Goal: Task Accomplishment & Management: Use online tool/utility

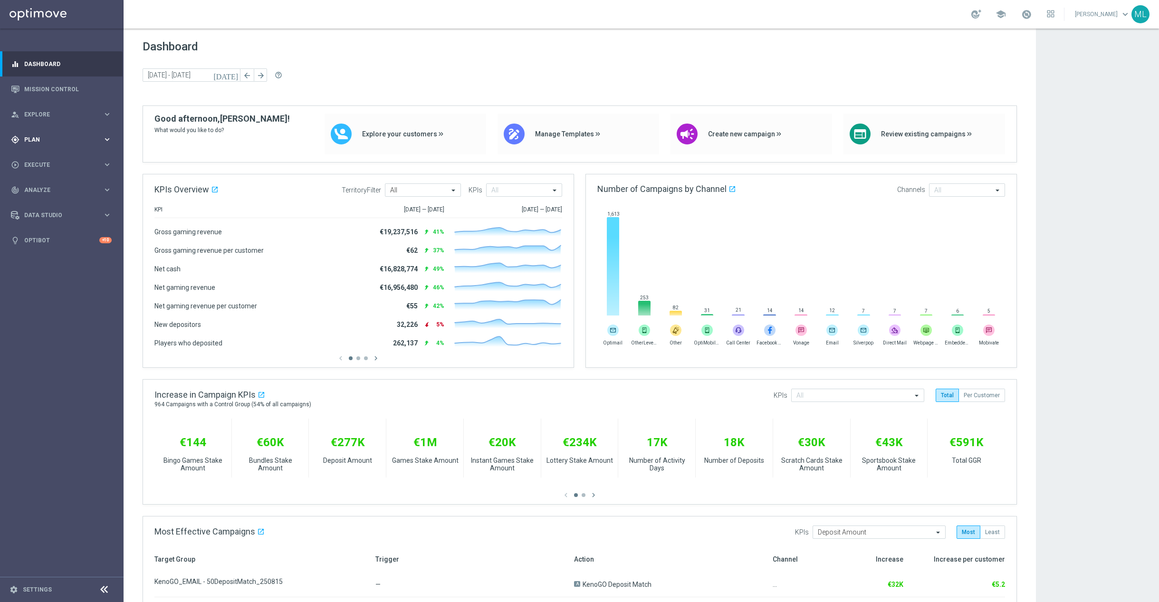
click at [105, 140] on icon "keyboard_arrow_right" at bounding box center [107, 139] width 9 height 9
click at [109, 184] on icon "keyboard_arrow_right" at bounding box center [107, 187] width 9 height 9
click at [61, 202] on link "Optimail" at bounding box center [63, 202] width 69 height 8
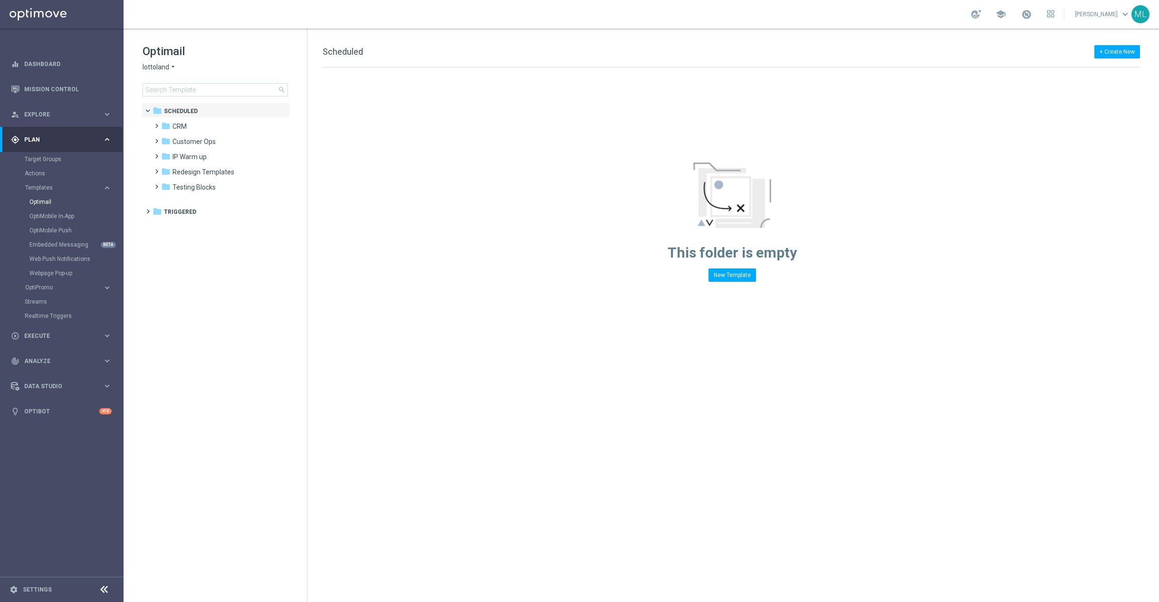
click at [173, 65] on icon "arrow_drop_down" at bounding box center [173, 67] width 8 height 9
click at [178, 92] on div "KenoGO" at bounding box center [178, 89] width 71 height 11
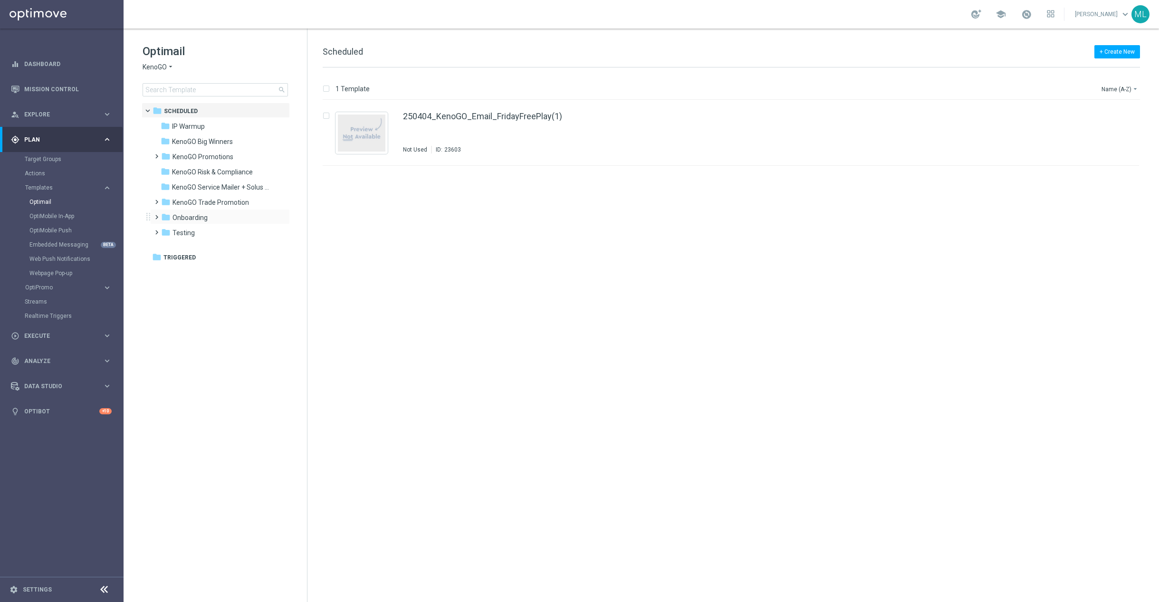
click at [157, 215] on span at bounding box center [154, 213] width 4 height 4
click at [199, 259] on div "folder V2" at bounding box center [220, 263] width 101 height 11
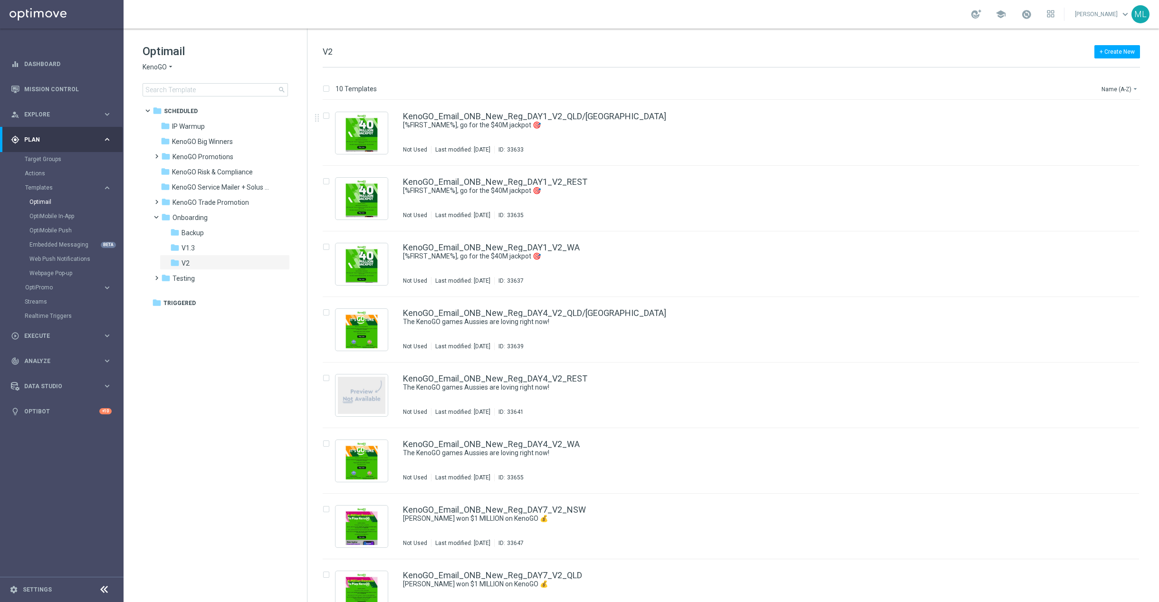
click at [1108, 30] on div "+ Create New V2 10 Templates Name (A-Z) arrow_drop_down Drag here to set row gr…" at bounding box center [732, 315] width 851 height 573
click at [233, 403] on tree-viewport "folder Scheduled more_vert folder IP Warmup more_vert" at bounding box center [224, 351] width 164 height 497
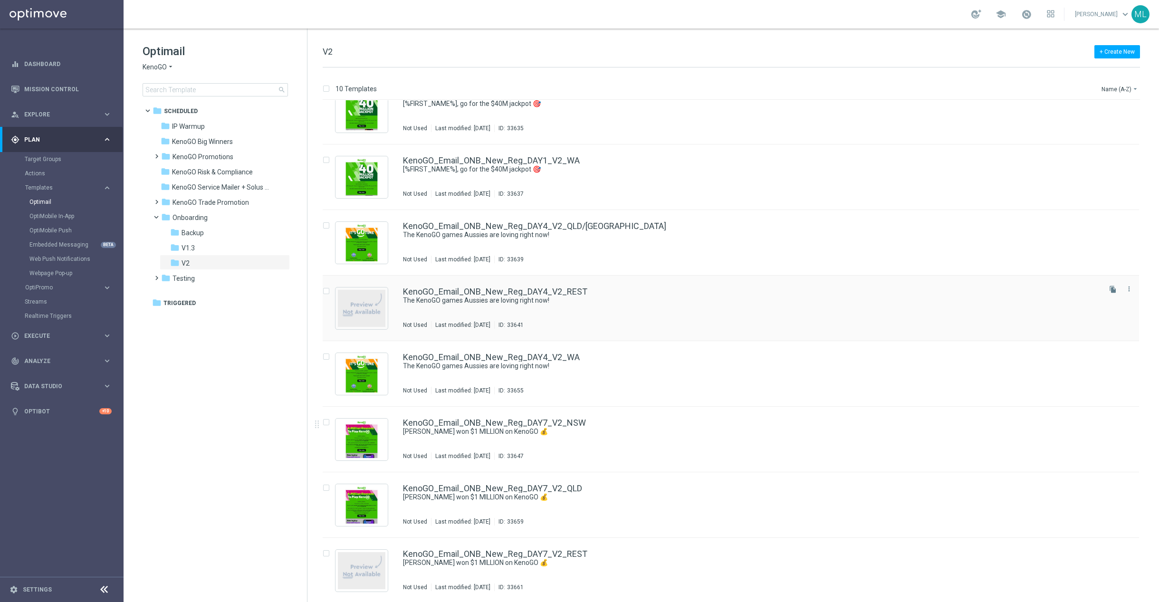
scroll to position [95, 0]
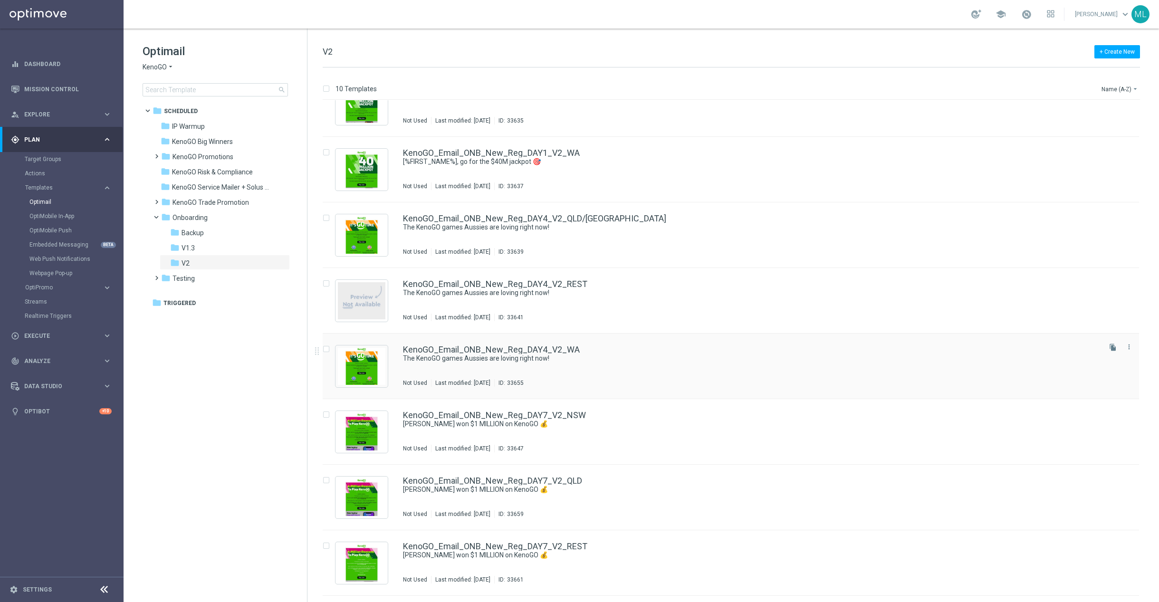
click at [487, 377] on div "KenoGO_Email_ONB_New_Reg_DAY4_V2_WA The KenoGO games Aussies are loving right n…" at bounding box center [751, 365] width 696 height 41
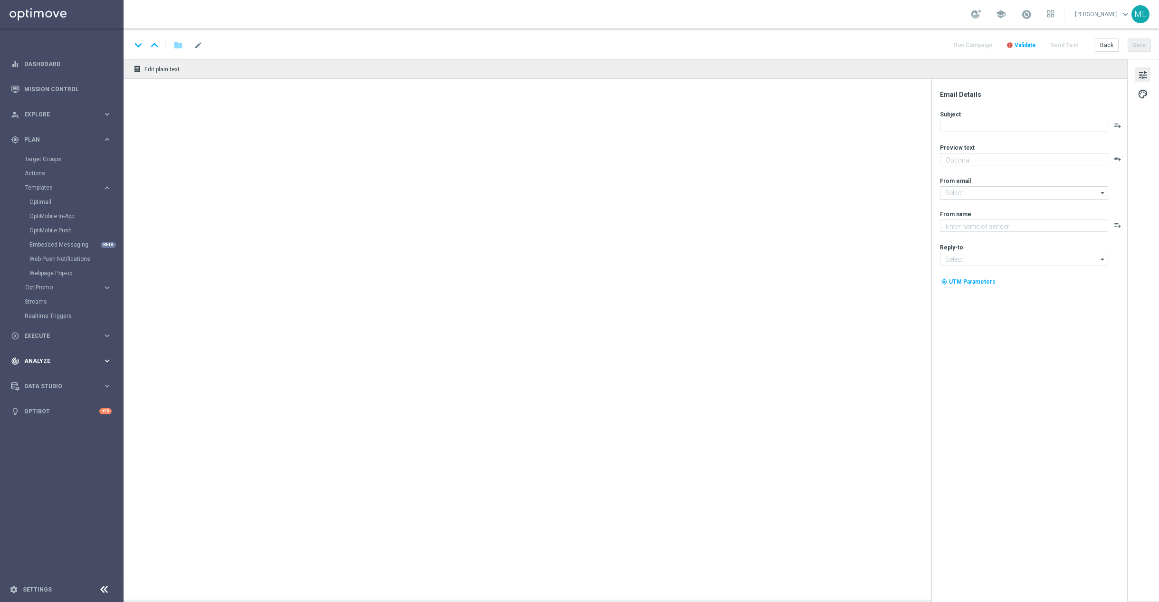
type textarea "From the classics to the world’s biggest Keno…"
type textarea "KenoGO"
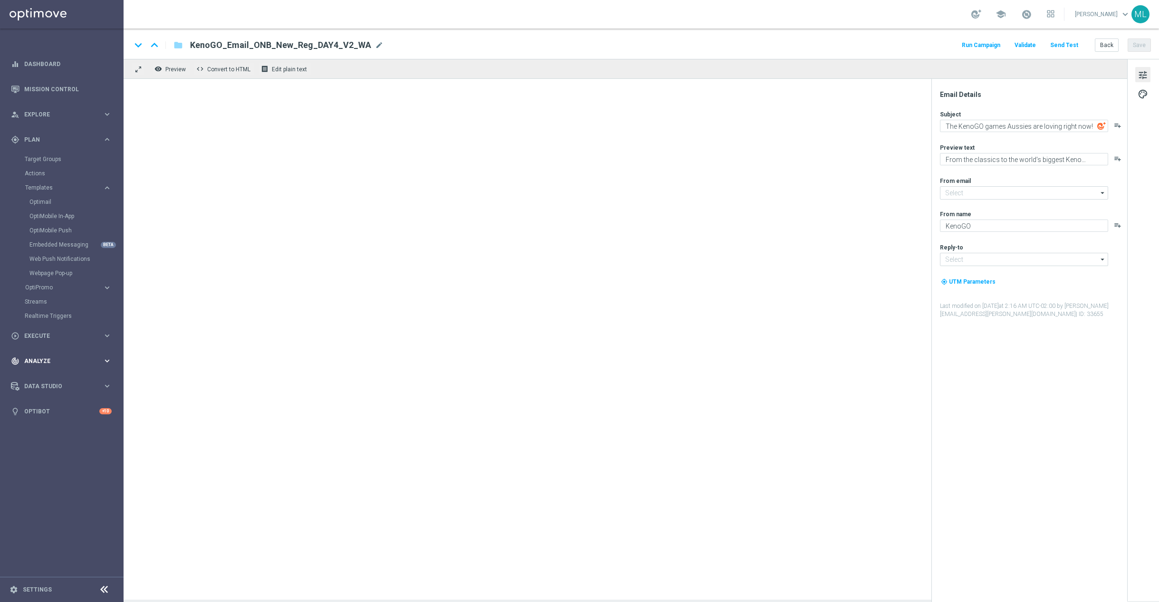
type input "[EMAIL_ADDRESS][DOMAIN_NAME]"
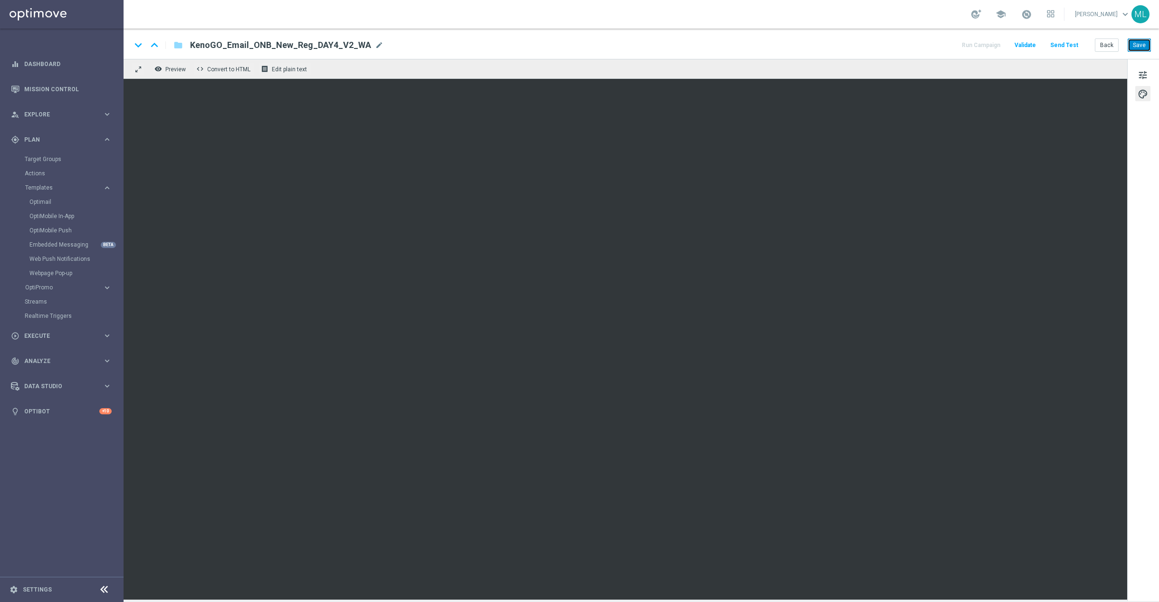
click at [1137, 45] on button "Save" at bounding box center [1138, 44] width 23 height 13
click at [1146, 47] on button "Save" at bounding box center [1138, 44] width 23 height 13
click at [1131, 42] on button "Save" at bounding box center [1138, 44] width 23 height 13
click at [1141, 43] on button "Save" at bounding box center [1138, 44] width 23 height 13
click at [1143, 39] on button "Save" at bounding box center [1138, 44] width 23 height 13
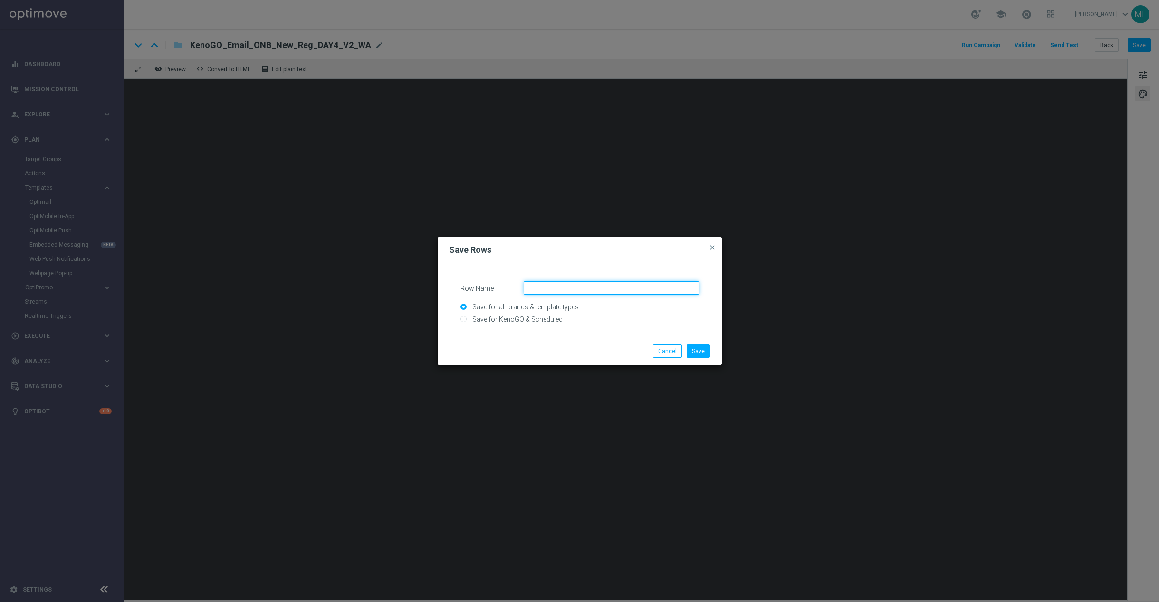
drag, startPoint x: 594, startPoint y: 287, endPoint x: 566, endPoint y: 300, distance: 30.8
click at [594, 287] on input "Row Name" at bounding box center [611, 287] width 175 height 13
click at [513, 314] on input "Save for all brands & template types" at bounding box center [579, 311] width 238 height 13
click at [509, 317] on input "Save for KenoGO & Scheduled" at bounding box center [579, 322] width 238 height 13
radio input "true"
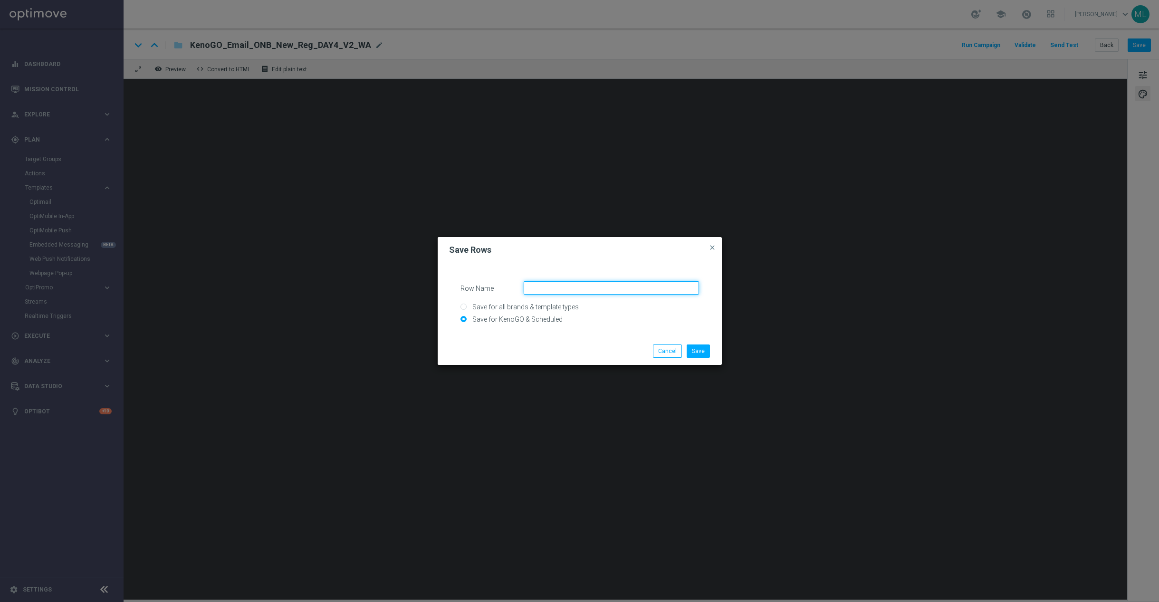
click at [559, 292] on input "Row Name" at bounding box center [611, 287] width 175 height 13
type input "Games Banner row 1"
click at [700, 352] on button "Save" at bounding box center [697, 350] width 23 height 13
click at [517, 316] on input "Save for KenoGO & Scheduled" at bounding box center [579, 322] width 238 height 13
radio input "true"
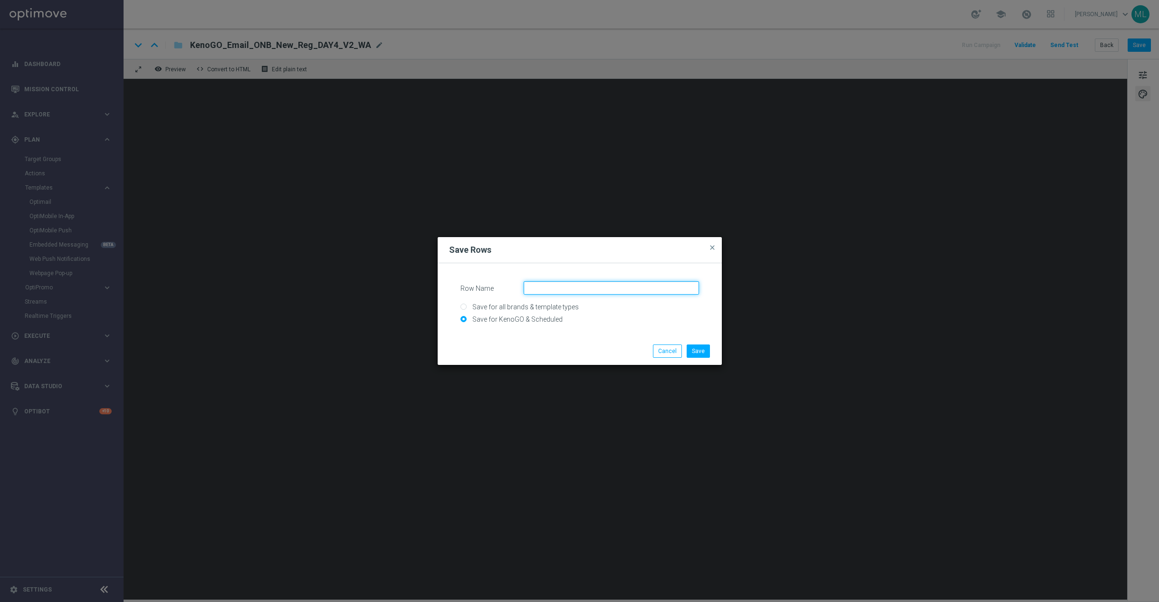
click at [557, 291] on input "Row Name" at bounding box center [611, 287] width 175 height 13
type input "Games banner row 2"
click at [703, 350] on button "Save" at bounding box center [697, 350] width 23 height 13
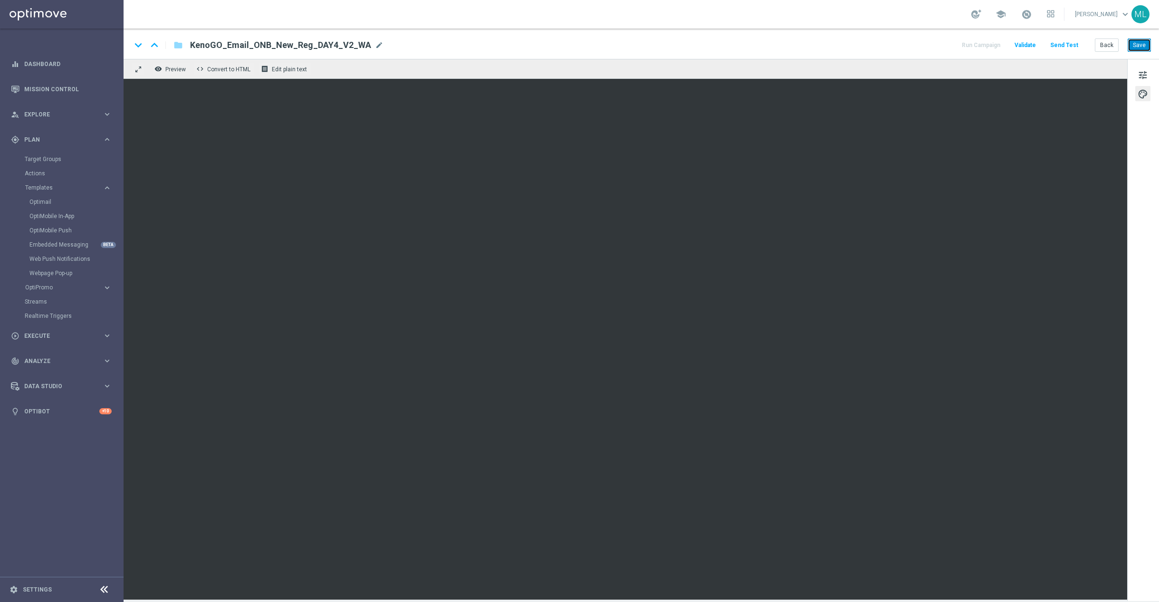
click at [1141, 46] on button "Save" at bounding box center [1138, 44] width 23 height 13
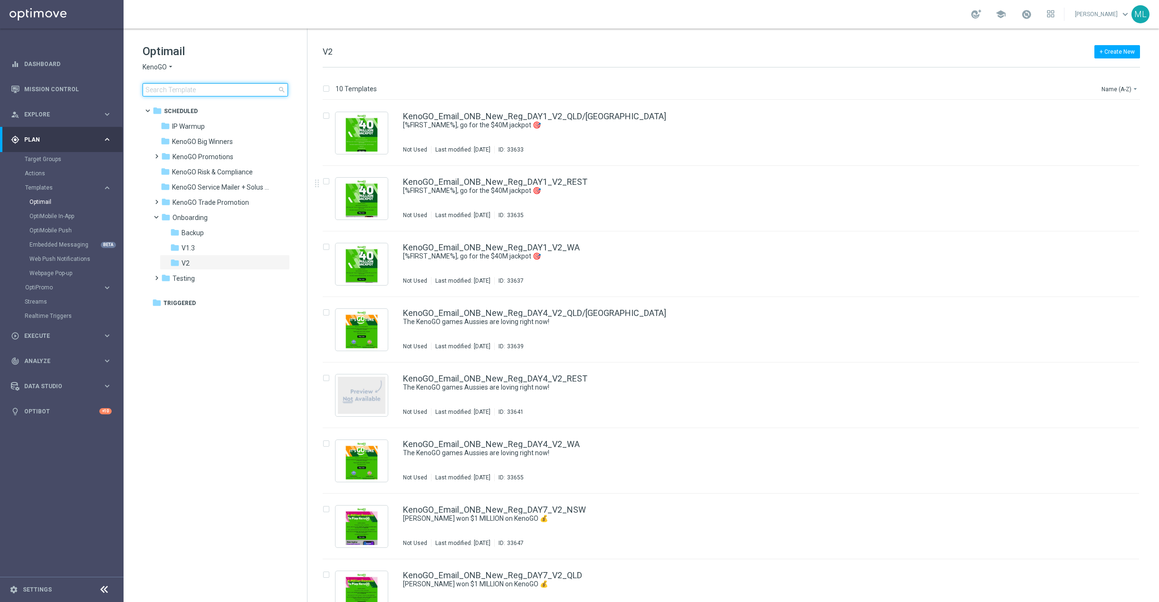
click at [193, 89] on input at bounding box center [215, 89] width 145 height 13
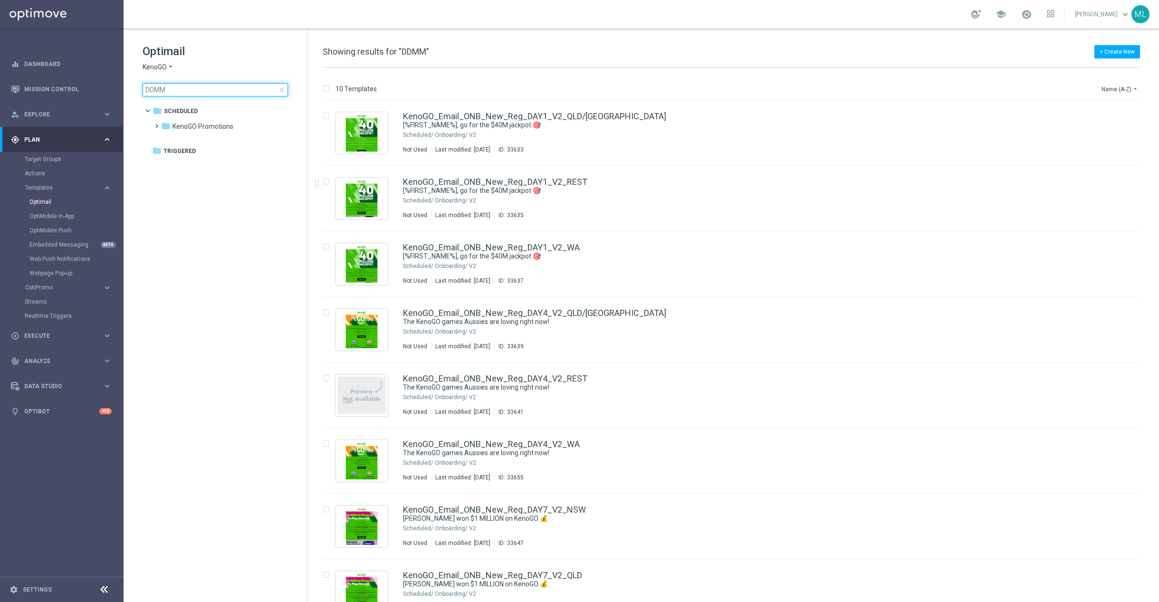
type input "DDMM"
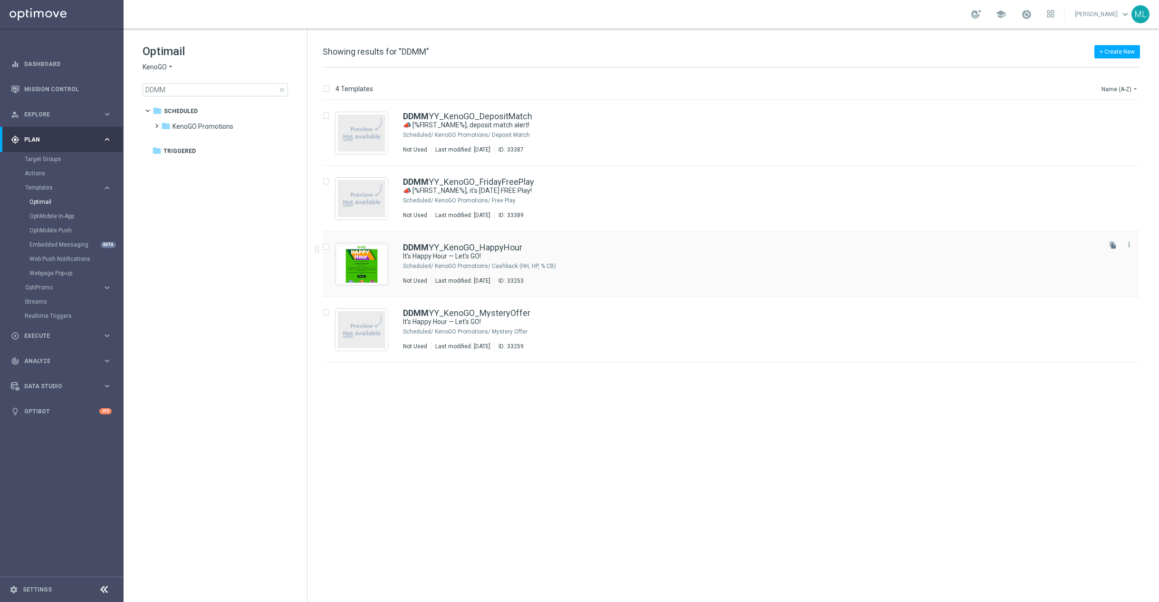
click at [565, 243] on div "DDMM YY_KenoGO_HappyHour" at bounding box center [751, 247] width 696 height 9
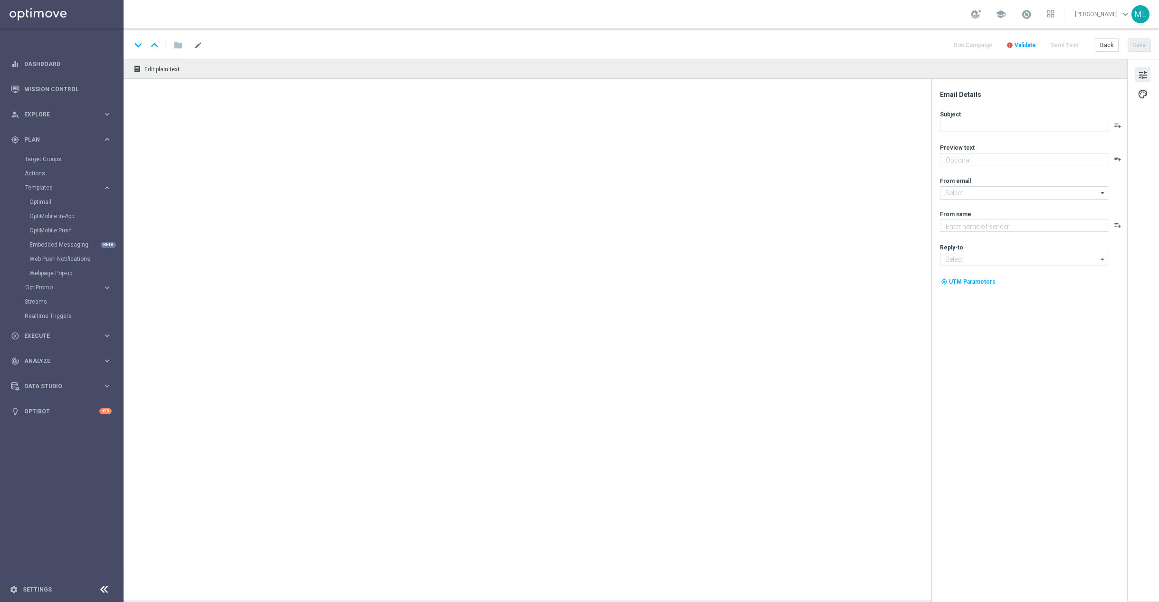
type textarea "Get 50% back in BONUS CASH!"
type input "[EMAIL_ADDRESS][DOMAIN_NAME]"
type textarea "KenoGO"
type input "[EMAIL_ADDRESS][DOMAIN_NAME]"
type textarea "Get 50% back in BONUS CASH!"
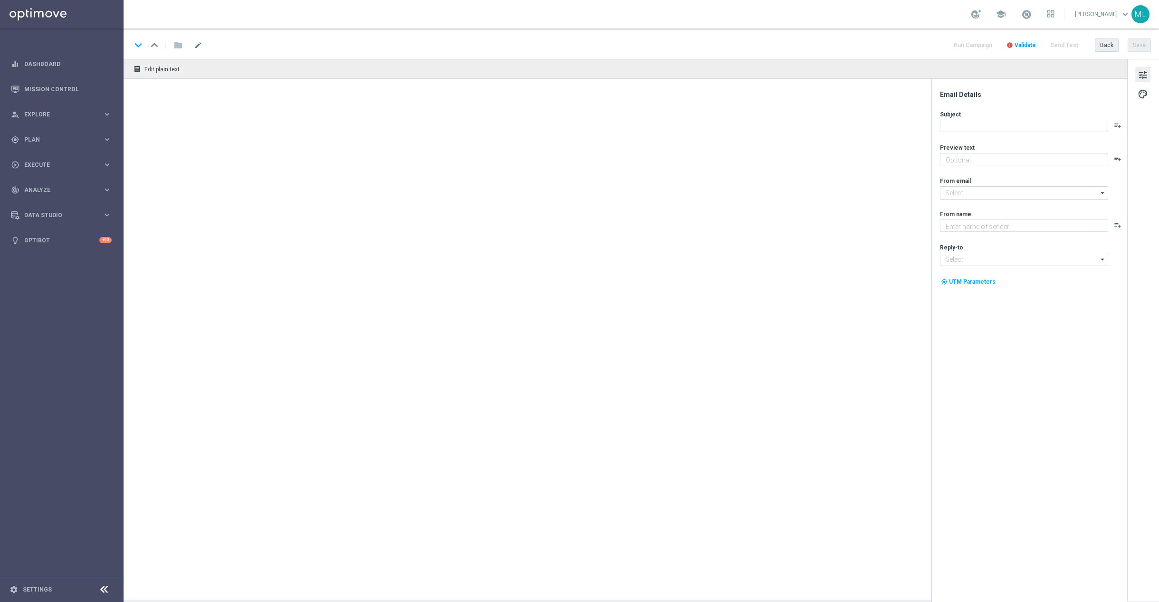
type textarea "KenoGO"
click at [1104, 45] on button "Back" at bounding box center [1107, 44] width 24 height 13
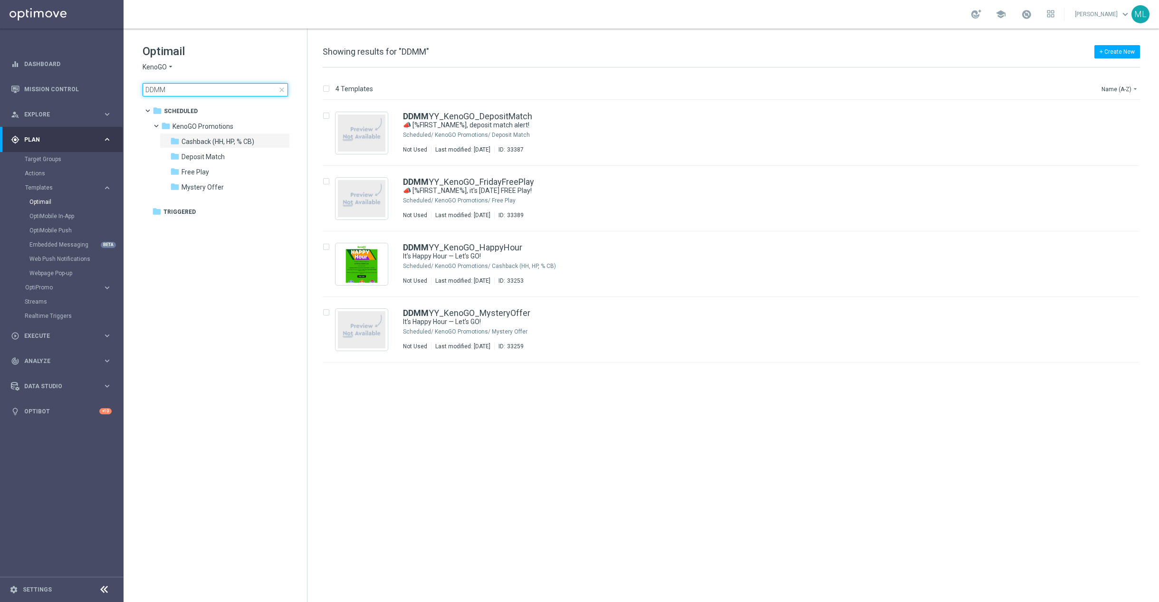
drag, startPoint x: 184, startPoint y: 90, endPoint x: 140, endPoint y: 87, distance: 44.3
click at [140, 87] on div "Optimail KenoGO arrow_drop_down × KenoGO DDMM close folder 1 Folder folder Sche…" at bounding box center [215, 94] width 183 height 131
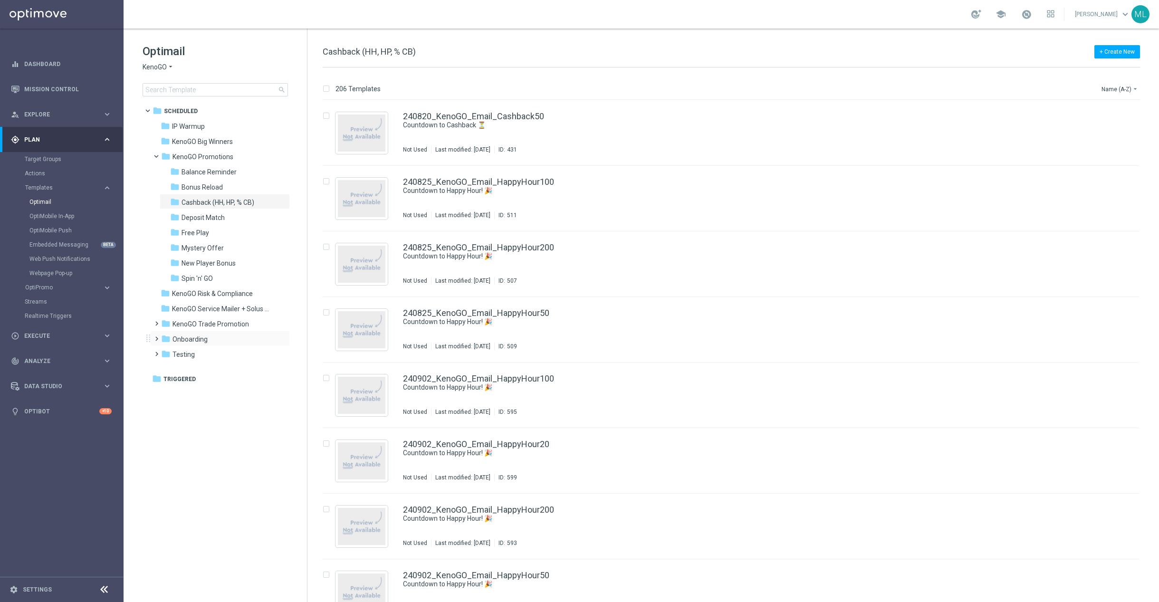
click at [155, 336] on span at bounding box center [154, 335] width 4 height 4
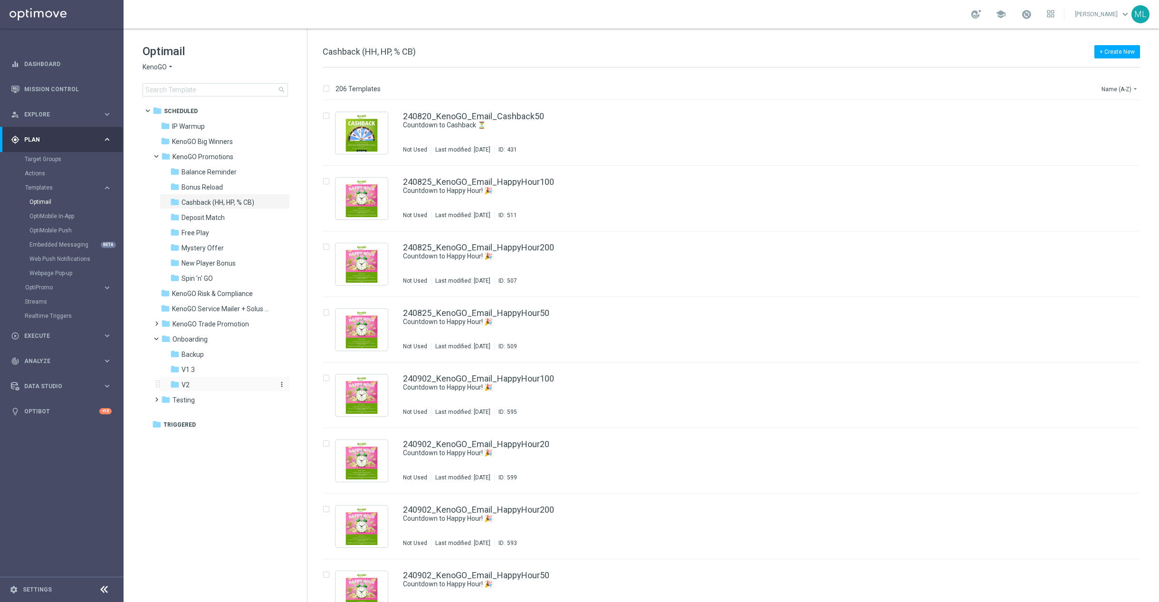
click at [196, 382] on div "folder V2" at bounding box center [220, 385] width 101 height 11
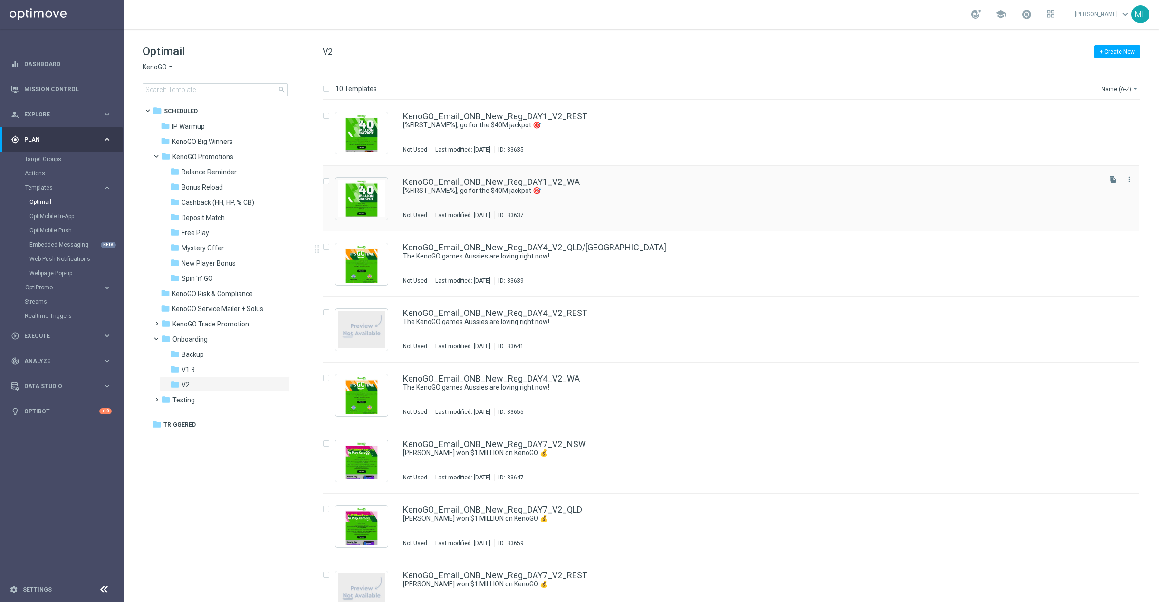
scroll to position [154, 0]
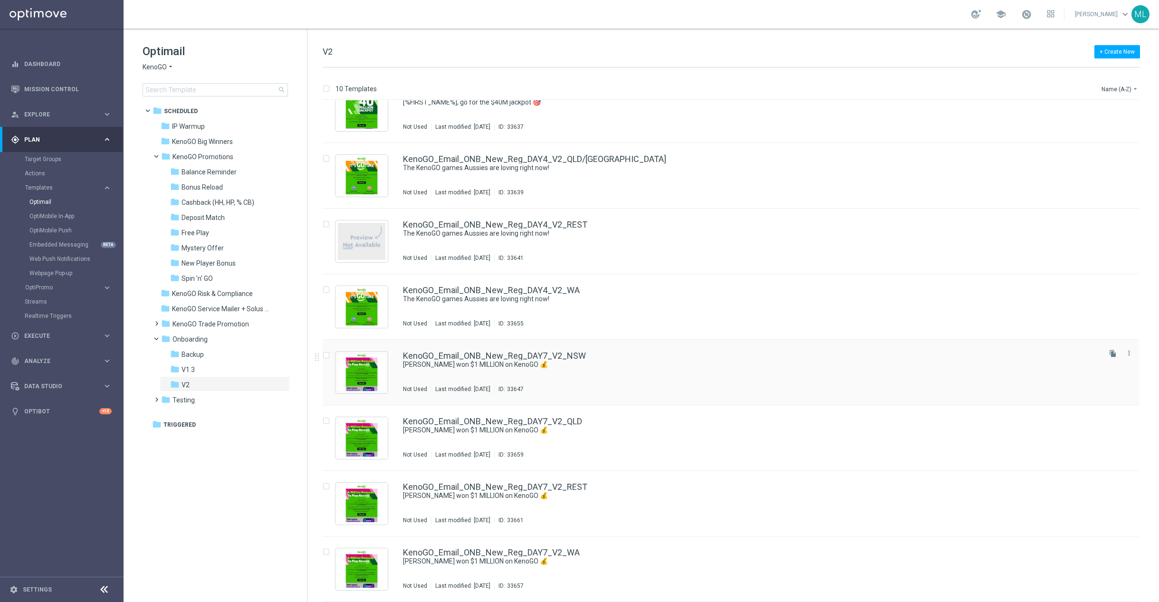
click at [528, 382] on div "KenoGO_Email_ONB_New_Reg_DAY7_V2_NSW Paul won $1 MILLION on KenoGO 💰 Not Used L…" at bounding box center [751, 372] width 696 height 41
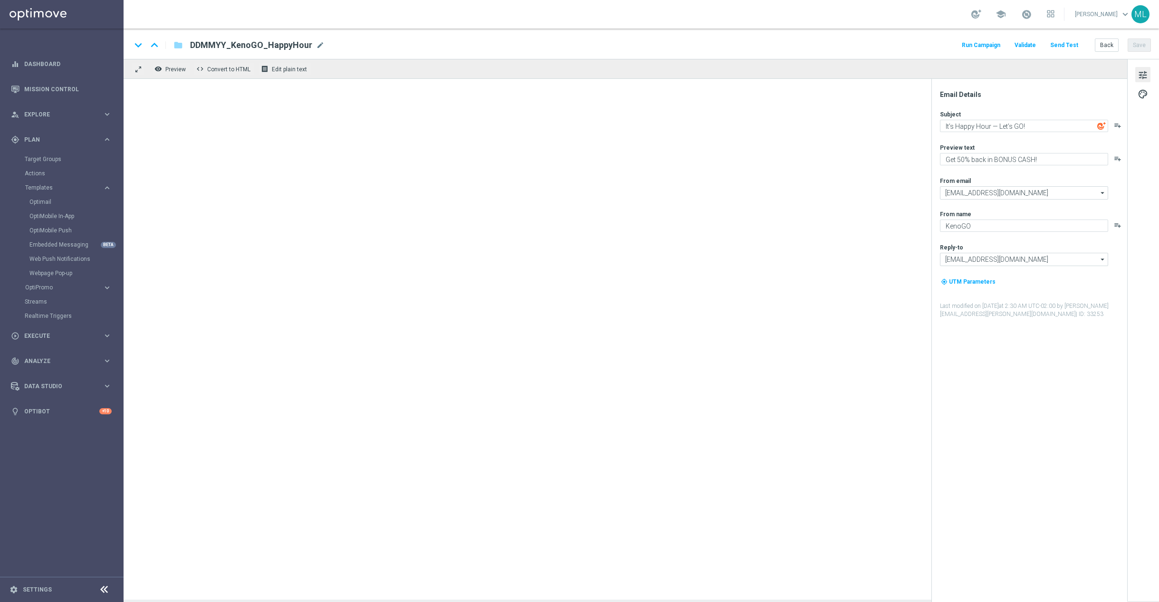
type textarea "Paul won $1 MILLION on KenoGO 💰"
type textarea "The big wins are rolling in across Australia!"
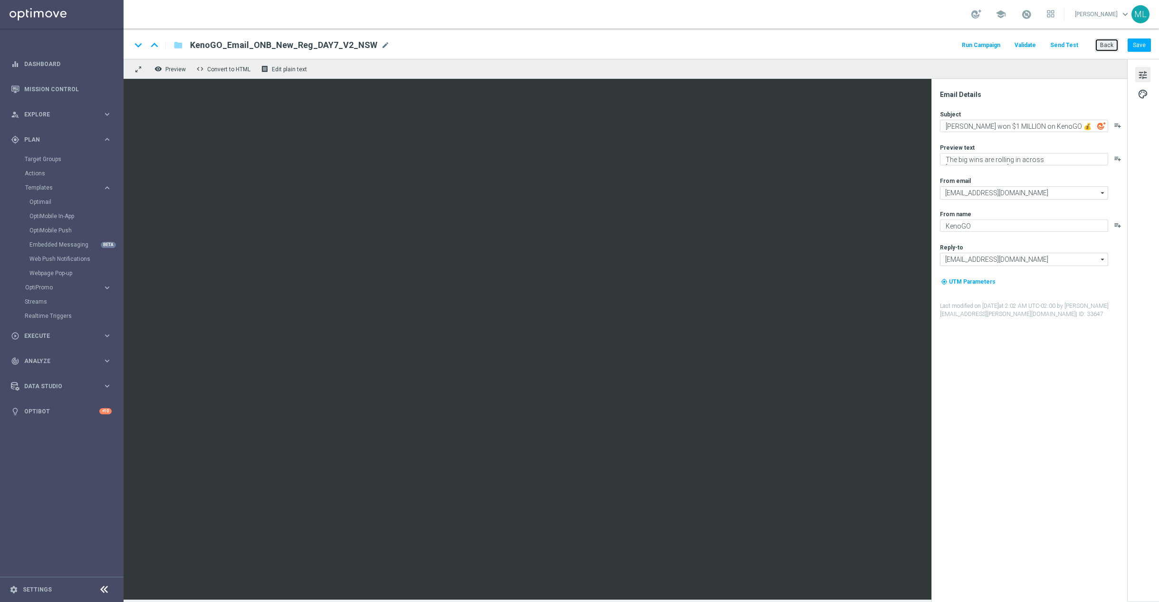
click at [1107, 46] on button "Back" at bounding box center [1107, 44] width 24 height 13
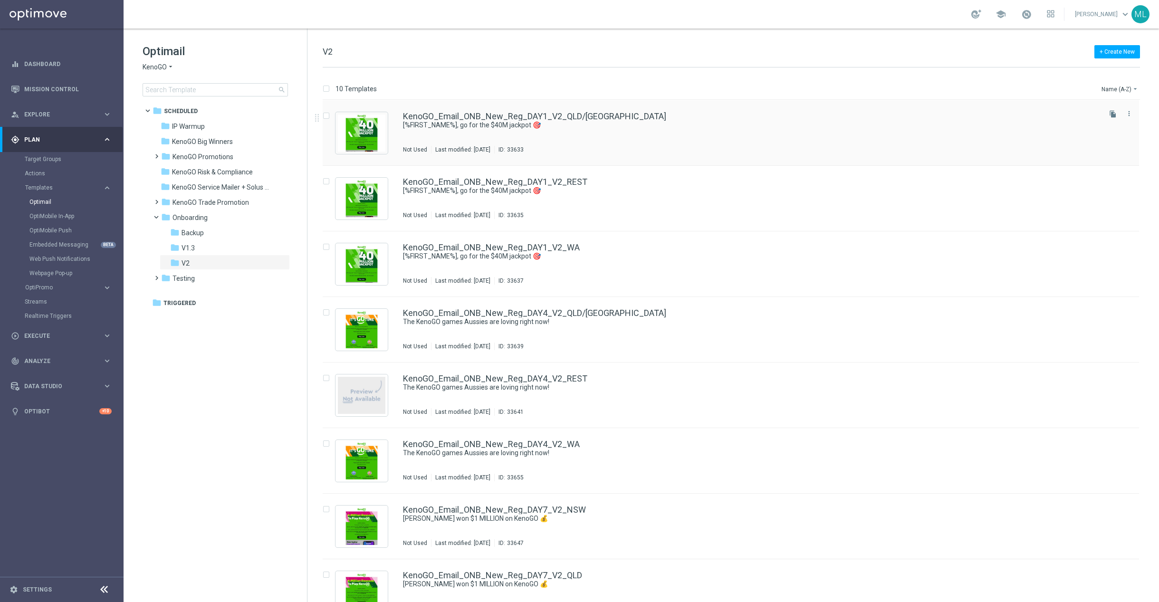
click at [621, 142] on div "KenoGO_Email_ONB_New_Reg_DAY1_V2_QLD/NSW [%FIRST_NAME%], go for the $40M jackpo…" at bounding box center [751, 132] width 696 height 41
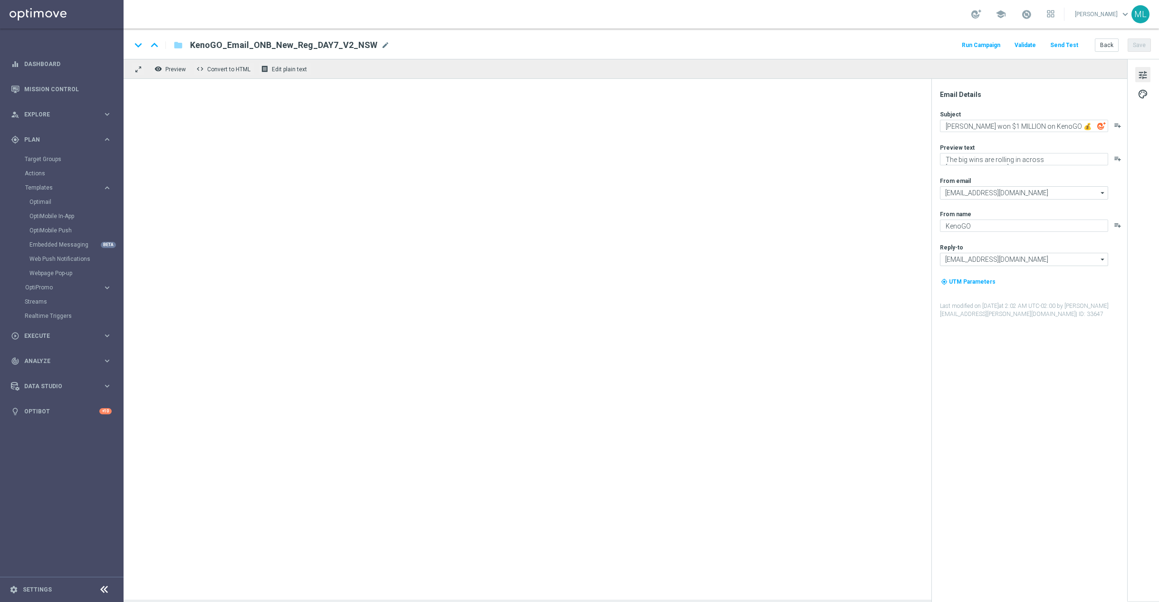
type textarea "[%FIRST_NAME%], go for the $40M jackpot 🎯"
type textarea "Draws every 3 minutes – win big!"
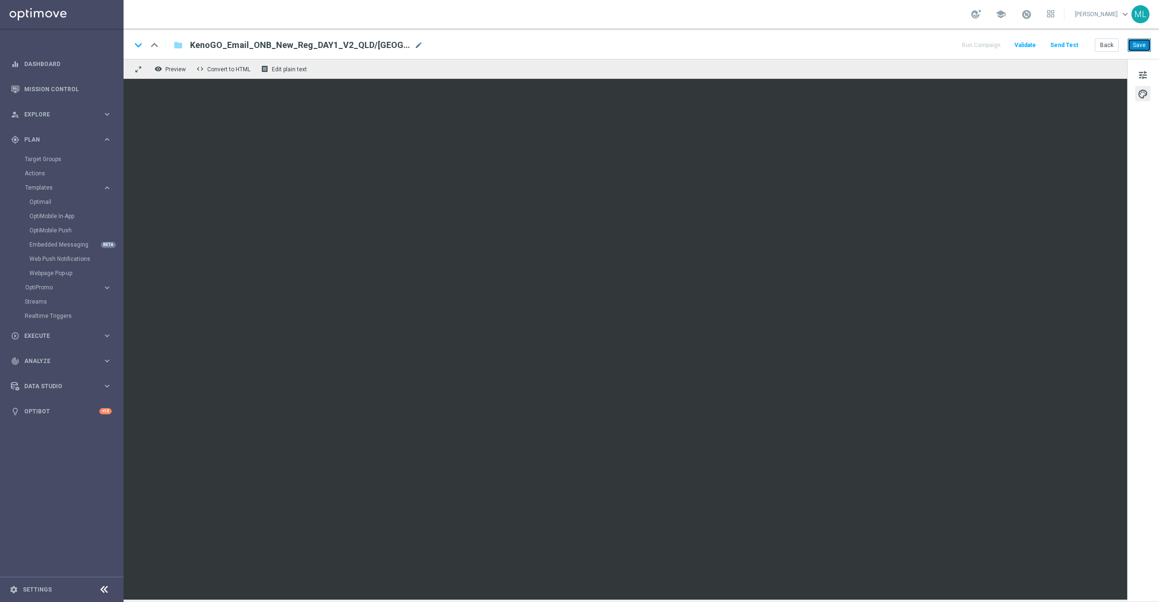
click at [1144, 42] on button "Save" at bounding box center [1138, 44] width 23 height 13
click at [1105, 47] on button "Back" at bounding box center [1107, 44] width 24 height 13
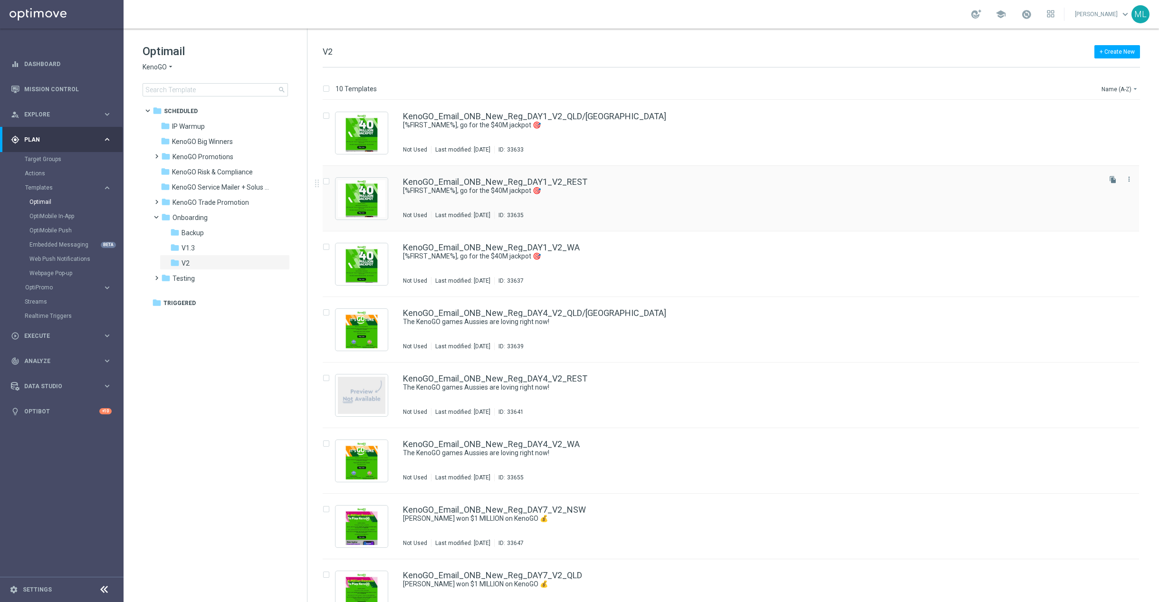
click at [622, 199] on div "KenoGO_Email_ONB_New_Reg_DAY1_V2_REST [%FIRST_NAME%], go for the $40M jackpot 🎯…" at bounding box center [751, 198] width 696 height 41
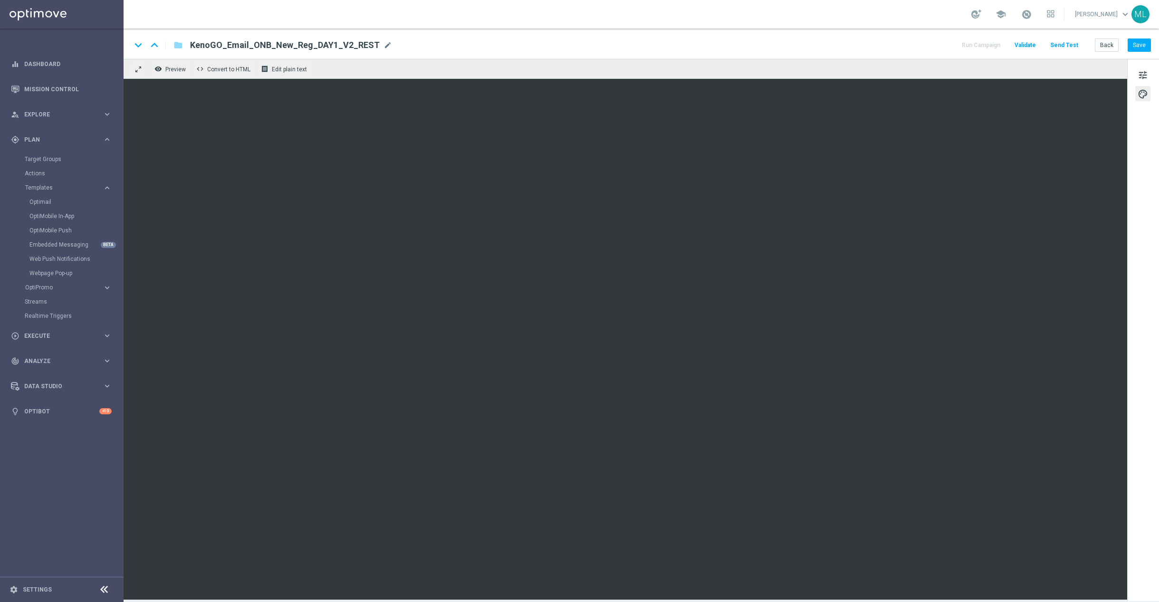
click at [1136, 244] on div "tune palette" at bounding box center [1143, 330] width 32 height 542
click at [1139, 43] on button "Save" at bounding box center [1138, 44] width 23 height 13
click at [1106, 45] on button "Back" at bounding box center [1107, 44] width 24 height 13
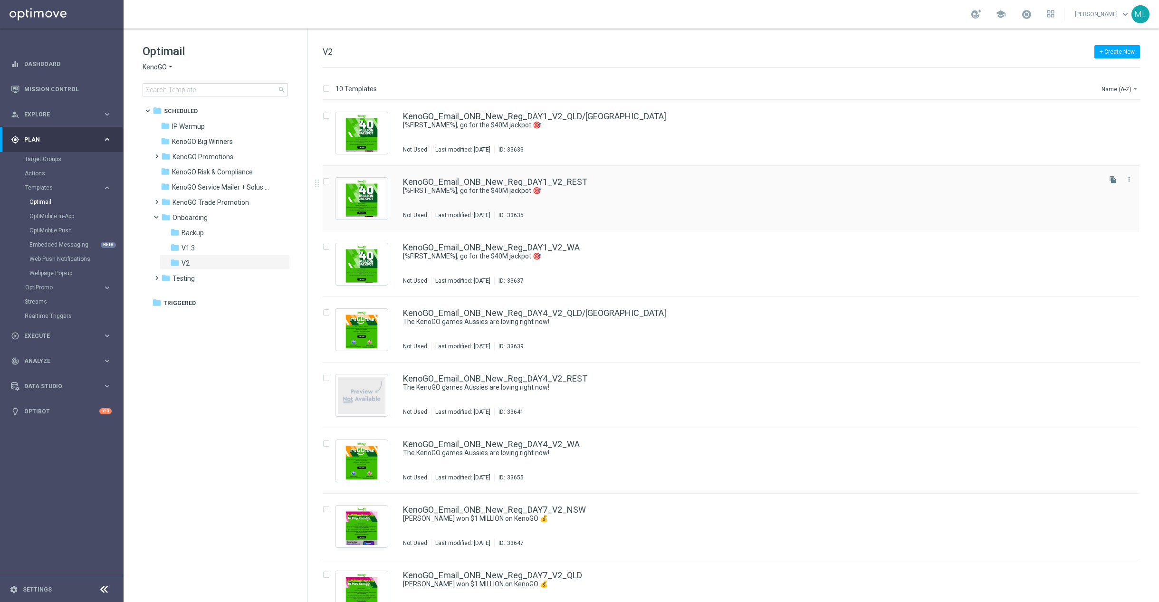
click at [597, 202] on div "KenoGO_Email_ONB_New_Reg_DAY1_V2_REST [%FIRST_NAME%], go for the $40M jackpot 🎯…" at bounding box center [751, 198] width 696 height 41
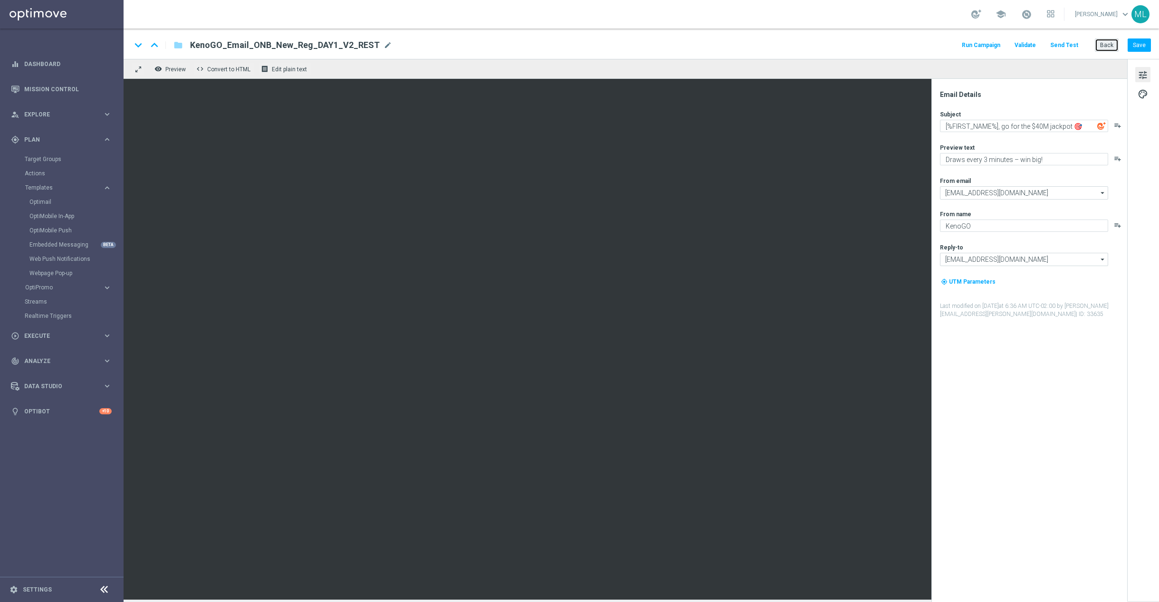
click at [1108, 44] on button "Back" at bounding box center [1107, 44] width 24 height 13
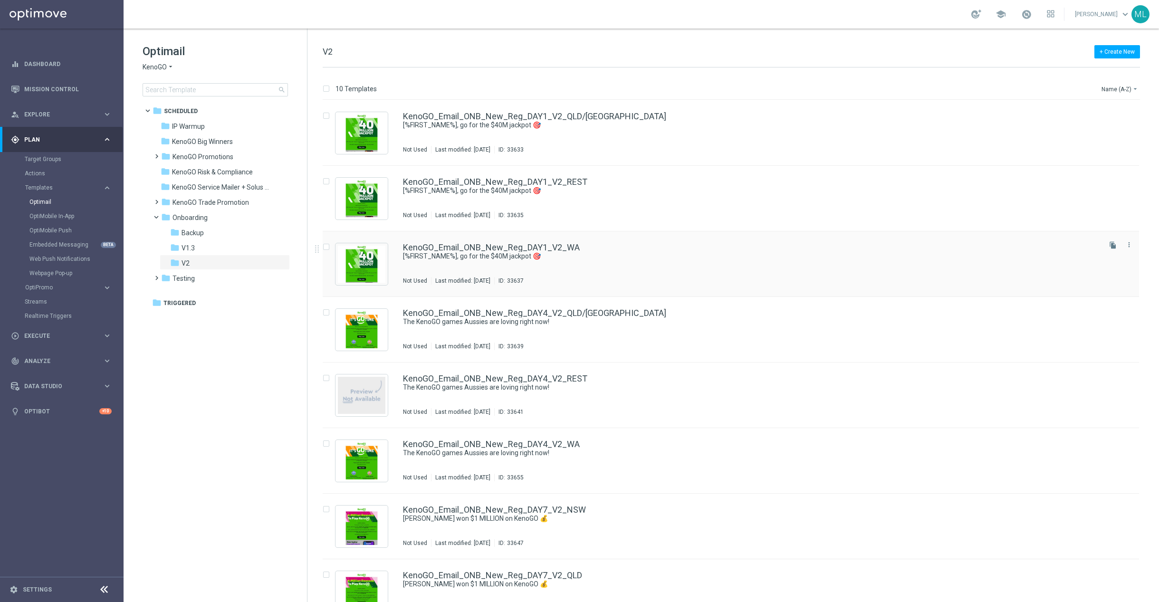
click at [601, 266] on div "KenoGO_Email_ONB_New_Reg_DAY1_V2_WA [%FIRST_NAME%], go for the $40M jackpot 🎯 N…" at bounding box center [751, 263] width 696 height 41
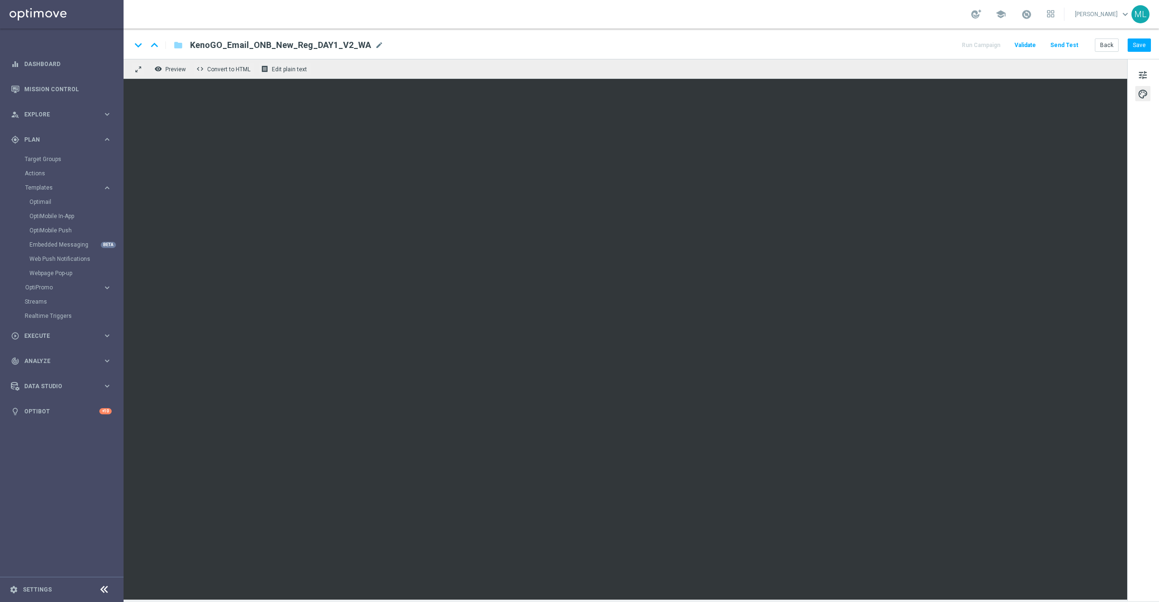
click at [1127, 254] on div "tune palette" at bounding box center [1143, 330] width 32 height 542
click at [1143, 46] on button "Save" at bounding box center [1138, 44] width 23 height 13
click at [1100, 45] on button "Back" at bounding box center [1107, 44] width 24 height 13
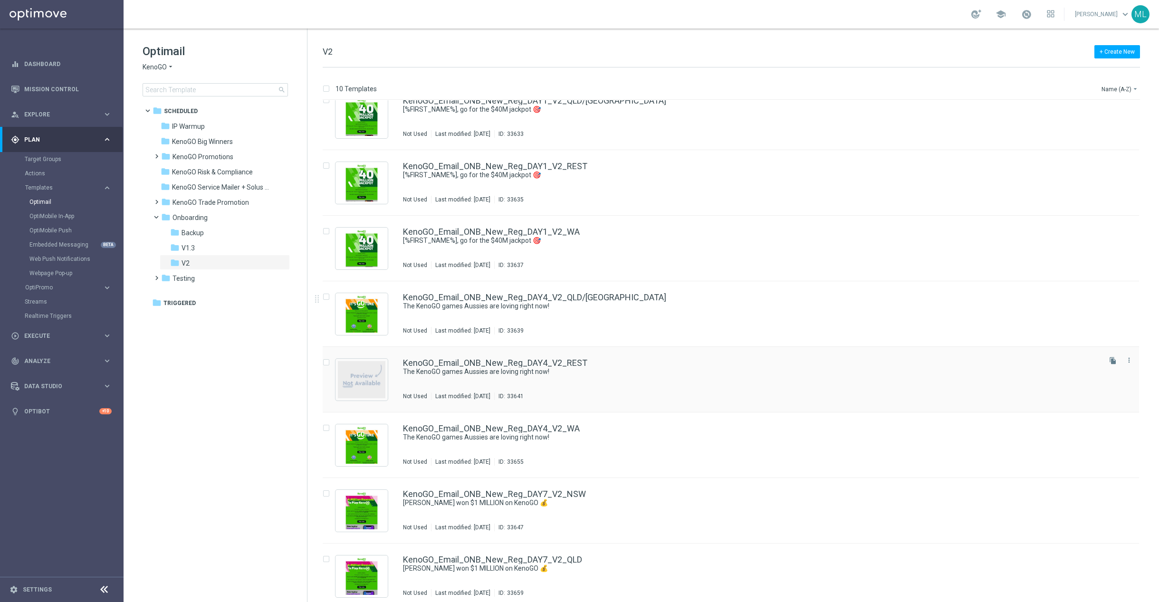
scroll to position [18, 0]
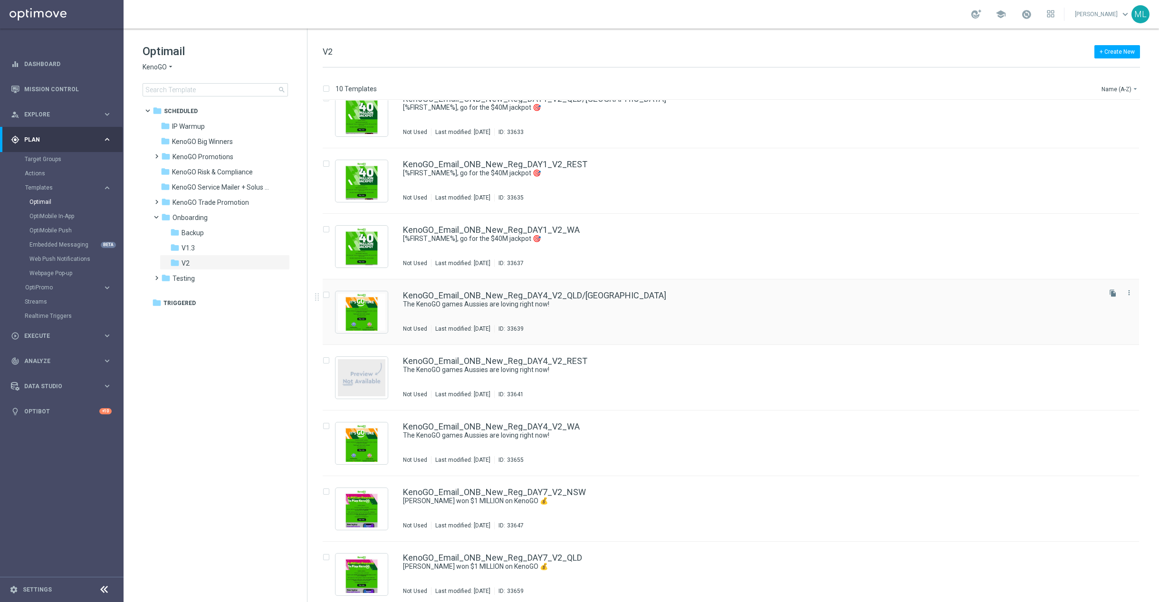
click at [622, 318] on div "KenoGO_Email_ONB_New_Reg_DAY4_V2_QLD/NSW The KenoGO games Aussies are loving ri…" at bounding box center [751, 311] width 696 height 41
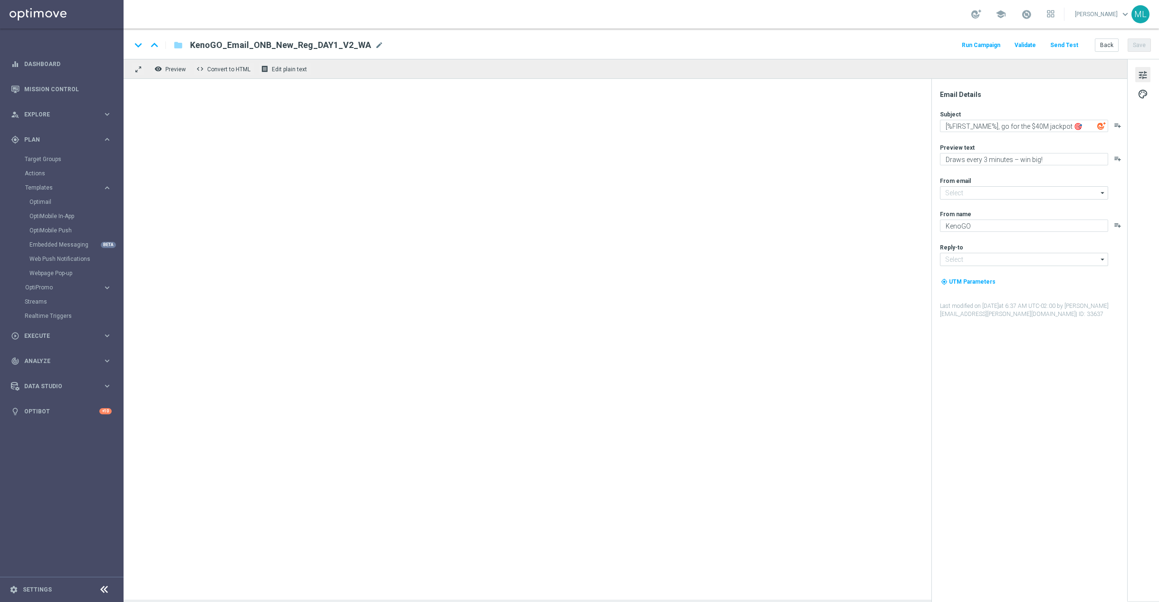
type input "[EMAIL_ADDRESS][DOMAIN_NAME]"
type textarea "The KenoGO games Aussies are loving right now!"
type textarea "From the classics to the world’s biggest Keno…"
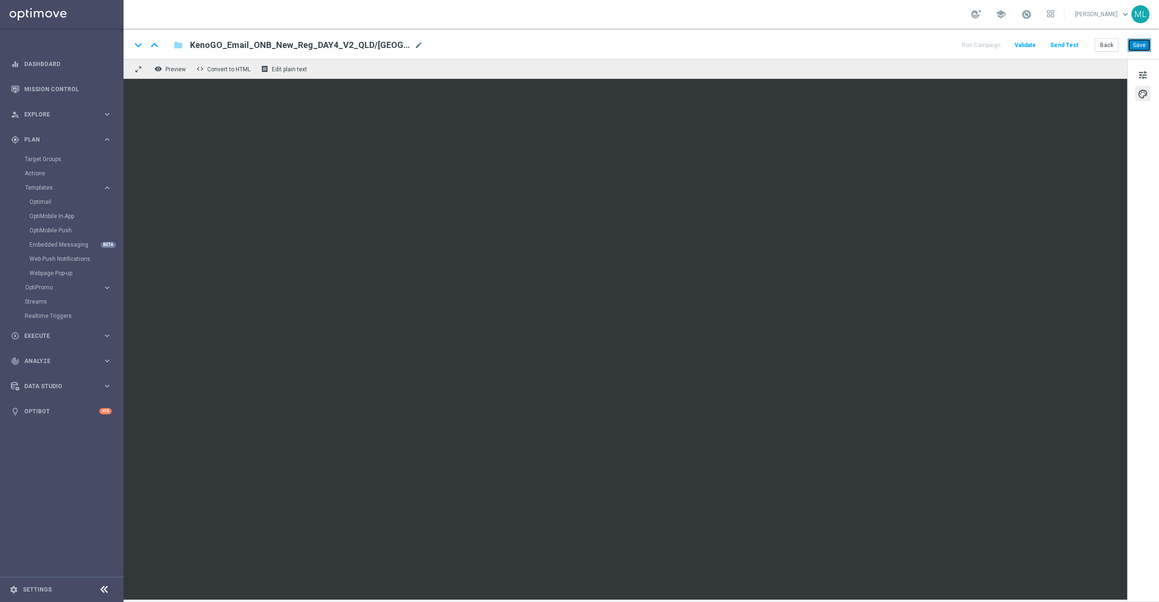
click at [1139, 47] on button "Save" at bounding box center [1138, 44] width 23 height 13
click at [1101, 45] on button "Back" at bounding box center [1107, 44] width 24 height 13
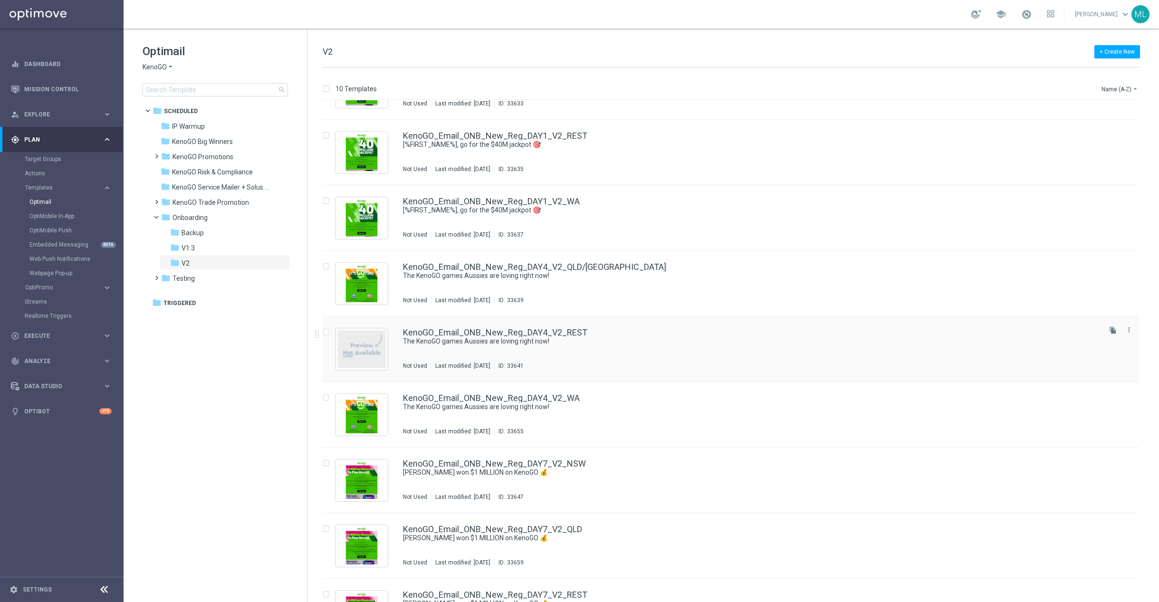
scroll to position [49, 0]
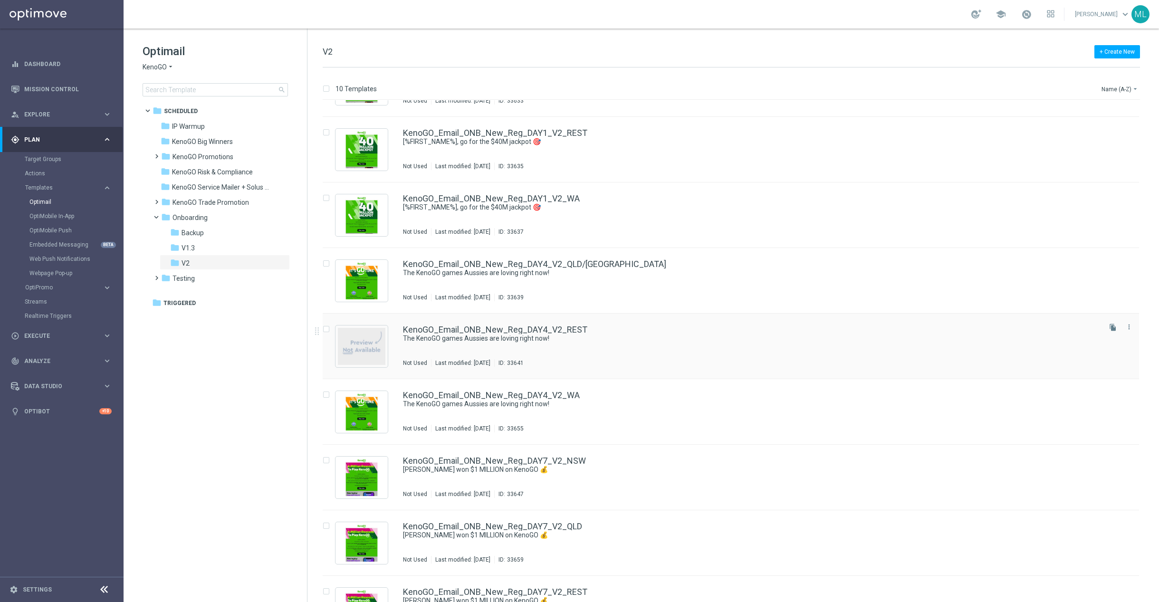
click at [621, 344] on div "KenoGO_Email_ONB_New_Reg_DAY4_V2_REST The KenoGO games Aussies are loving right…" at bounding box center [751, 345] width 696 height 41
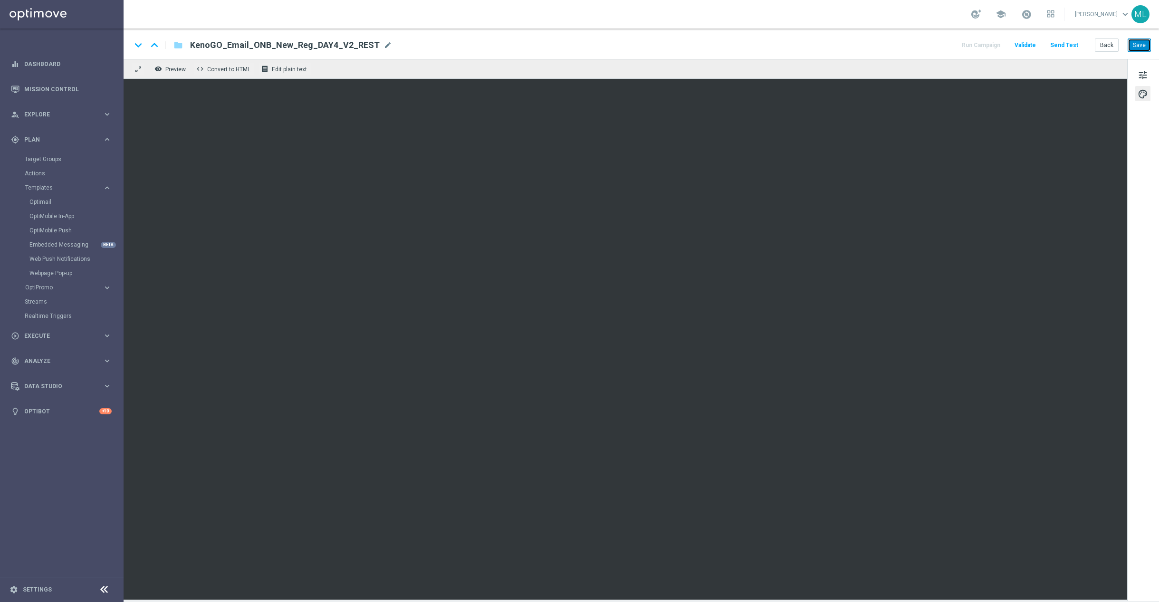
click at [1132, 48] on button "Save" at bounding box center [1138, 44] width 23 height 13
click at [1104, 48] on button "Back" at bounding box center [1107, 44] width 24 height 13
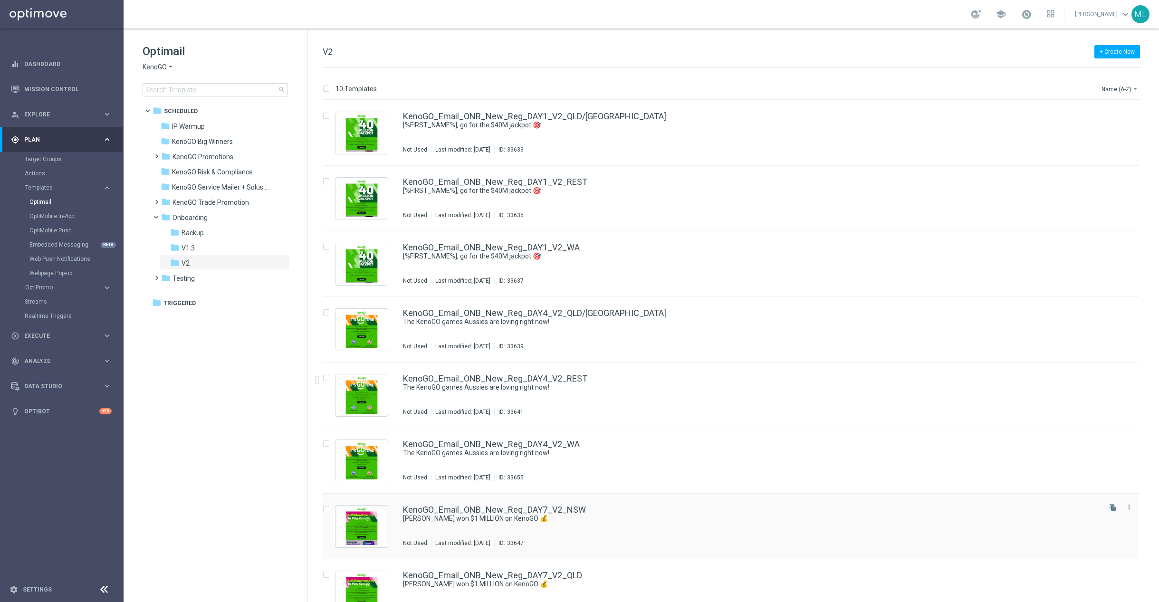
scroll to position [154, 0]
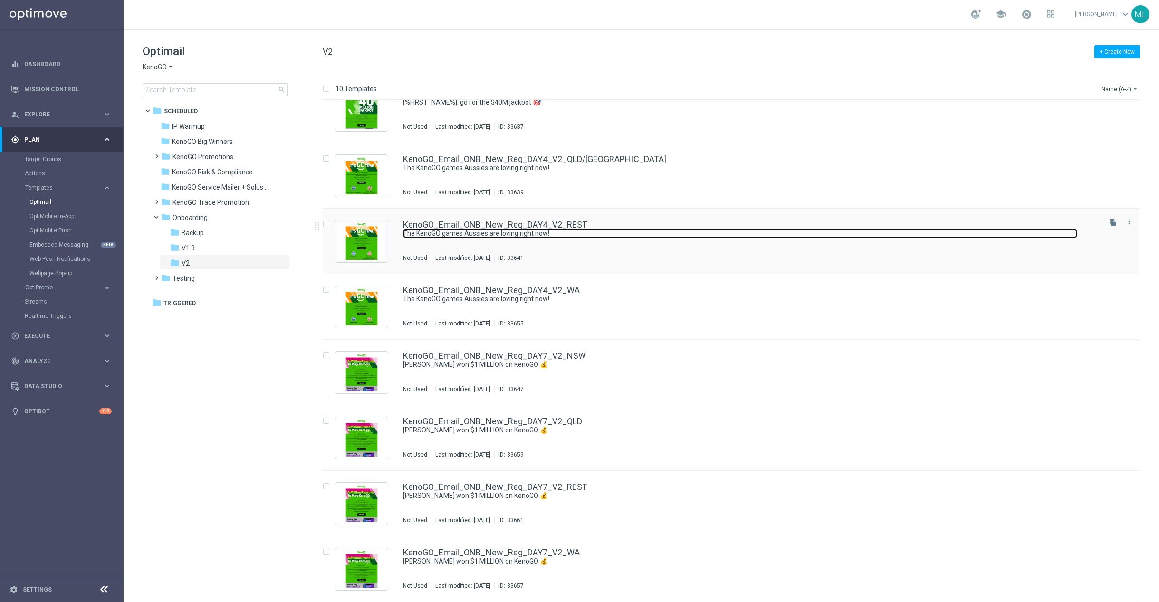
click at [563, 238] on link "The KenoGO games Aussies are loving right now!" at bounding box center [740, 233] width 674 height 9
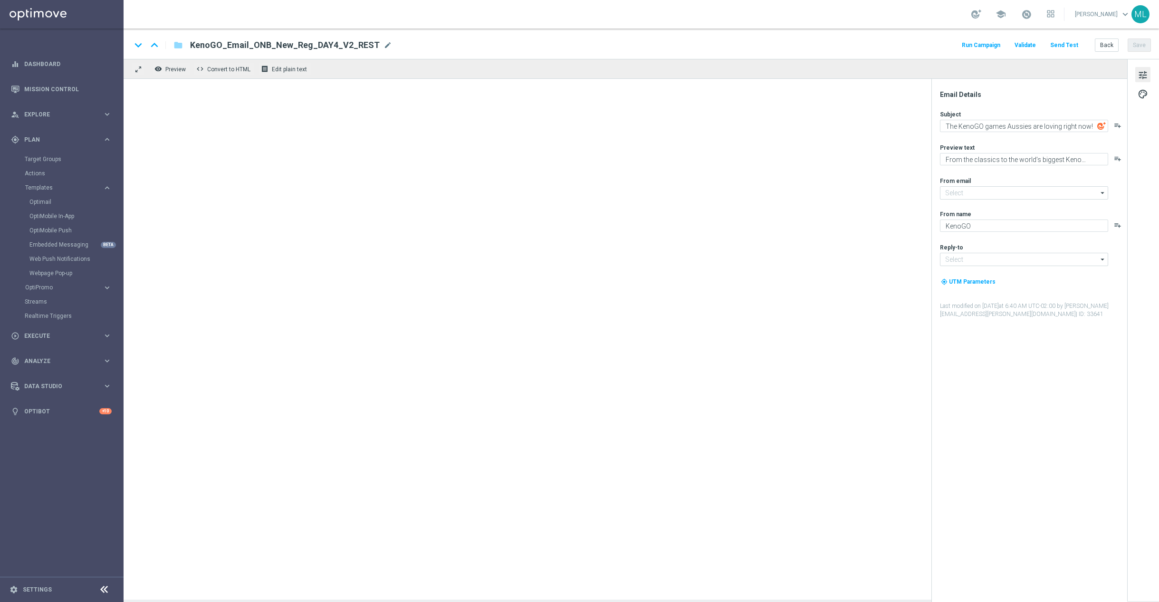
type input "[EMAIL_ADDRESS][DOMAIN_NAME]"
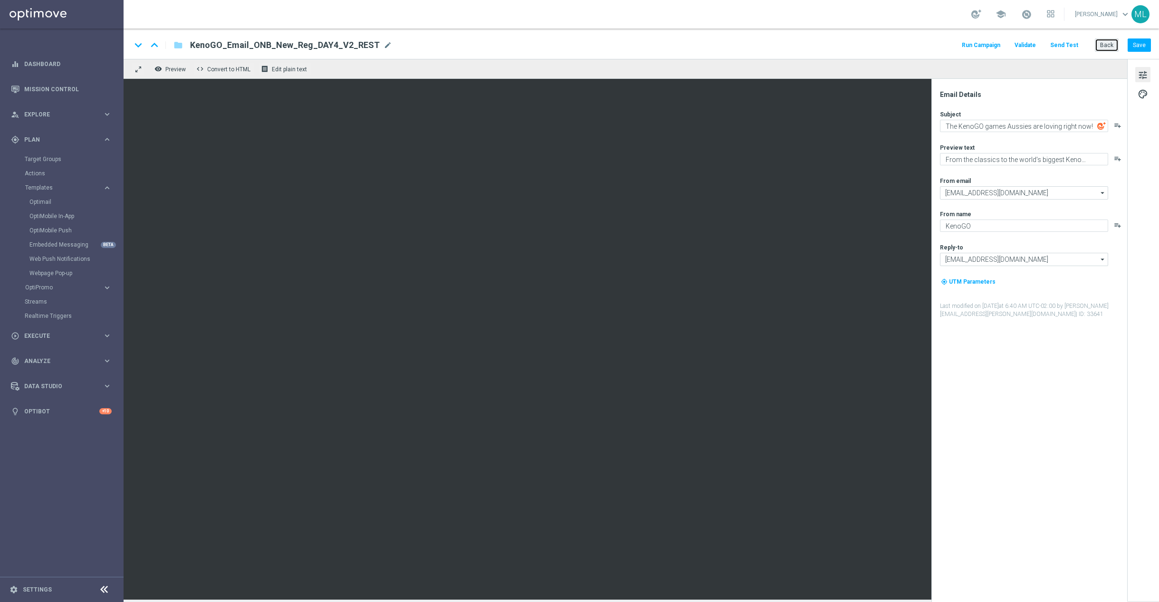
click at [1097, 44] on button "Back" at bounding box center [1107, 44] width 24 height 13
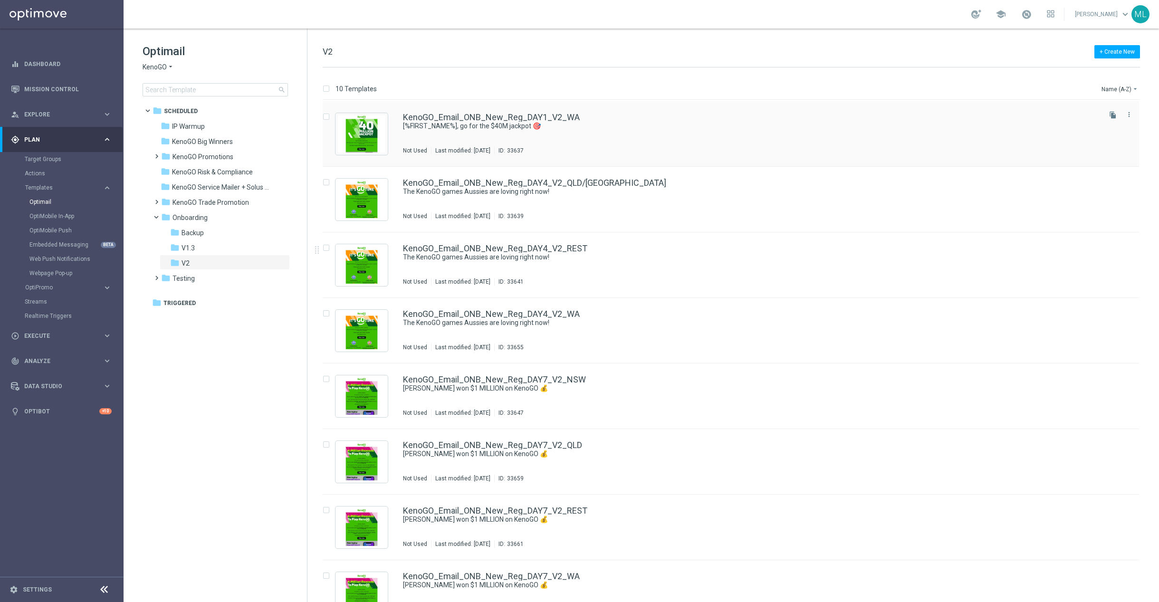
scroll to position [154, 0]
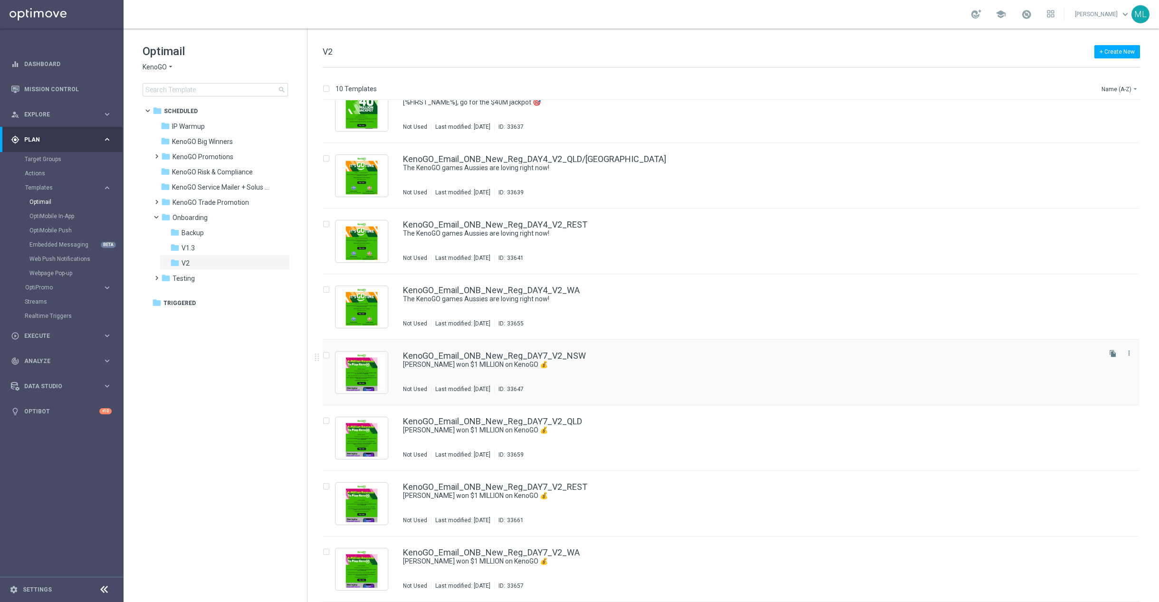
click at [589, 376] on div "KenoGO_Email_ONB_New_Reg_DAY7_V2_NSW Paul won $1 MILLION on KenoGO 💰 Not Used L…" at bounding box center [751, 372] width 696 height 41
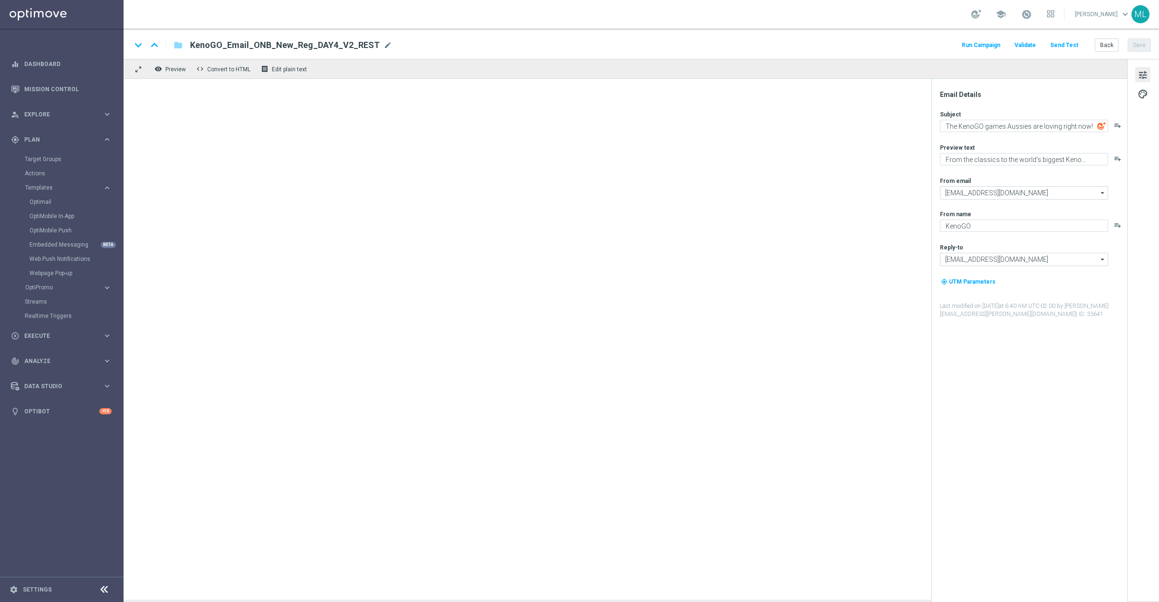
type textarea "Paul won $1 MILLION on KenoGO 💰"
type textarea "The big wins are rolling in across Australia!"
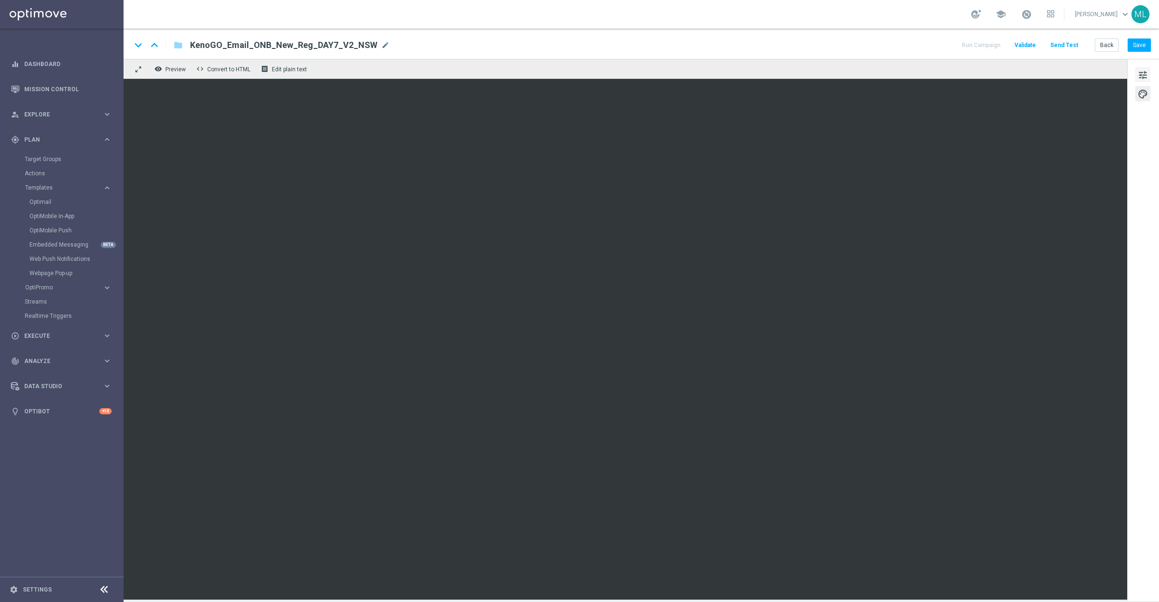
click at [1139, 77] on span "tune" at bounding box center [1142, 75] width 10 height 12
click at [1144, 46] on button "Save" at bounding box center [1138, 44] width 23 height 13
click at [1110, 48] on button "Back" at bounding box center [1107, 44] width 24 height 13
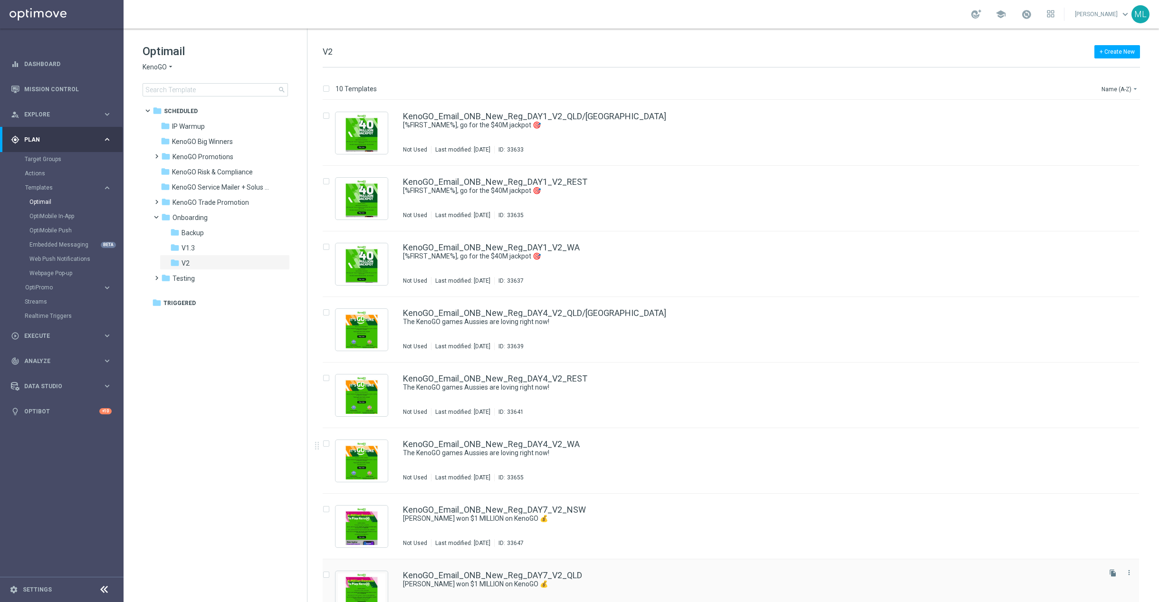
scroll to position [154, 0]
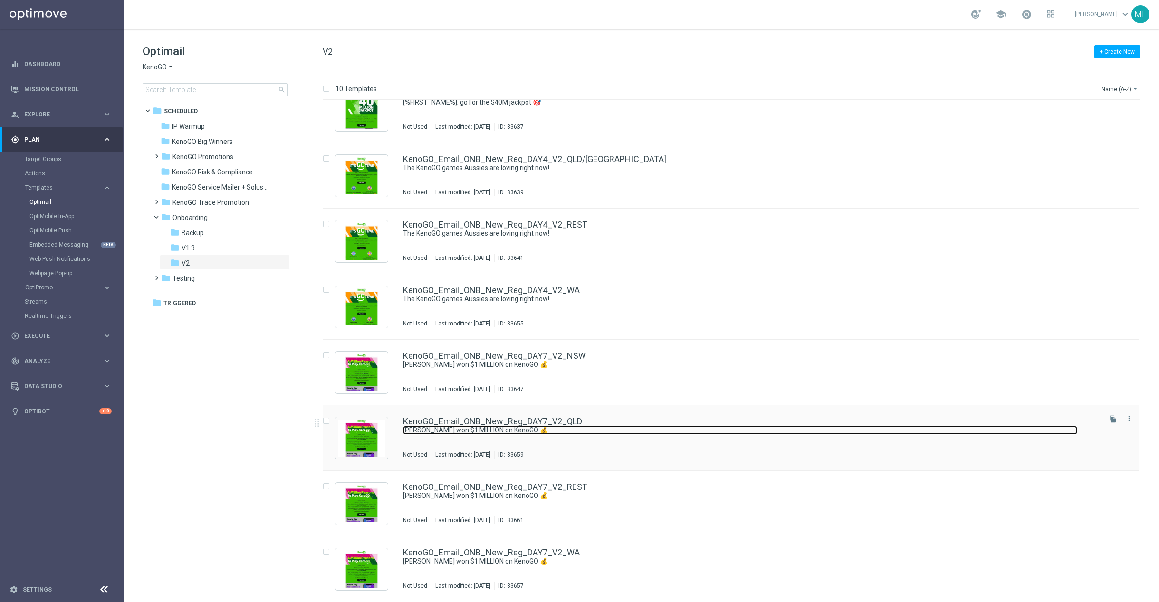
click at [602, 430] on link "Paul won $1 MILLION on KenoGO 💰" at bounding box center [740, 430] width 674 height 9
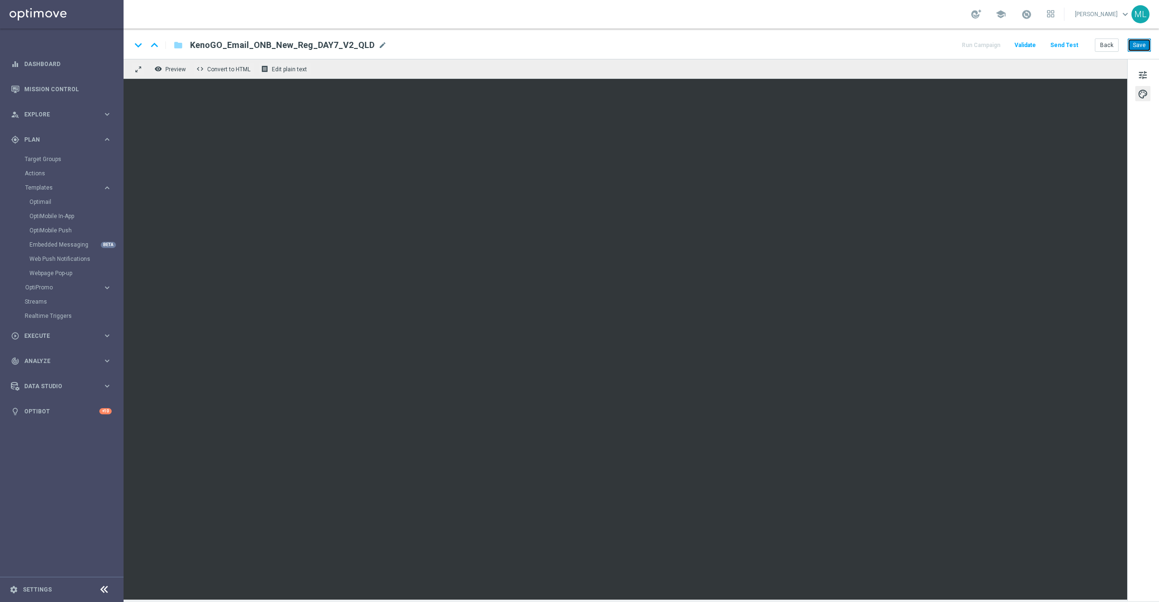
click at [1138, 45] on button "Save" at bounding box center [1138, 44] width 23 height 13
click at [1106, 48] on button "Back" at bounding box center [1107, 44] width 24 height 13
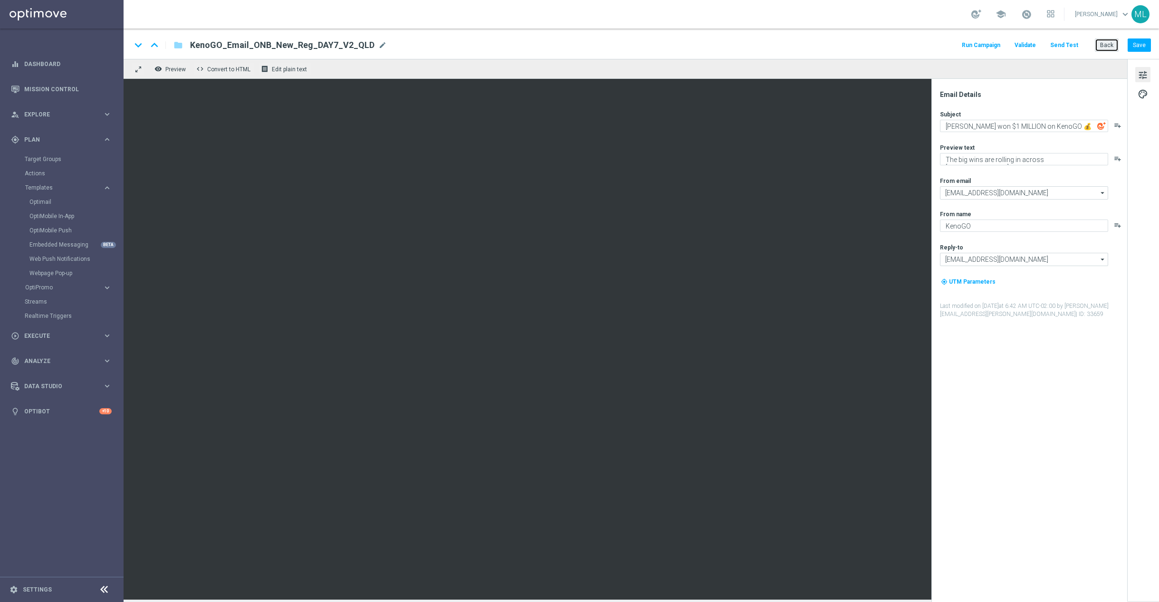
click at [1109, 46] on button "Back" at bounding box center [1107, 44] width 24 height 13
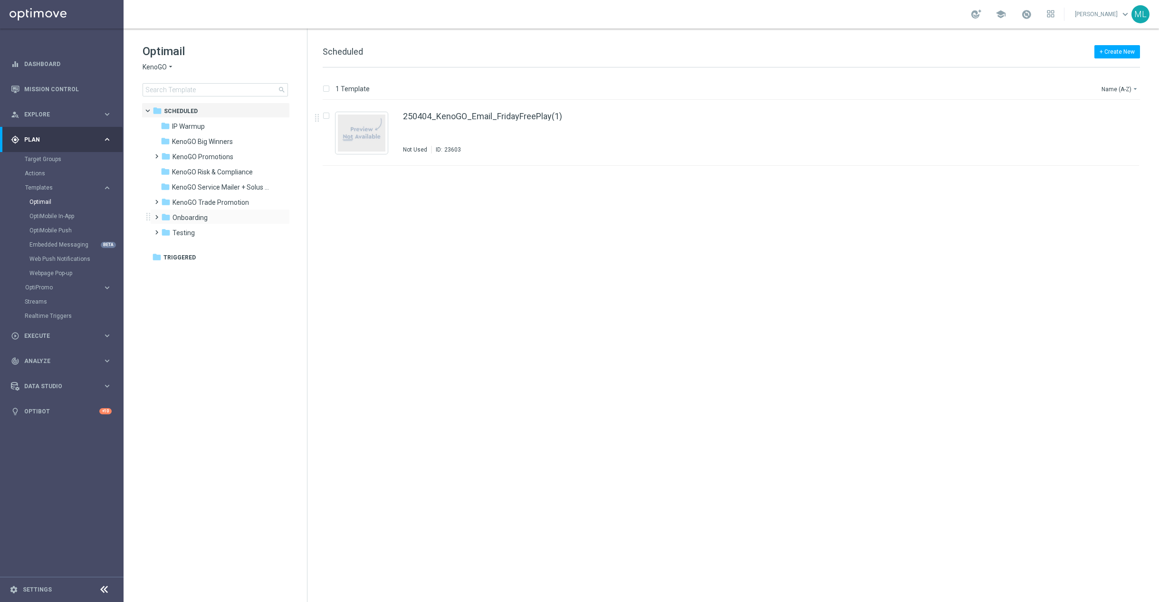
click at [157, 215] on span at bounding box center [154, 213] width 4 height 4
click at [190, 262] on div "folder V2" at bounding box center [220, 263] width 101 height 11
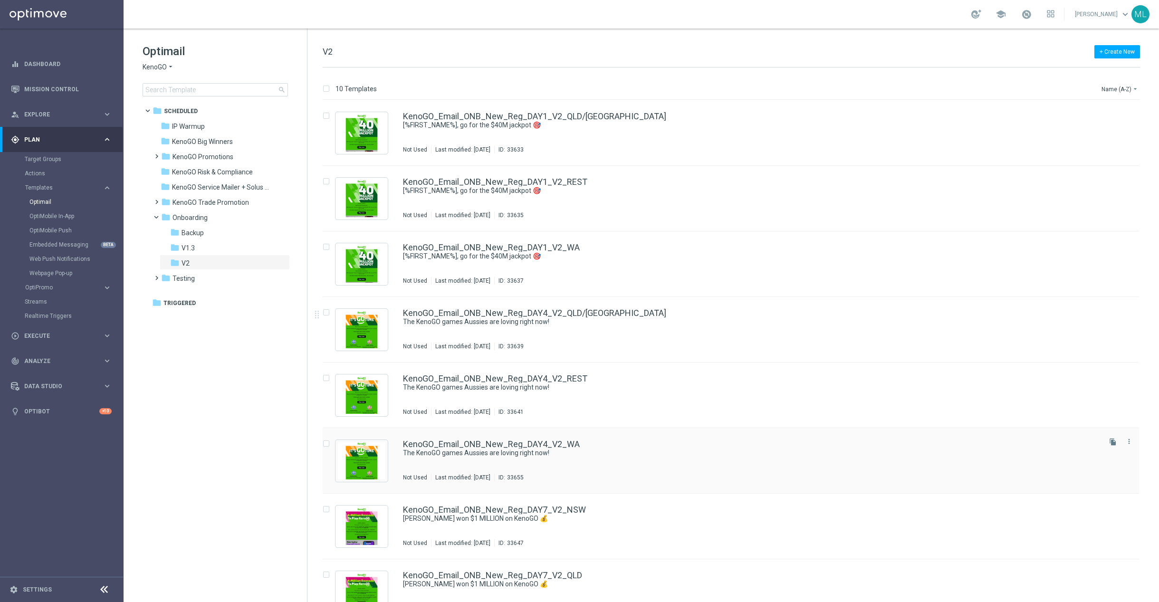
scroll to position [154, 0]
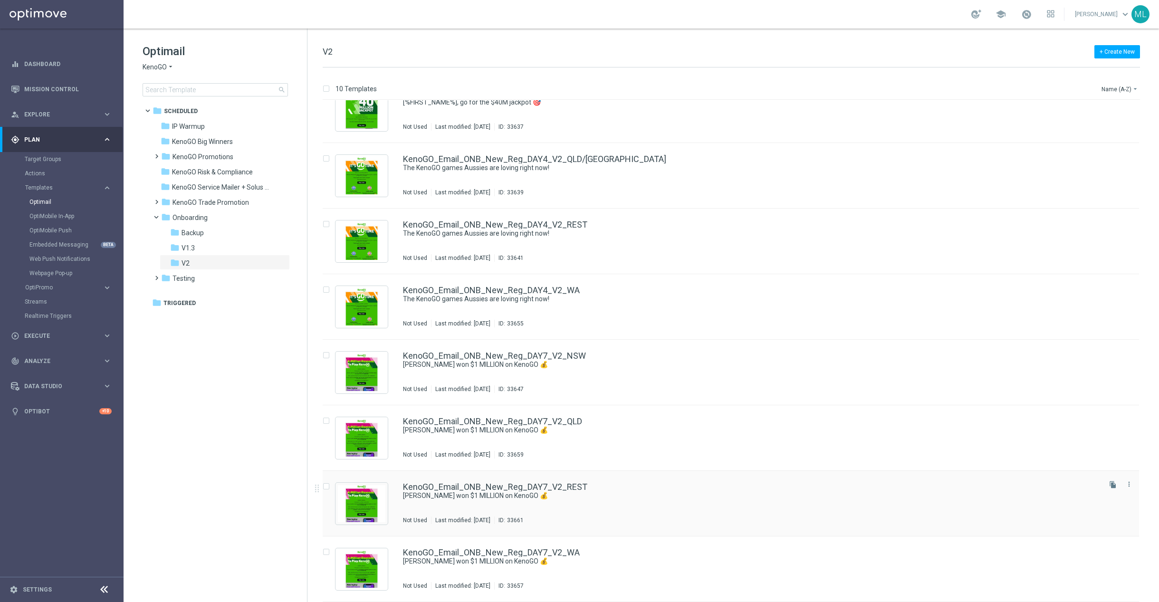
click at [646, 489] on div "KenoGO_Email_ONB_New_Reg_DAY7_V2_REST" at bounding box center [751, 487] width 696 height 9
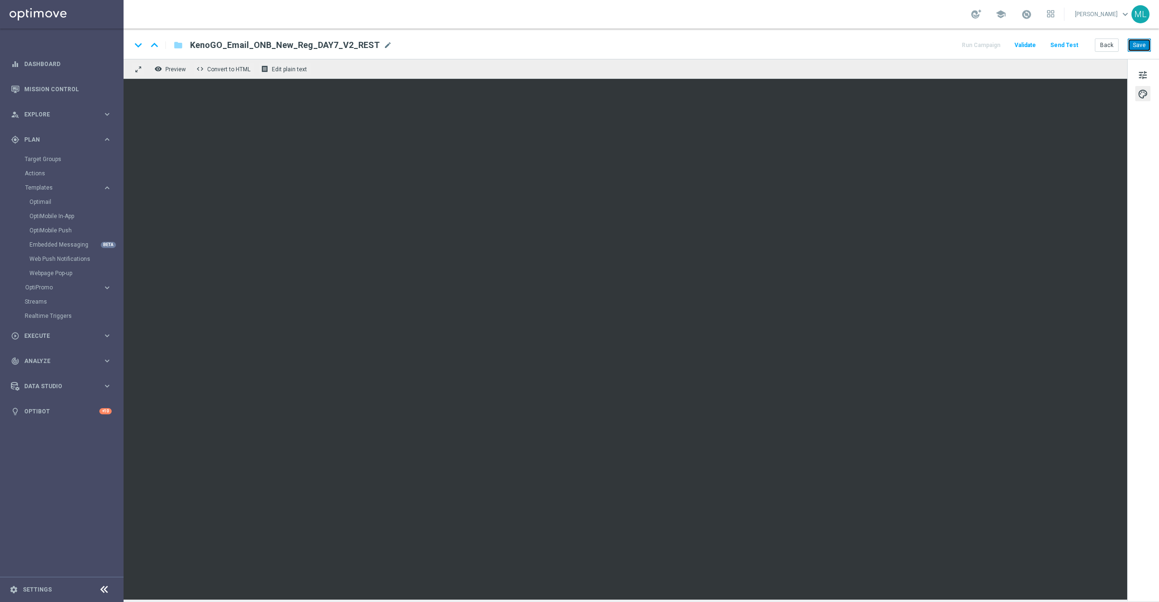
click at [1134, 48] on button "Save" at bounding box center [1138, 44] width 23 height 13
click at [1105, 46] on button "Back" at bounding box center [1107, 44] width 24 height 13
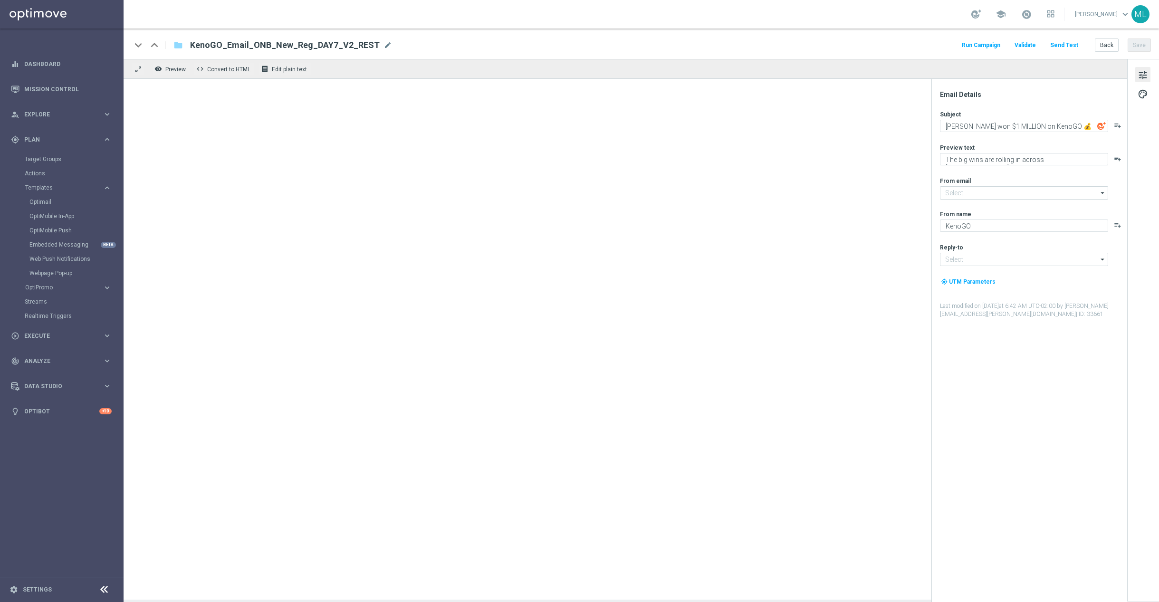
type input "[EMAIL_ADDRESS][DOMAIN_NAME]"
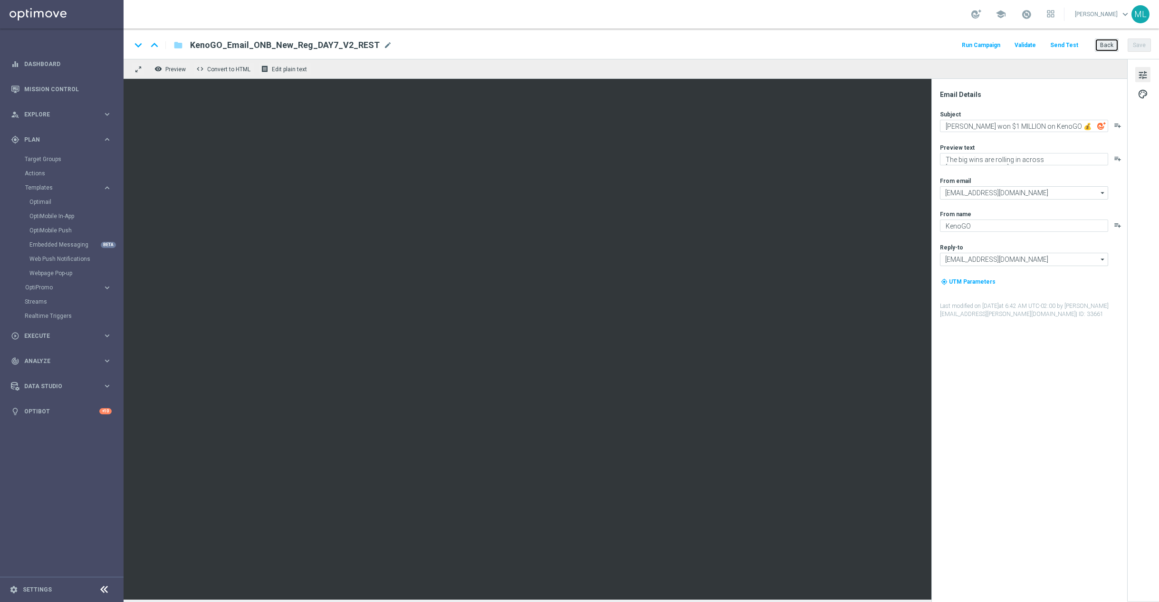
click at [1105, 46] on button "Back" at bounding box center [1107, 44] width 24 height 13
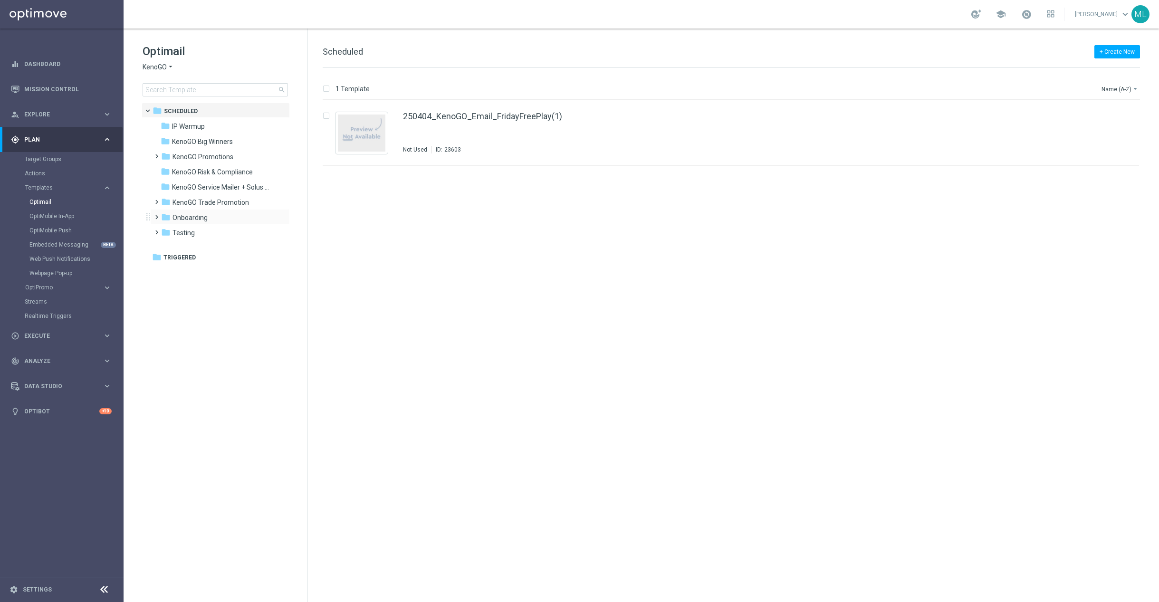
click at [157, 214] on span at bounding box center [154, 213] width 4 height 4
click at [193, 269] on div "folder V2" at bounding box center [220, 263] width 101 height 11
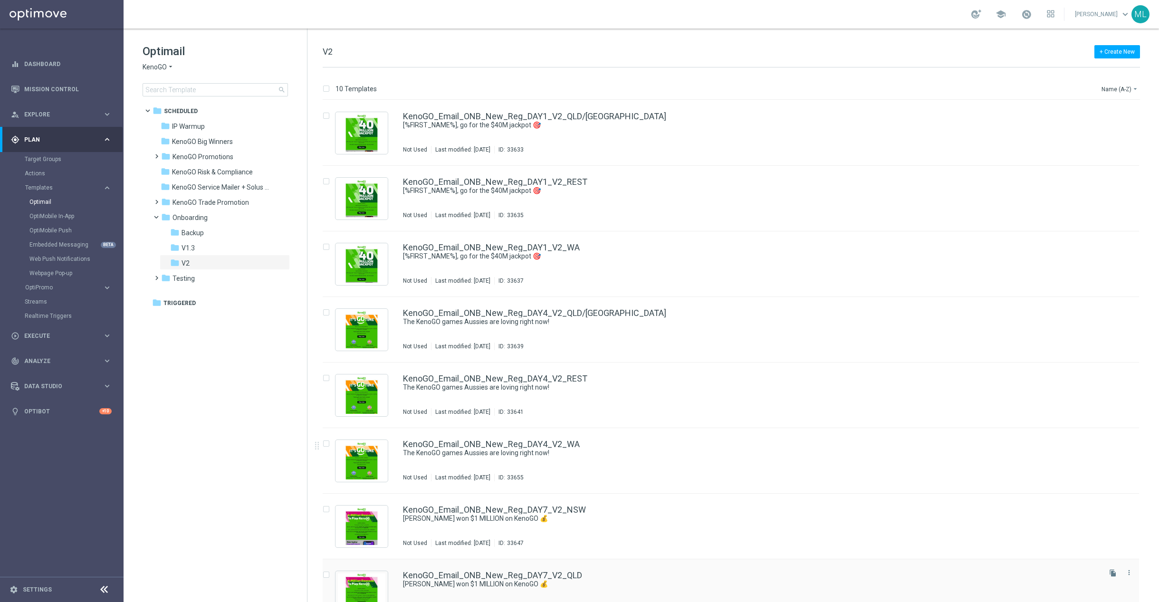
scroll to position [154, 0]
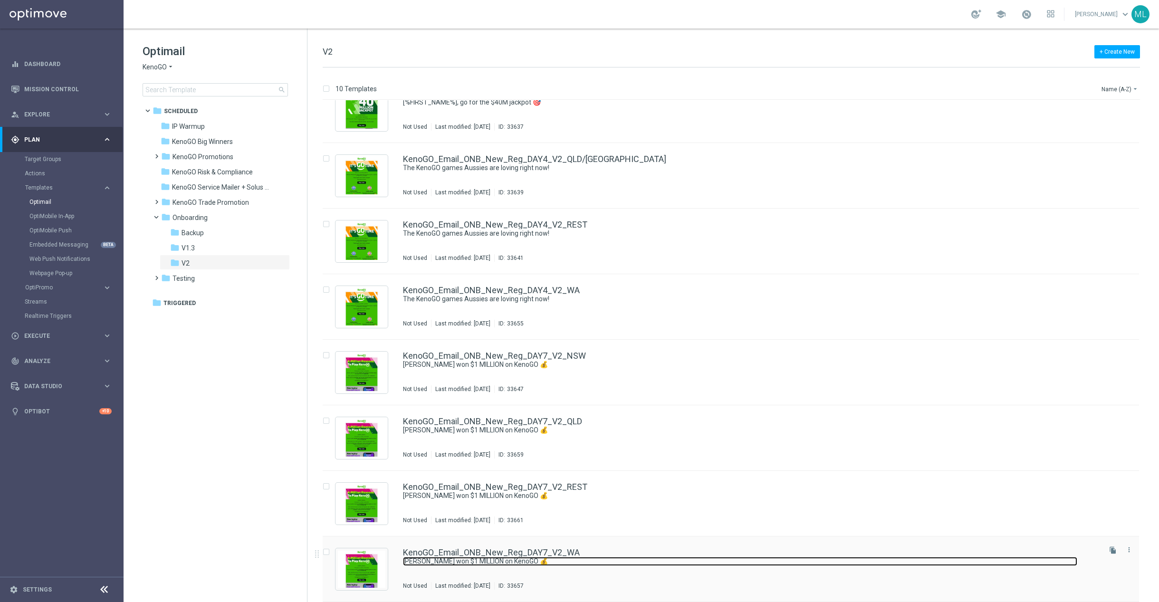
click at [590, 558] on link "Paul won $1 MILLION on KenoGO 💰" at bounding box center [740, 561] width 674 height 9
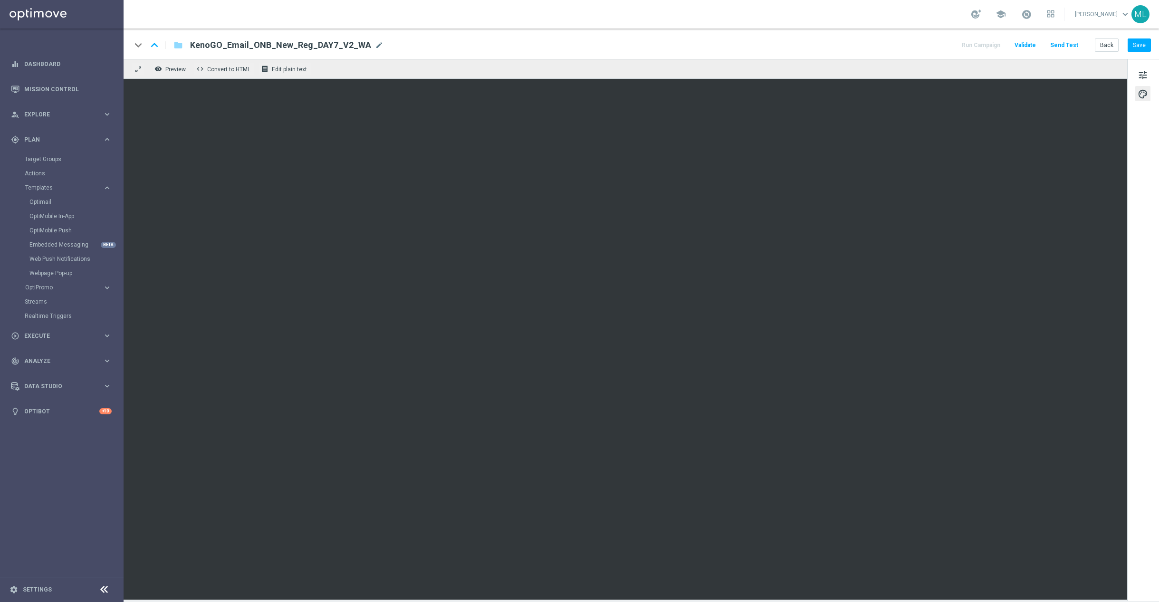
click at [1139, 261] on div "tune palette" at bounding box center [1143, 330] width 32 height 542
click at [1142, 43] on button "Save" at bounding box center [1138, 44] width 23 height 13
click at [1110, 49] on button "Back" at bounding box center [1107, 44] width 24 height 13
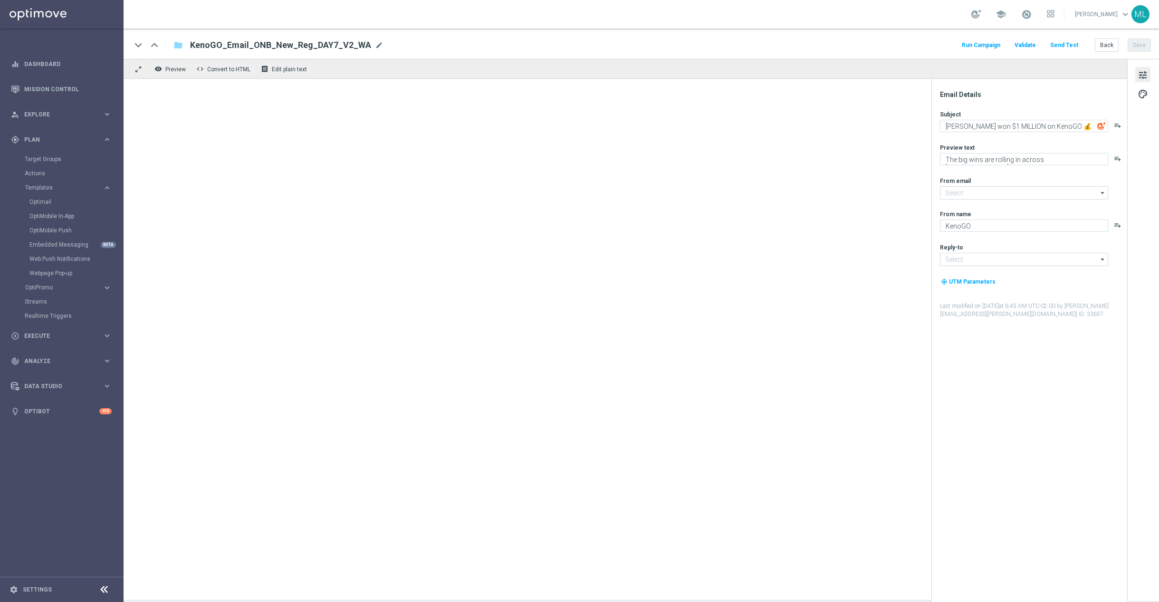
type input "[EMAIL_ADDRESS][DOMAIN_NAME]"
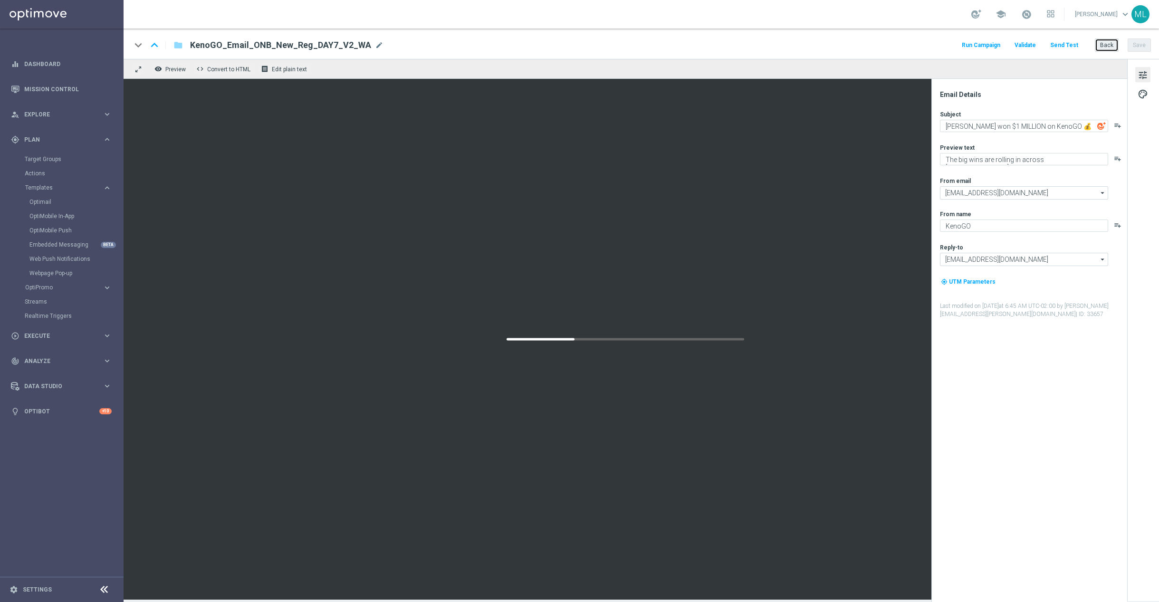
click at [1103, 44] on button "Back" at bounding box center [1107, 44] width 24 height 13
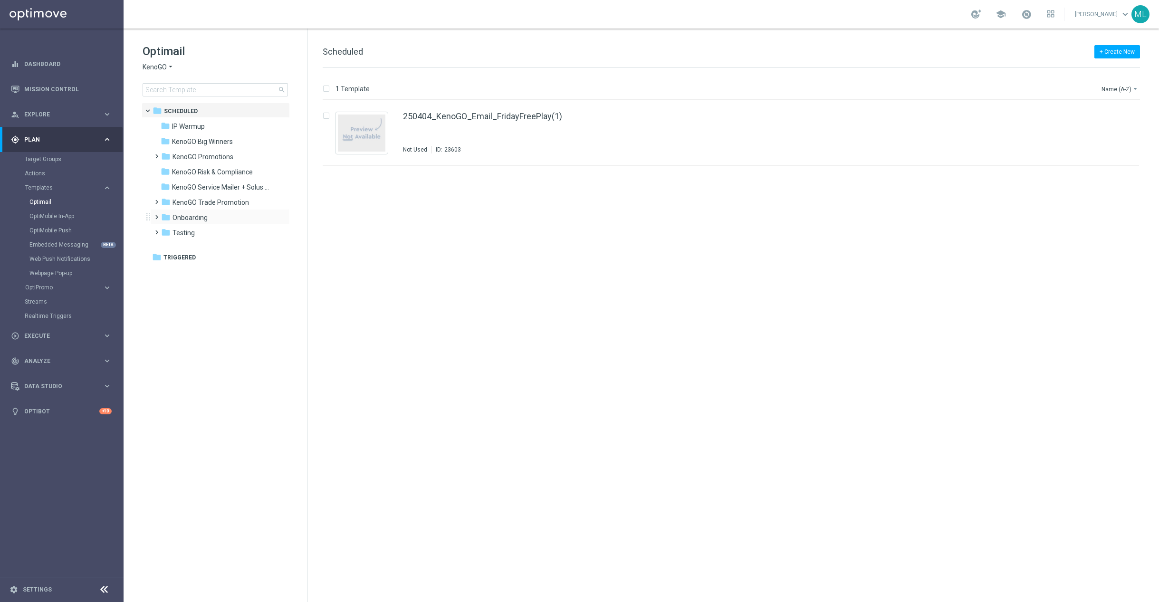
click at [157, 215] on span at bounding box center [154, 213] width 4 height 4
click at [213, 263] on div "folder V2" at bounding box center [220, 263] width 101 height 11
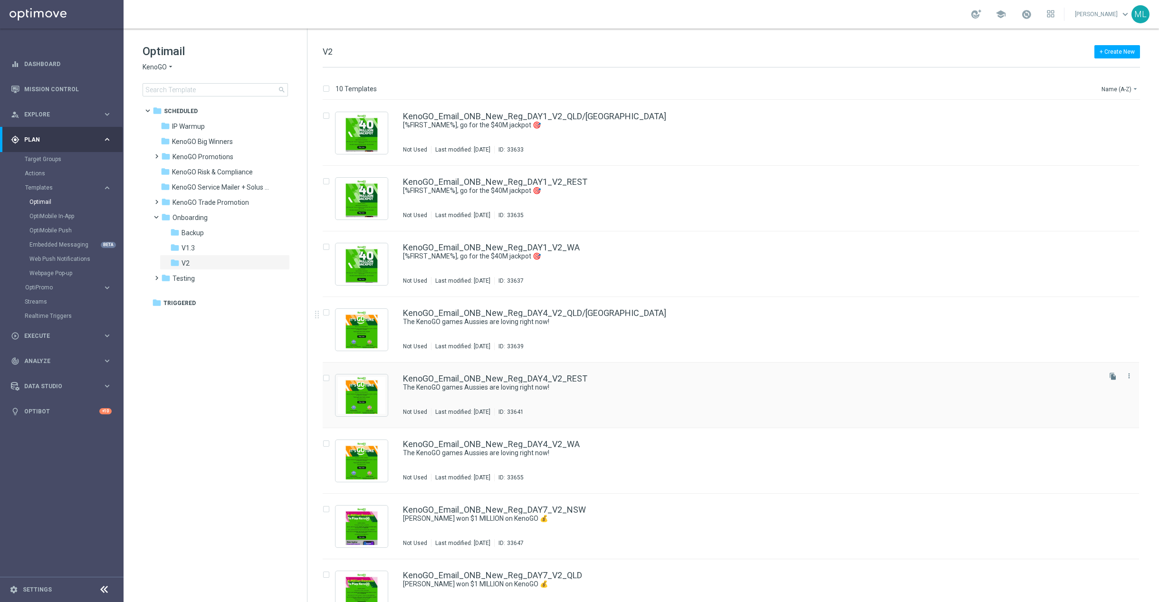
scroll to position [154, 0]
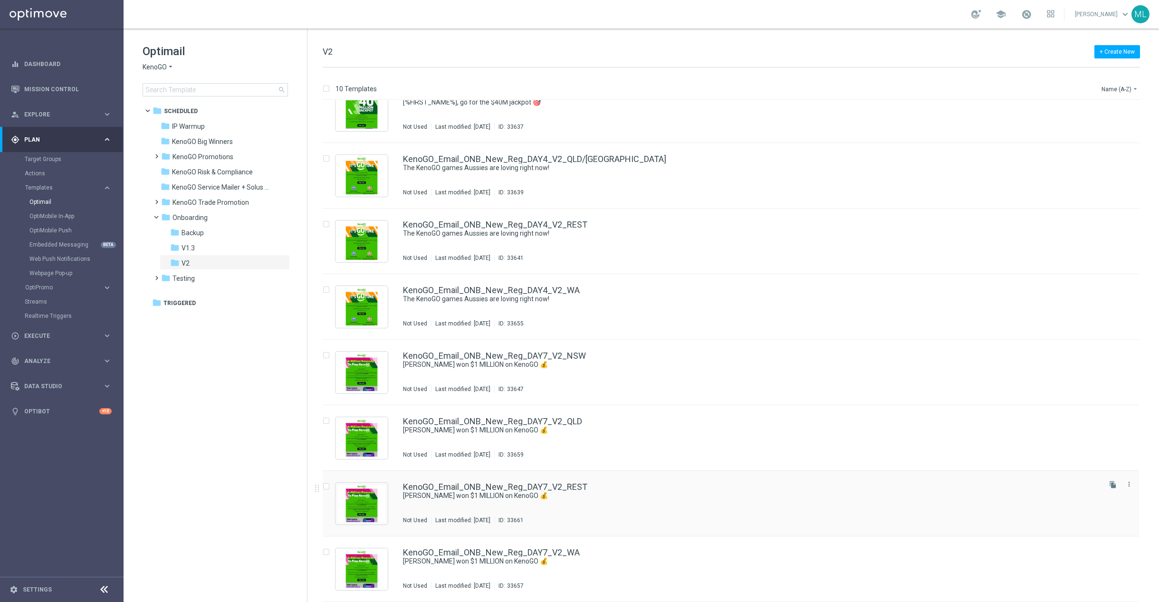
click at [613, 505] on div "KenoGO_Email_ONB_New_Reg_DAY7_V2_REST Paul won $1 MILLION on KenoGO 💰 Not Used …" at bounding box center [751, 503] width 696 height 41
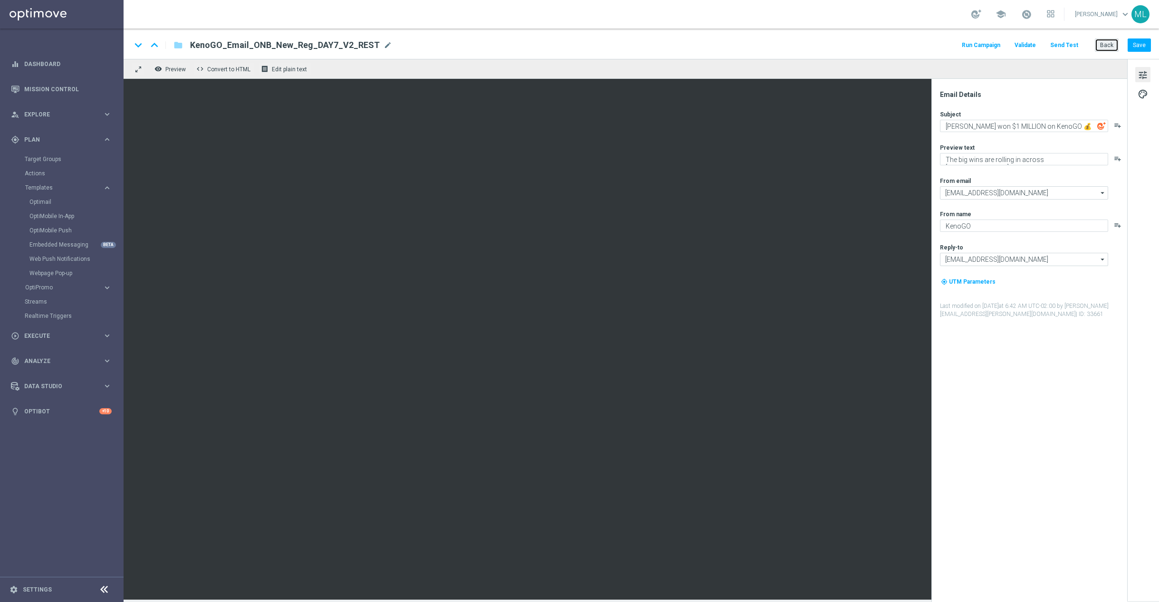
click at [1108, 47] on button "Back" at bounding box center [1107, 44] width 24 height 13
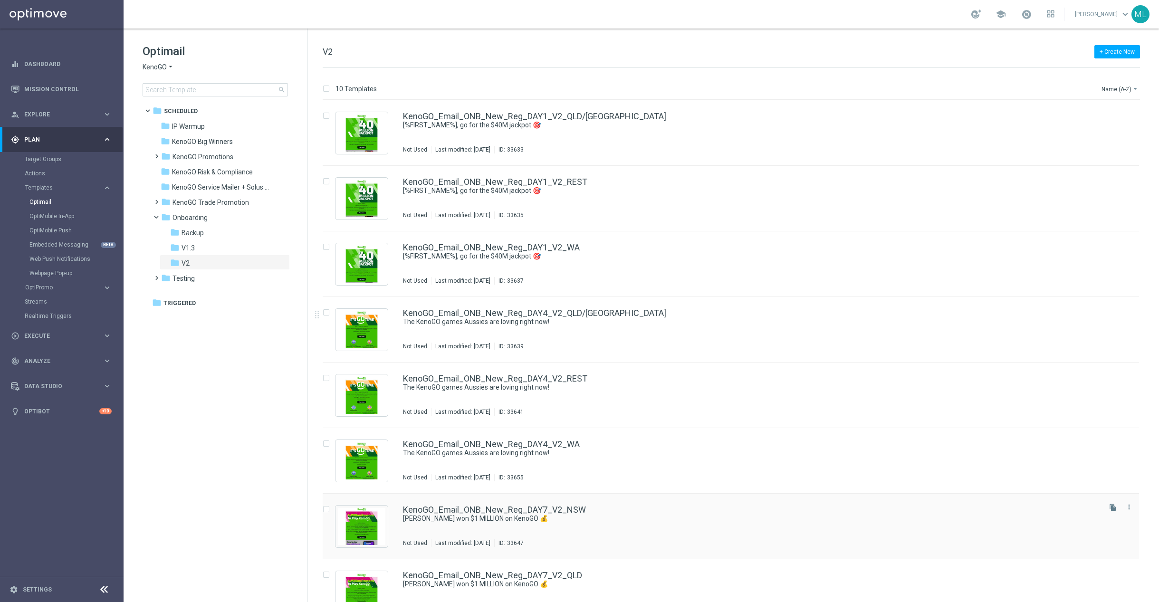
scroll to position [154, 0]
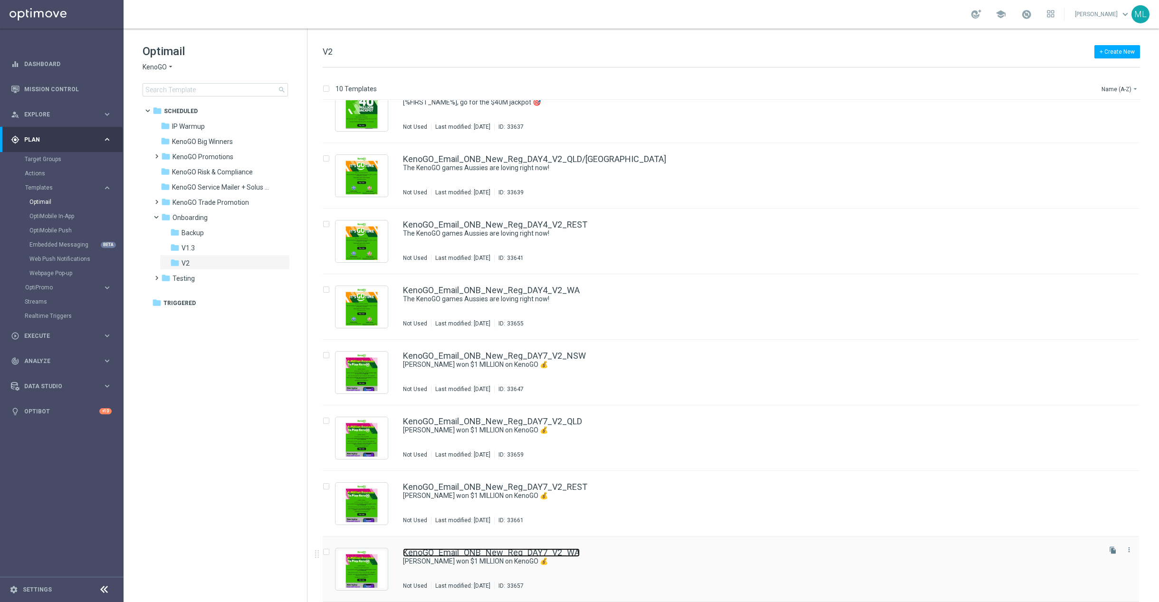
click at [572, 549] on link "KenoGO_Email_ONB_New_Reg_DAY7_V2_WA" at bounding box center [491, 552] width 177 height 9
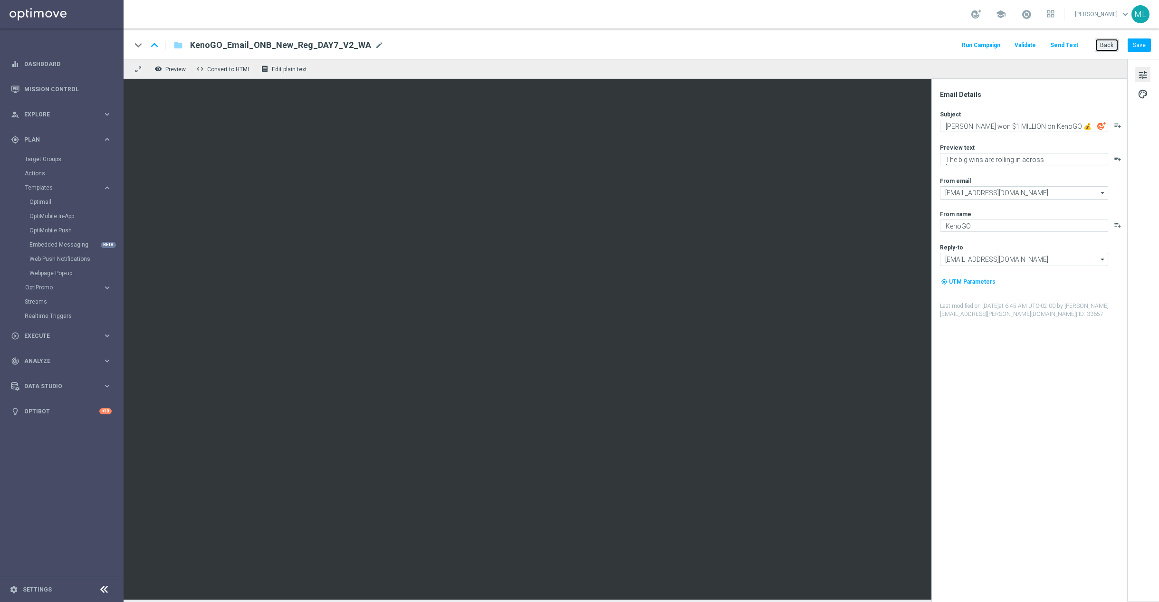
click at [1103, 47] on button "Back" at bounding box center [1107, 44] width 24 height 13
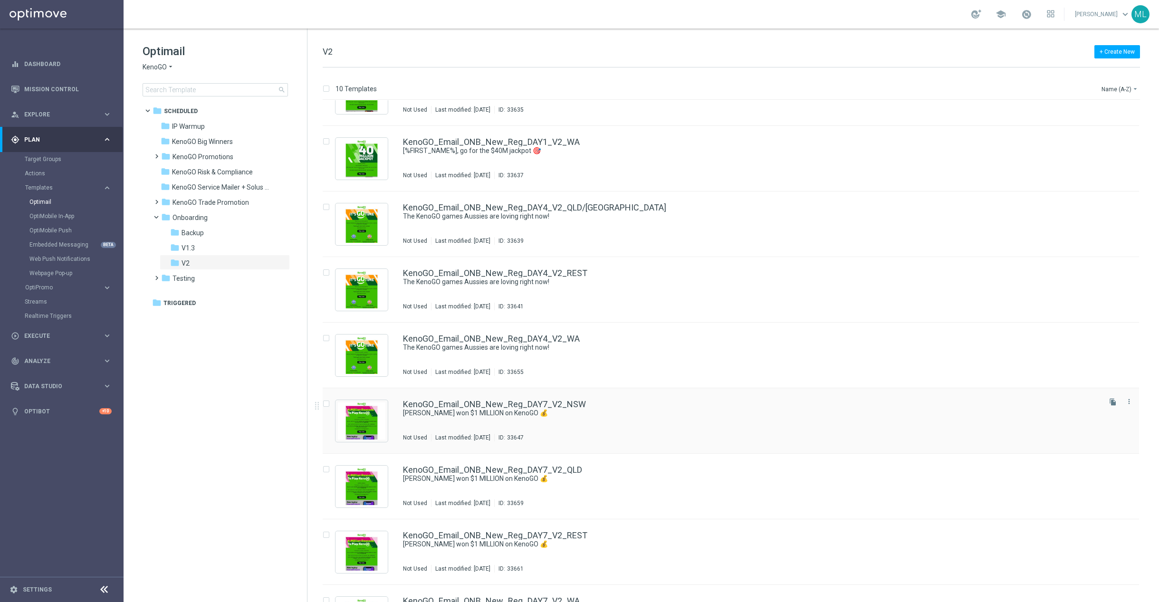
scroll to position [154, 0]
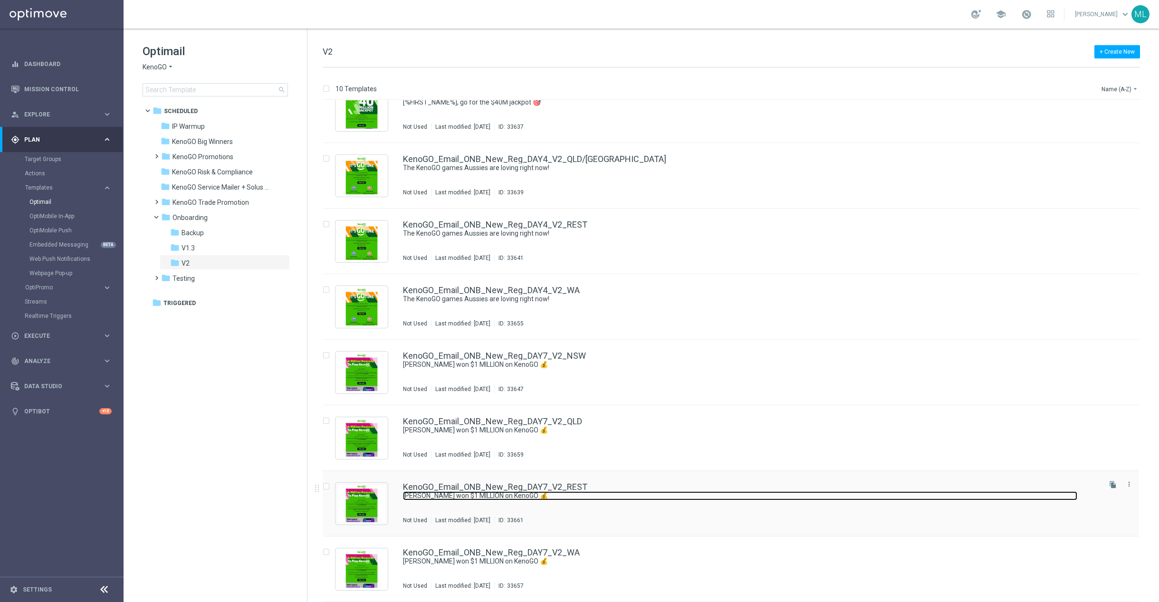
click at [600, 492] on link "Paul won $1 MILLION on KenoGO 💰" at bounding box center [740, 495] width 674 height 9
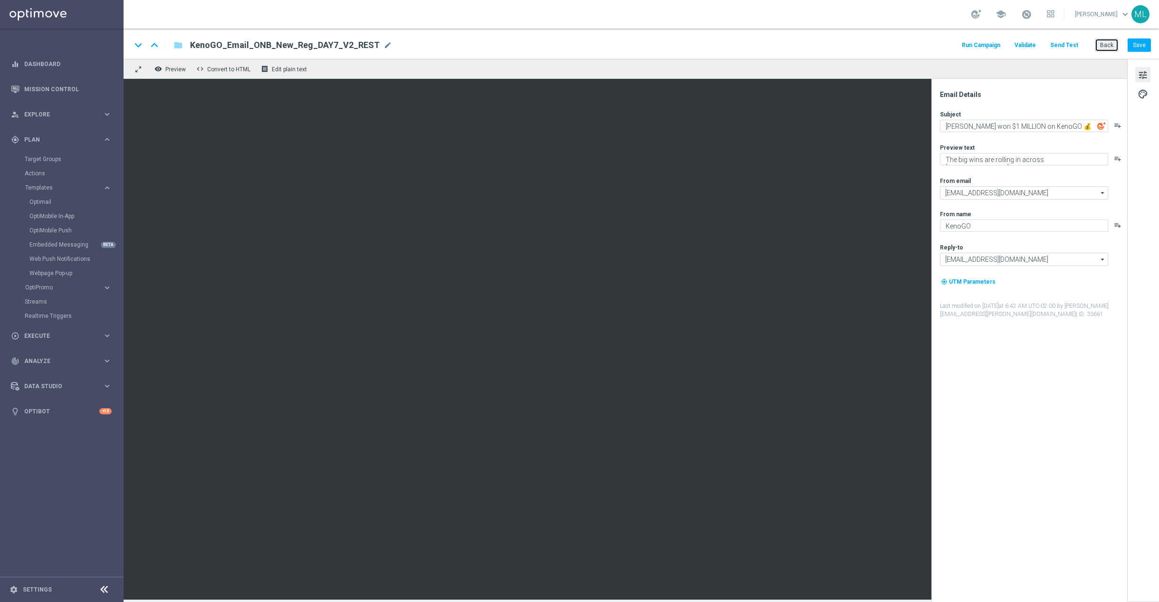
click at [1103, 50] on button "Back" at bounding box center [1107, 44] width 24 height 13
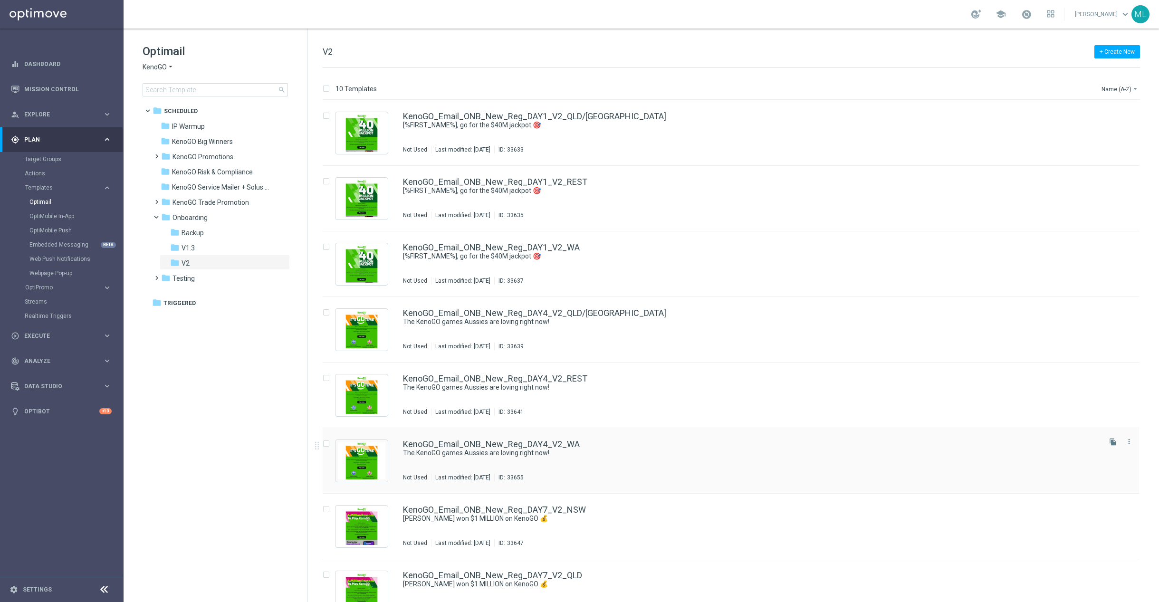
click at [595, 439] on div "KenoGO_Email_ONB_New_Reg_DAY4_V2_WA The KenoGO games Aussies are loving right n…" at bounding box center [731, 461] width 816 height 66
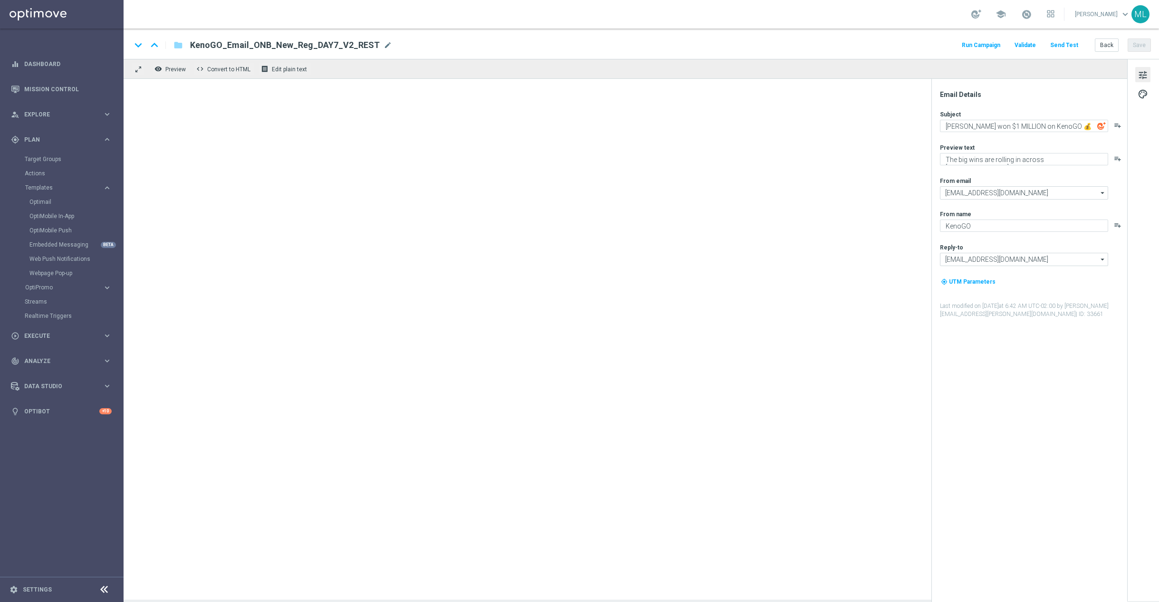
type textarea "The KenoGO games Aussies are loving right now!"
type textarea "From the classics to the world’s biggest Keno…"
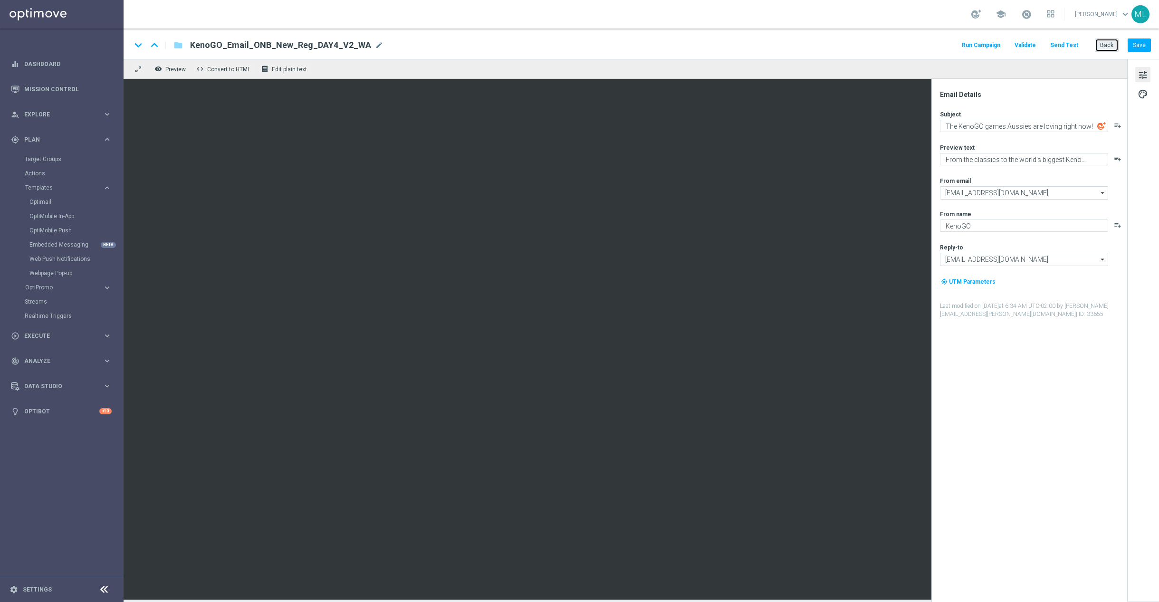
click at [1103, 44] on button "Back" at bounding box center [1107, 44] width 24 height 13
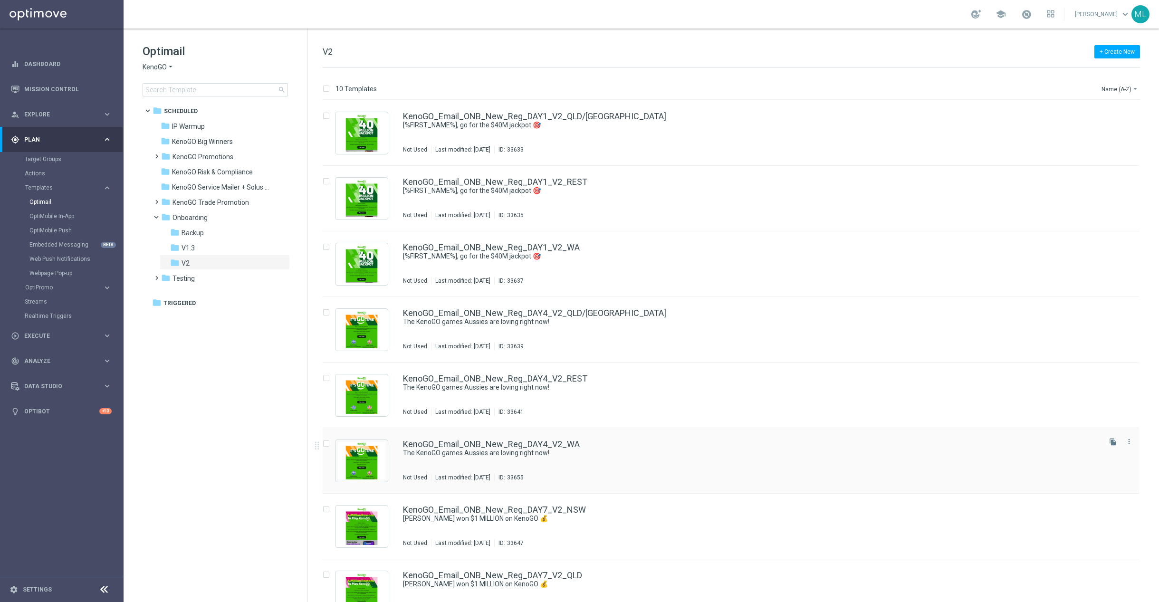
scroll to position [154, 0]
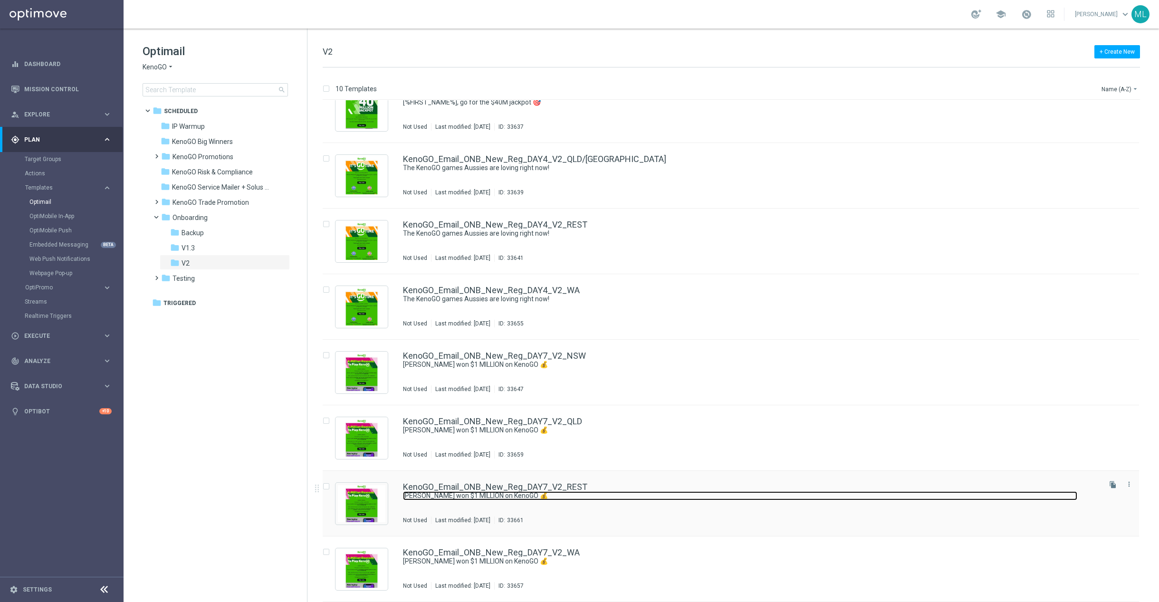
click at [583, 494] on link "Paul won $1 MILLION on KenoGO 💰" at bounding box center [740, 495] width 674 height 9
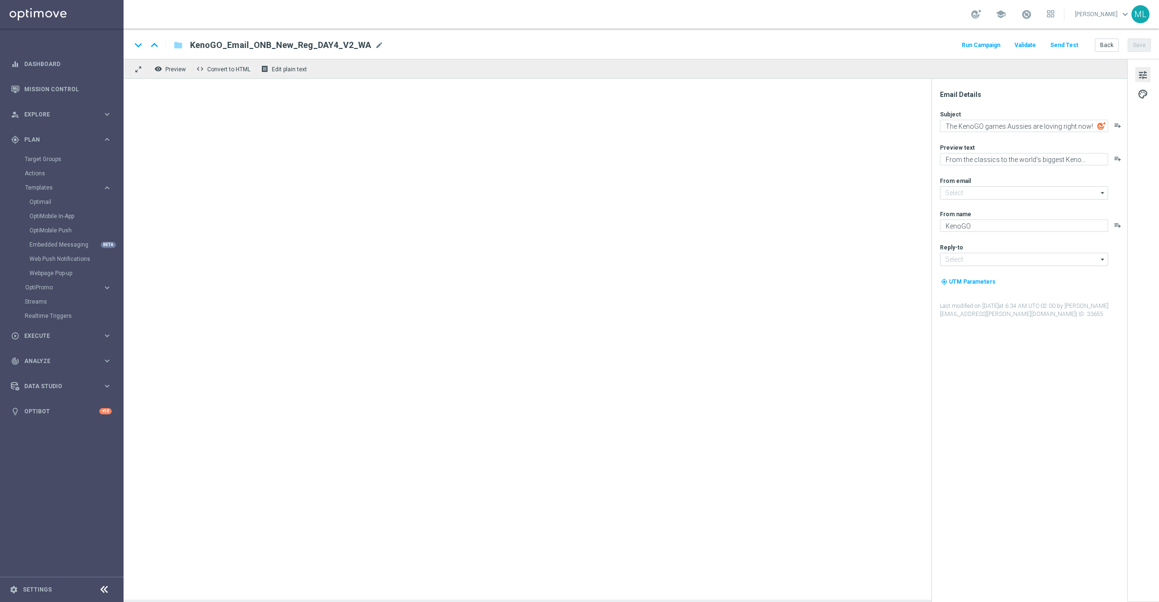
type textarea "Paul won $1 MILLION on KenoGO 💰"
type textarea "The big wins are rolling in across Australia!"
type input "[EMAIL_ADDRESS][DOMAIN_NAME]"
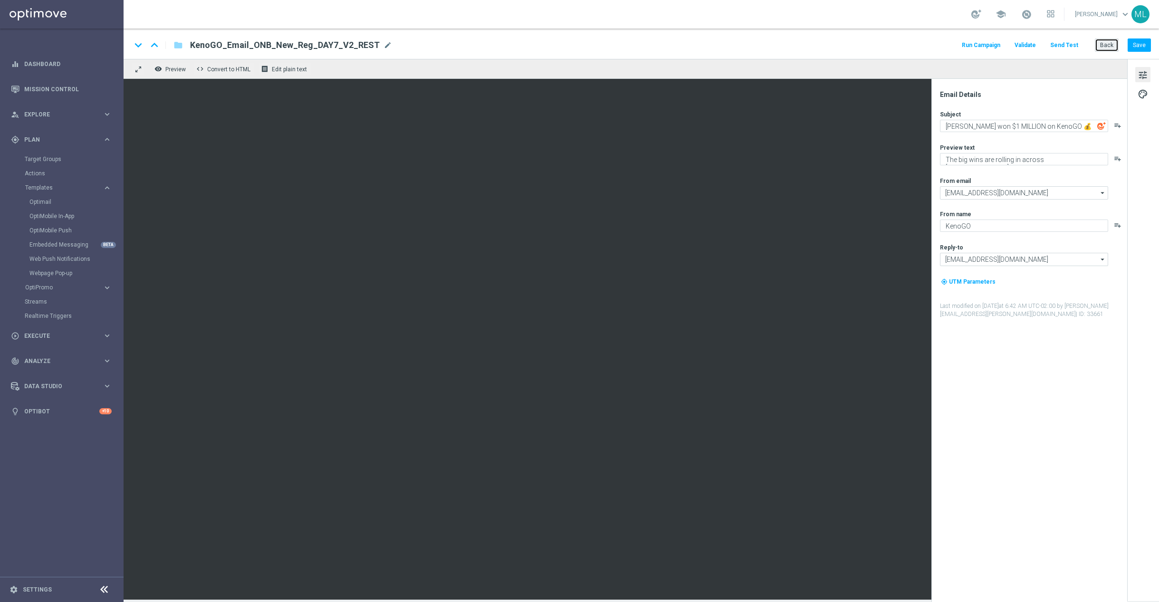
click at [1103, 50] on button "Back" at bounding box center [1107, 44] width 24 height 13
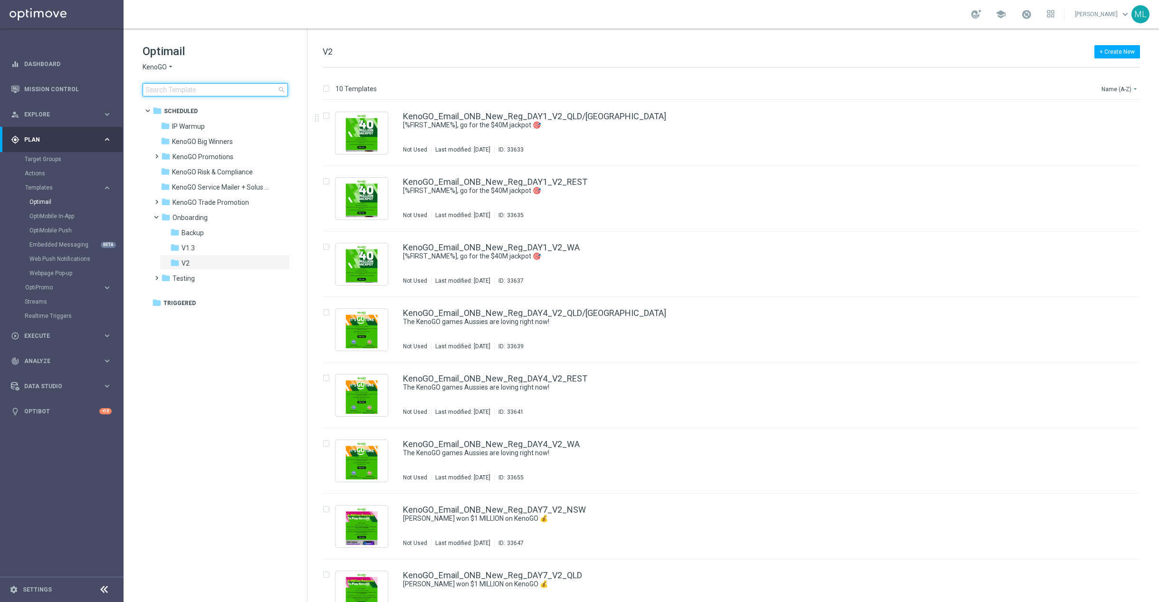
click at [197, 88] on input at bounding box center [215, 89] width 145 height 13
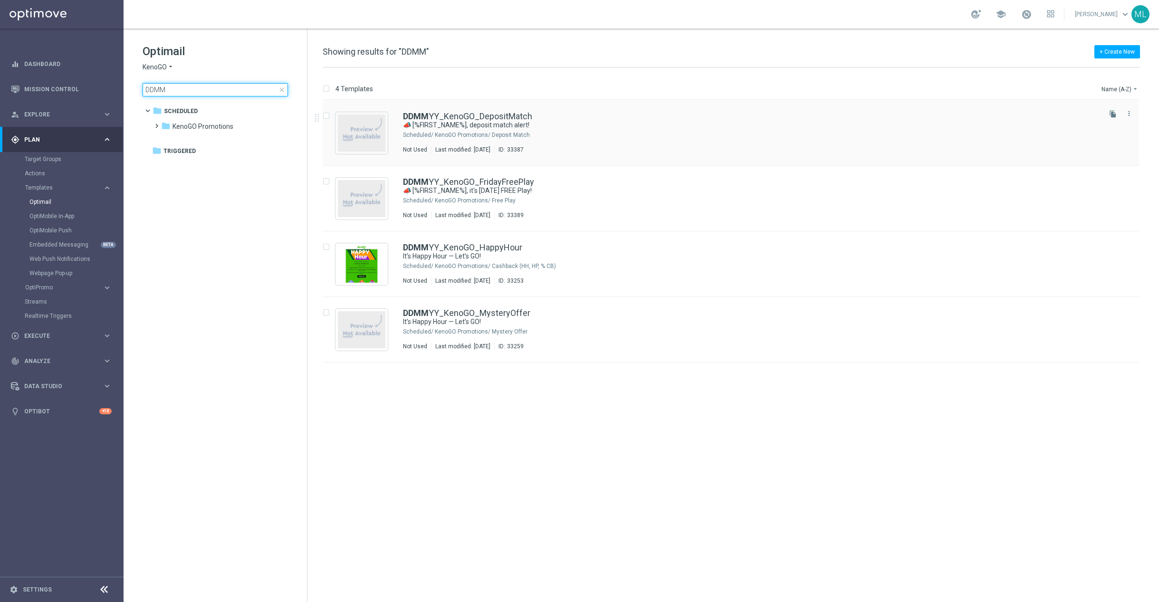
type input "DDMM"
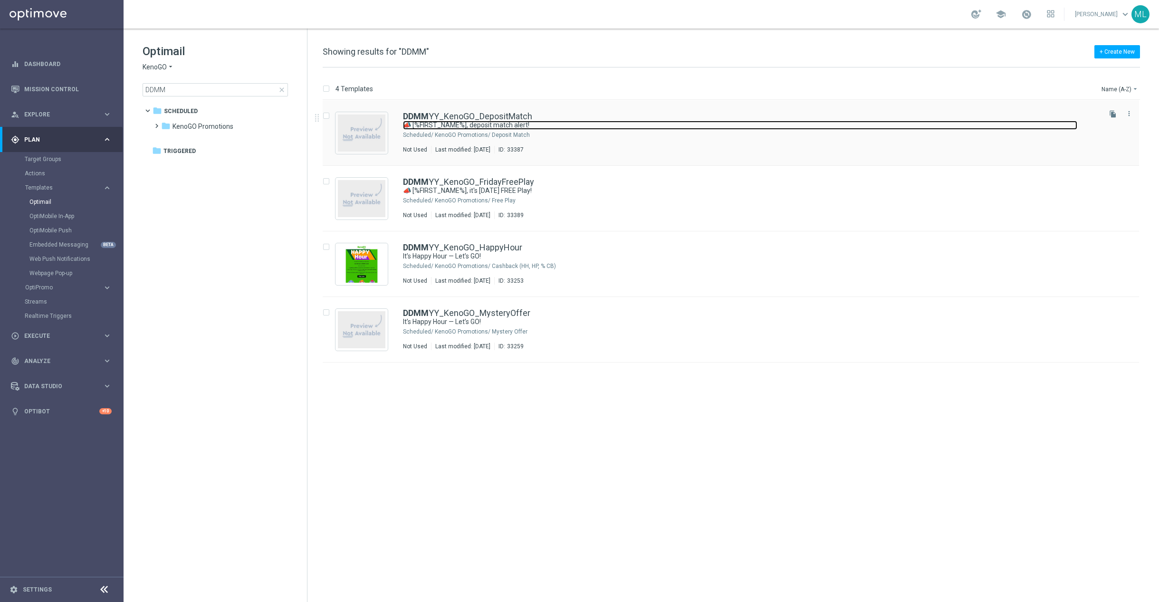
click at [551, 129] on link "📣 [%FIRST_NAME%], deposit match alert!" at bounding box center [740, 125] width 674 height 9
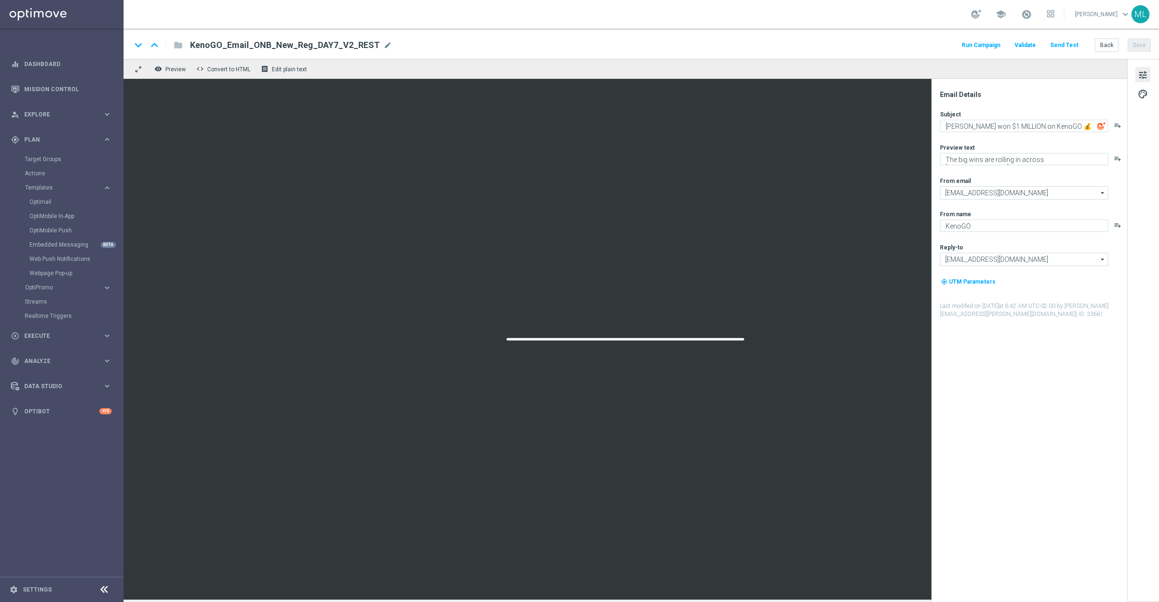
type textarea "📣 [%FIRST_NAME%], deposit match alert!"
type textarea "Your turn to get matched!"
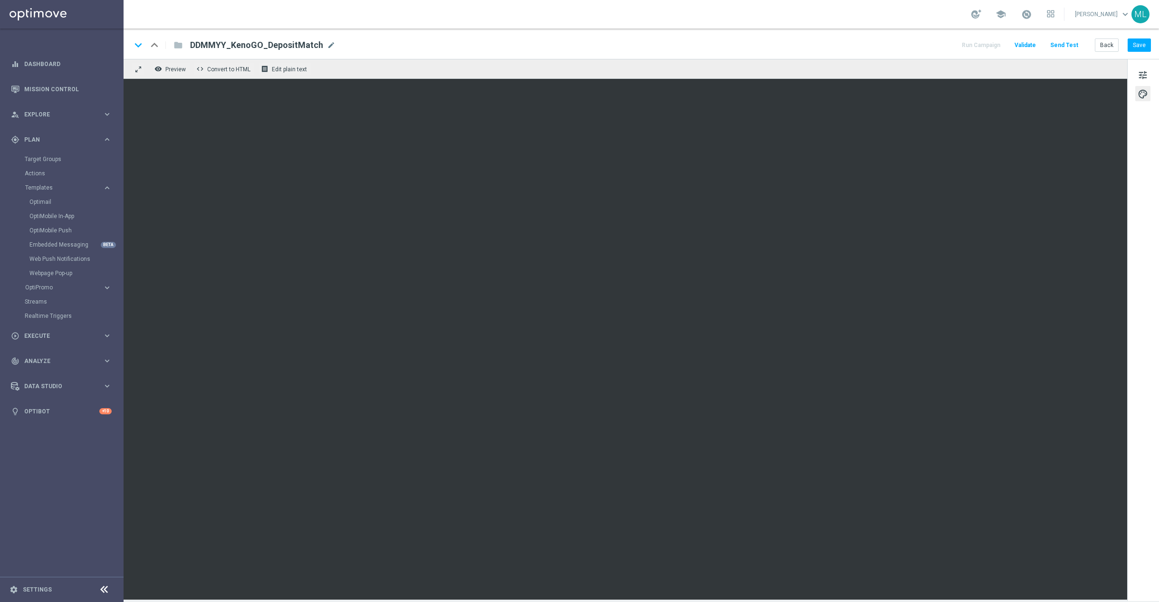
click at [1130, 257] on div "tune palette" at bounding box center [1143, 330] width 32 height 542
click at [1142, 48] on button "Save" at bounding box center [1138, 44] width 23 height 13
click at [1104, 48] on button "Back" at bounding box center [1107, 44] width 24 height 13
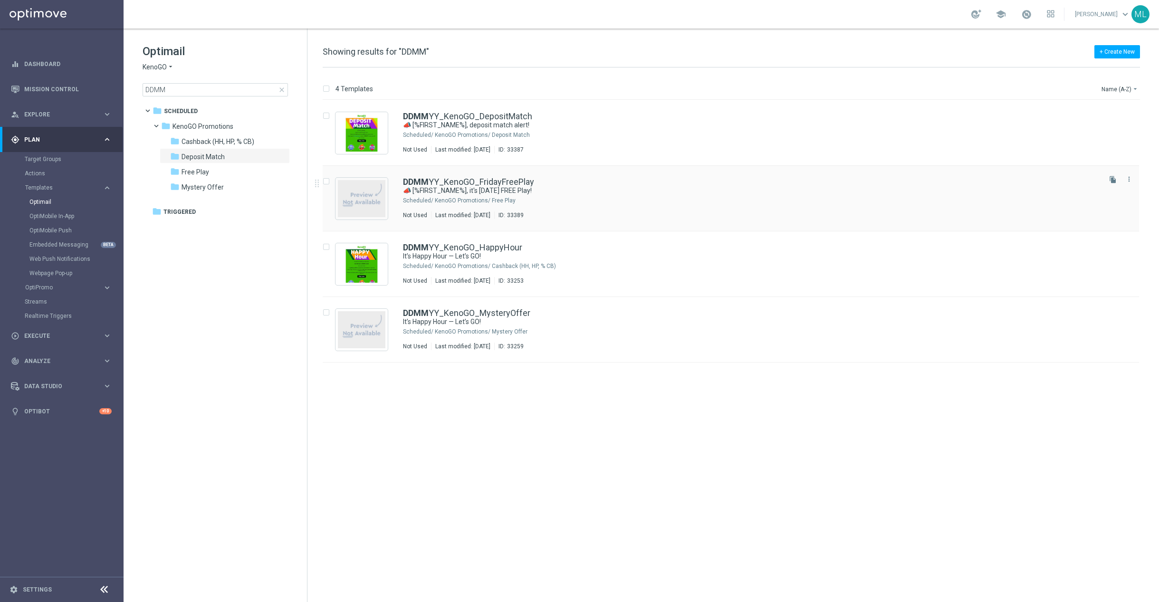
click at [533, 201] on div "KenoGO Promotions/ Free Play" at bounding box center [767, 201] width 664 height 8
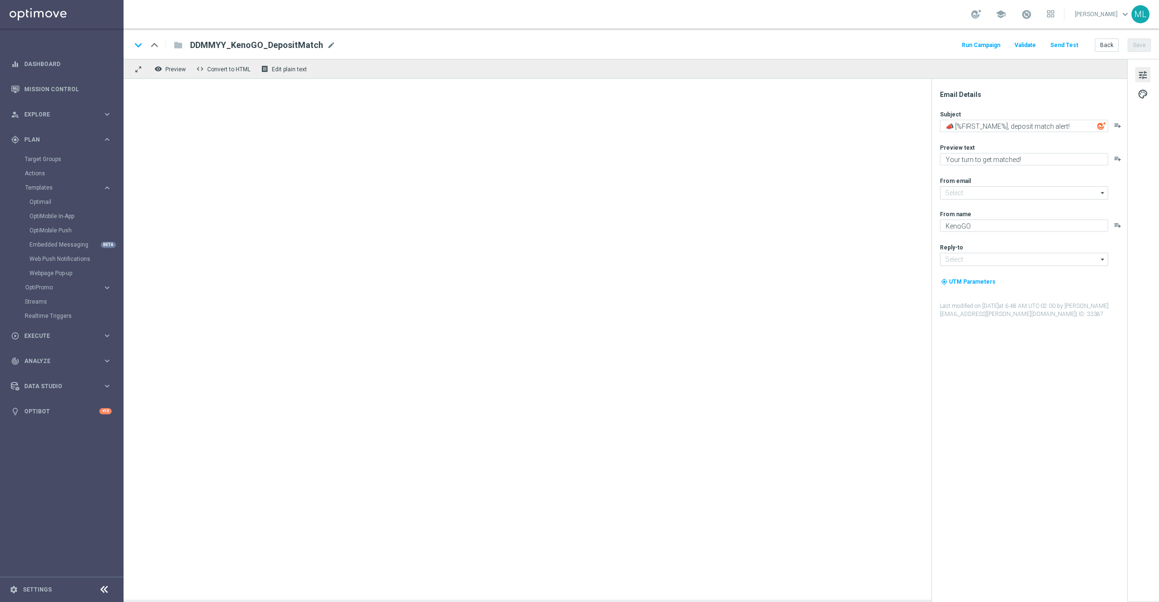
type input "[EMAIL_ADDRESS][DOMAIN_NAME]"
type textarea "📣 [%FIRST_NAME%], it's Friday FREE Play!"
type textarea "A little Friday fun, on us!"
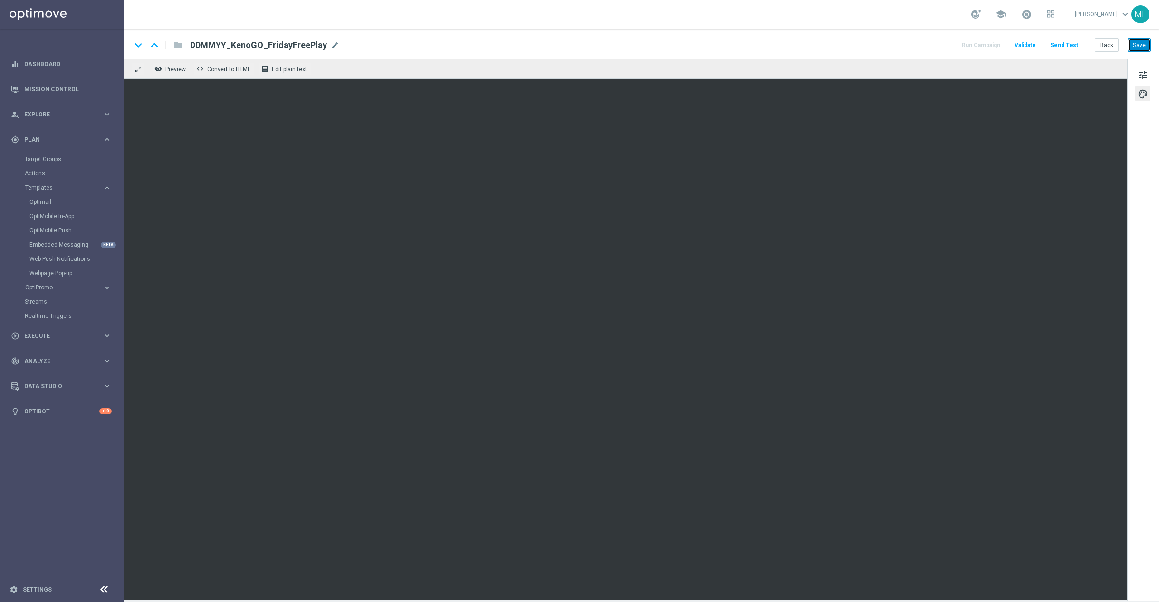
click at [1147, 48] on button "Save" at bounding box center [1138, 44] width 23 height 13
click at [1105, 45] on button "Back" at bounding box center [1107, 44] width 24 height 13
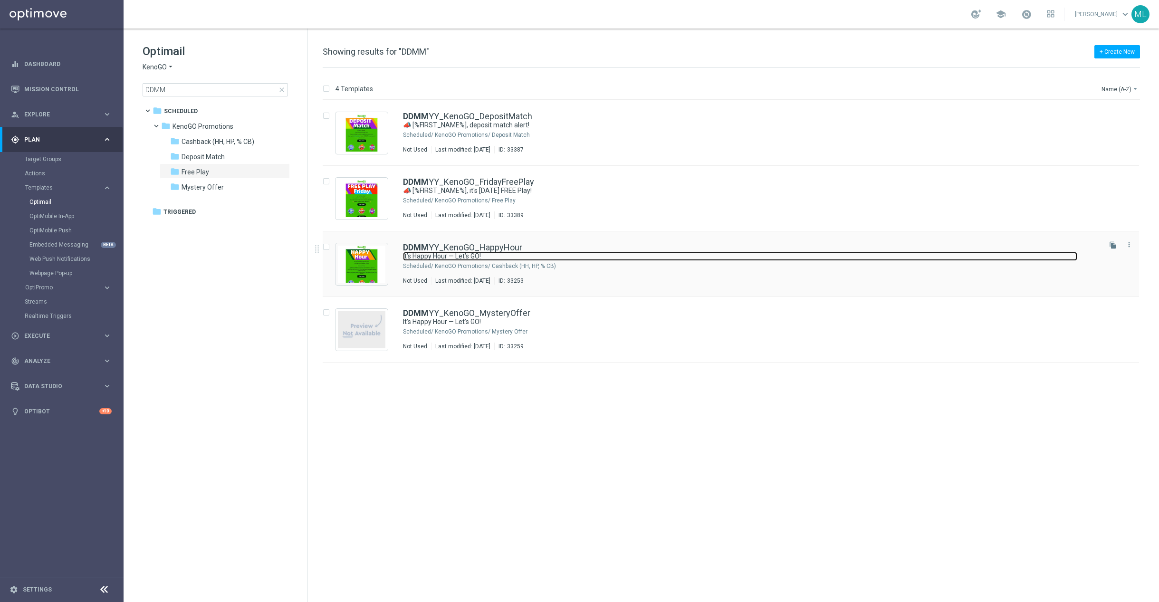
click at [557, 257] on link "It’s Happy Hour — Let’s GO!" at bounding box center [740, 256] width 674 height 9
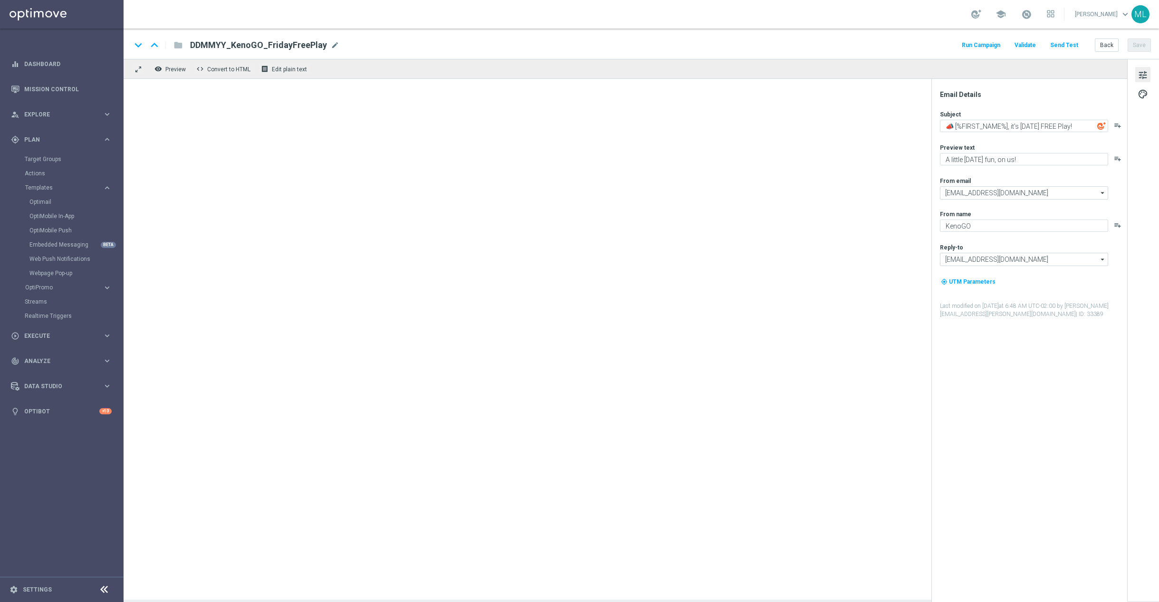
type textarea "It’s Happy Hour — Let’s GO!"
type textarea "Get 50% back in BONUS CASH!"
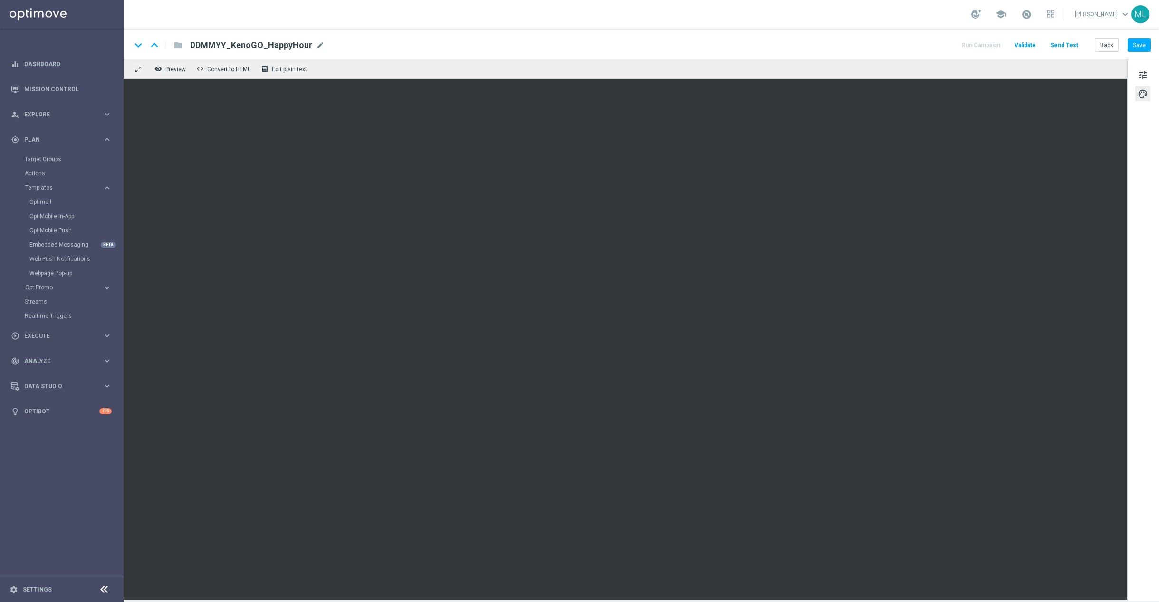
click at [1130, 259] on div "tune palette" at bounding box center [1143, 330] width 32 height 542
click at [1141, 45] on button "Save" at bounding box center [1138, 44] width 23 height 13
click at [1134, 44] on button "Save" at bounding box center [1138, 44] width 23 height 13
click at [1109, 46] on button "Back" at bounding box center [1107, 44] width 24 height 13
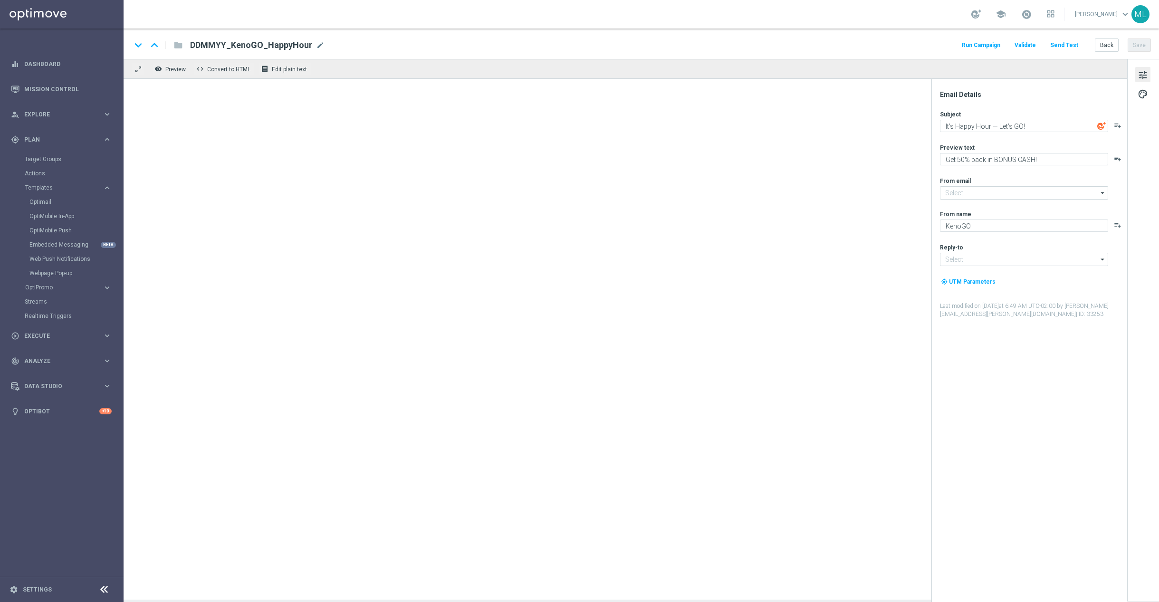
type input "[EMAIL_ADDRESS][DOMAIN_NAME]"
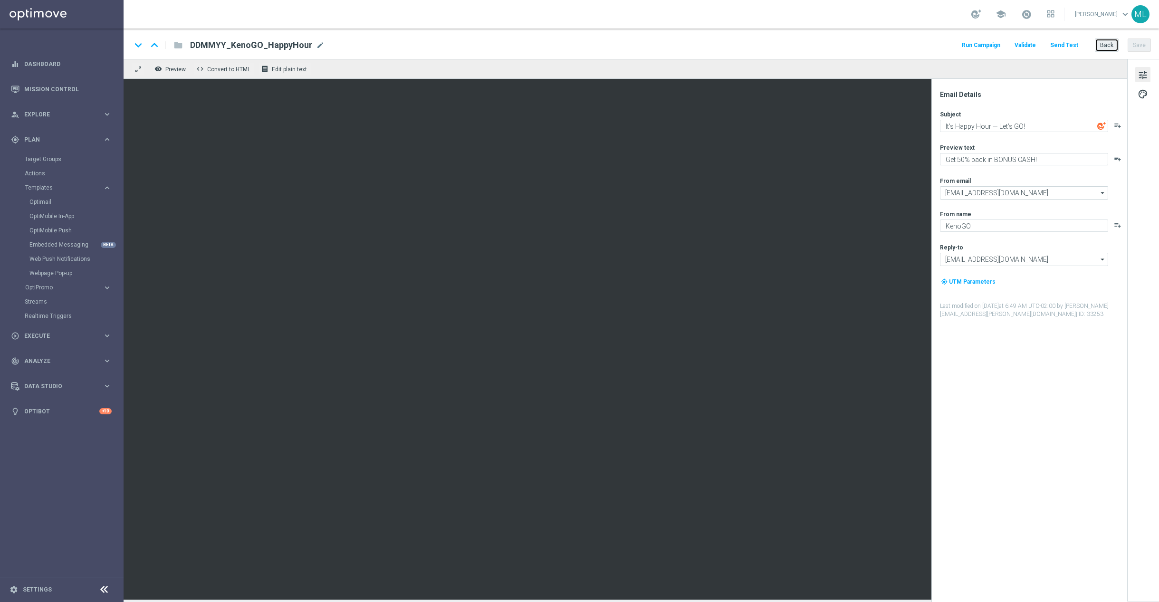
click at [1107, 47] on button "Back" at bounding box center [1107, 44] width 24 height 13
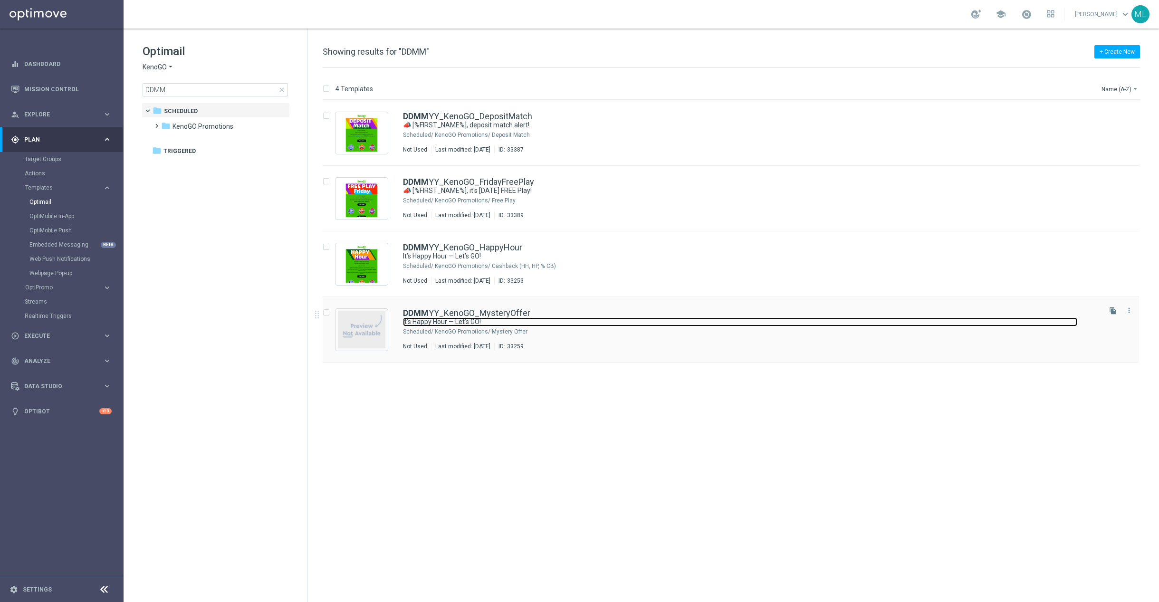
click at [537, 324] on link "It’s Happy Hour — Let’s GO!" at bounding box center [740, 321] width 674 height 9
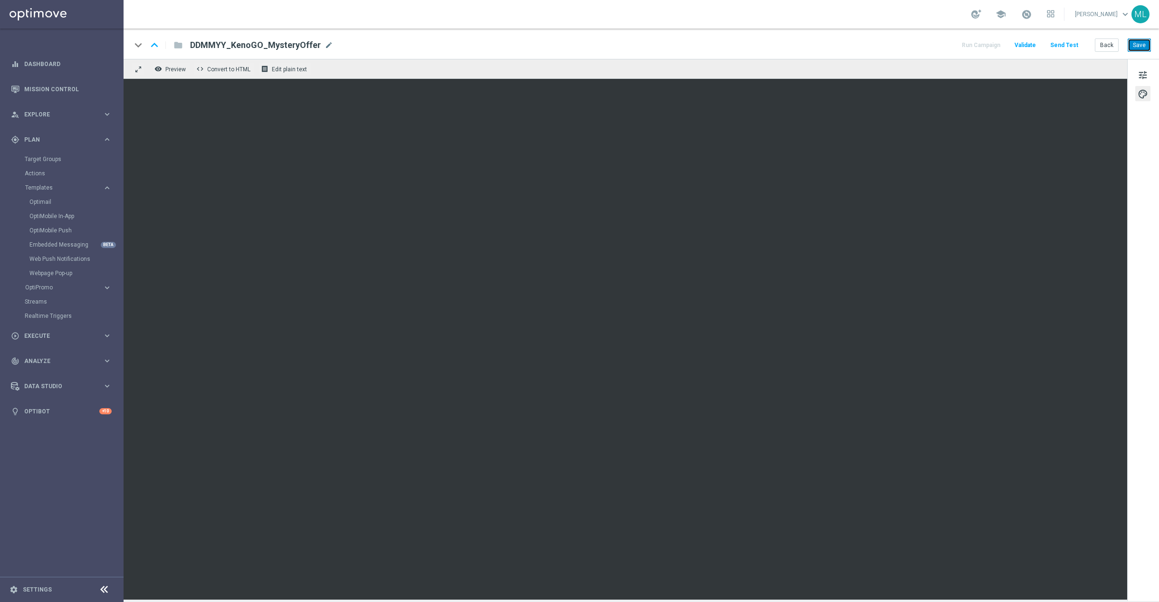
click at [1140, 41] on button "Save" at bounding box center [1138, 44] width 23 height 13
click at [1109, 48] on button "Back" at bounding box center [1107, 44] width 24 height 13
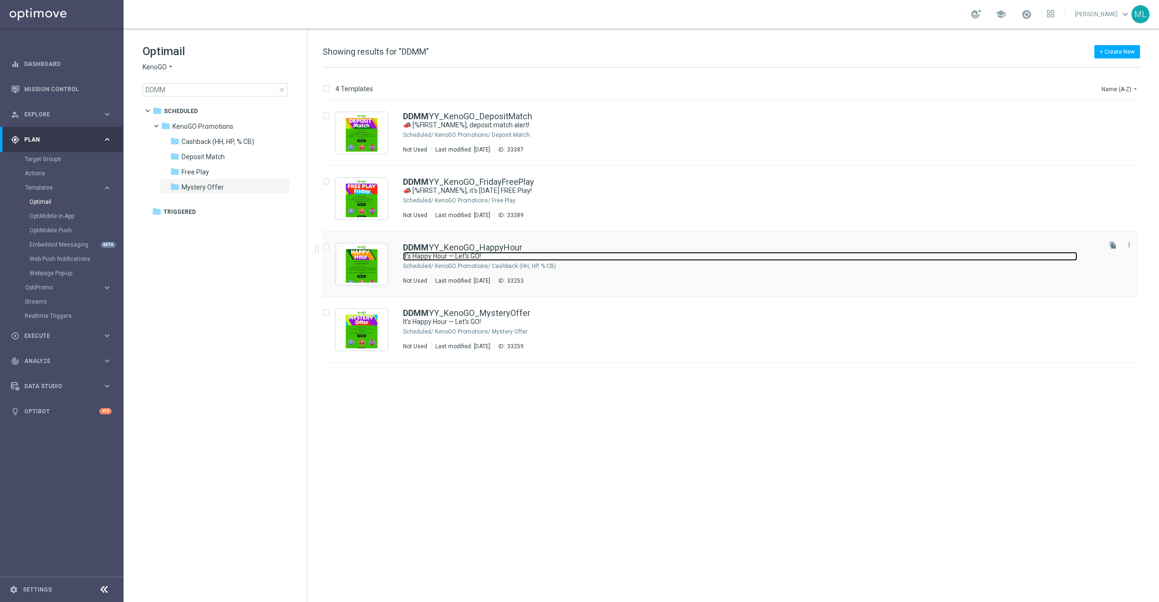
click at [599, 258] on link "It’s Happy Hour — Let’s GO!" at bounding box center [740, 256] width 674 height 9
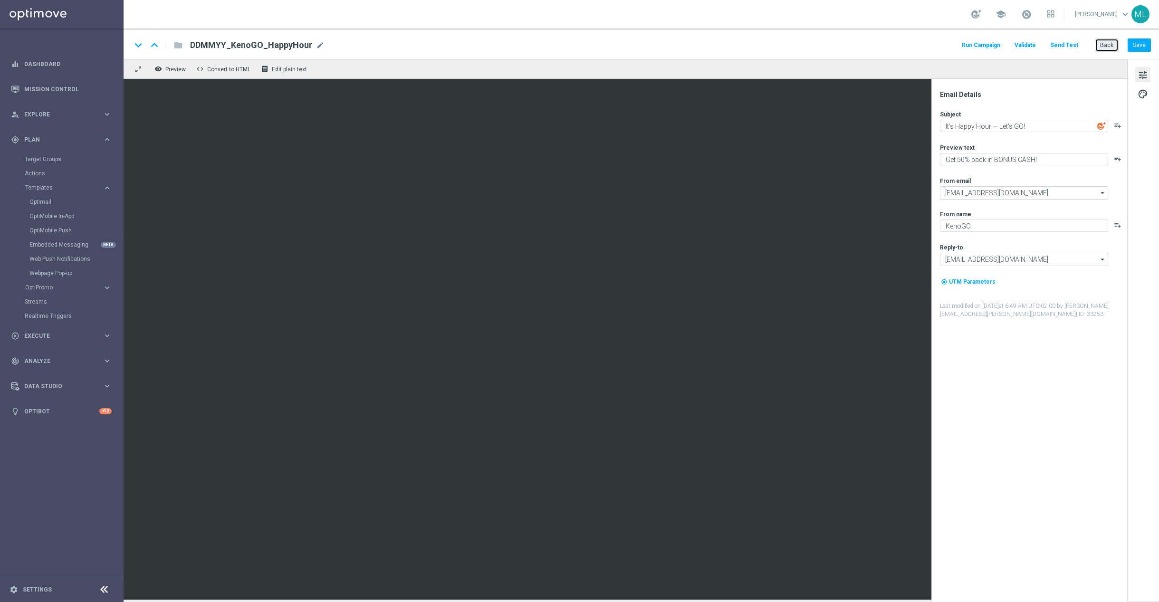
click at [1105, 50] on button "Back" at bounding box center [1107, 44] width 24 height 13
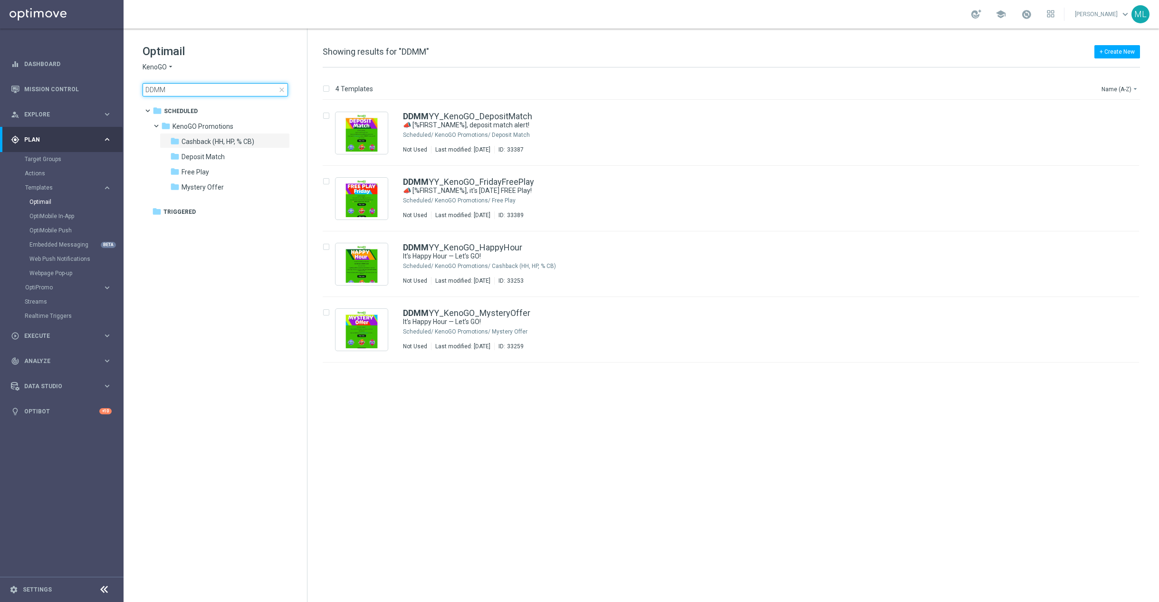
drag, startPoint x: 169, startPoint y: 90, endPoint x: 141, endPoint y: 89, distance: 27.6
click at [141, 89] on div "Optimail KenoGO arrow_drop_down × KenoGO DDMM close folder 1 Folder folder Sche…" at bounding box center [215, 94] width 183 height 131
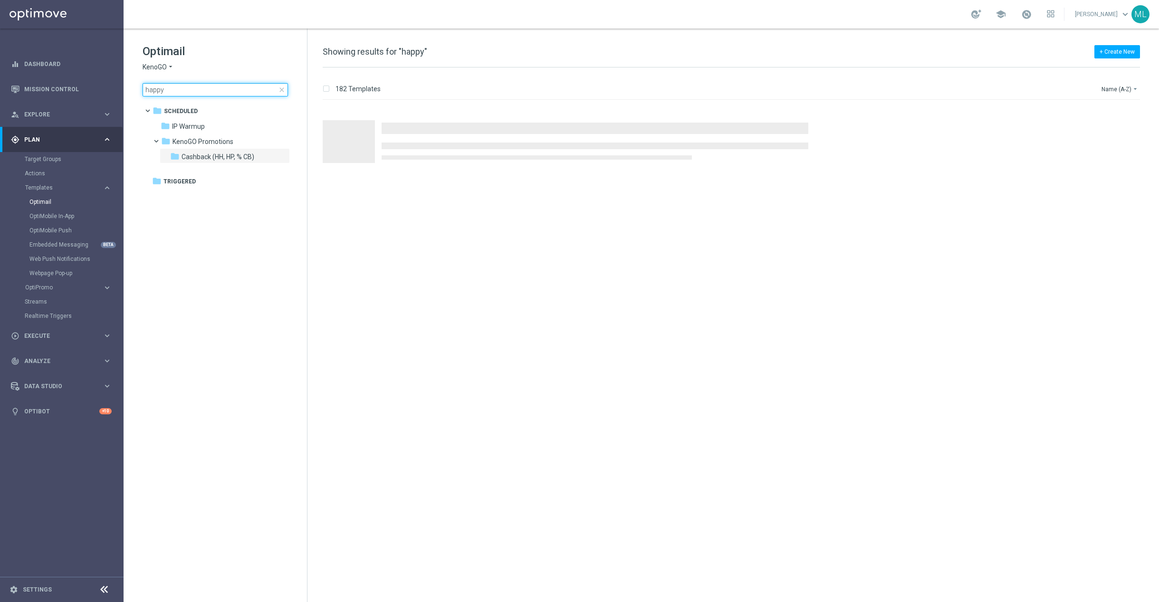
type input "happy"
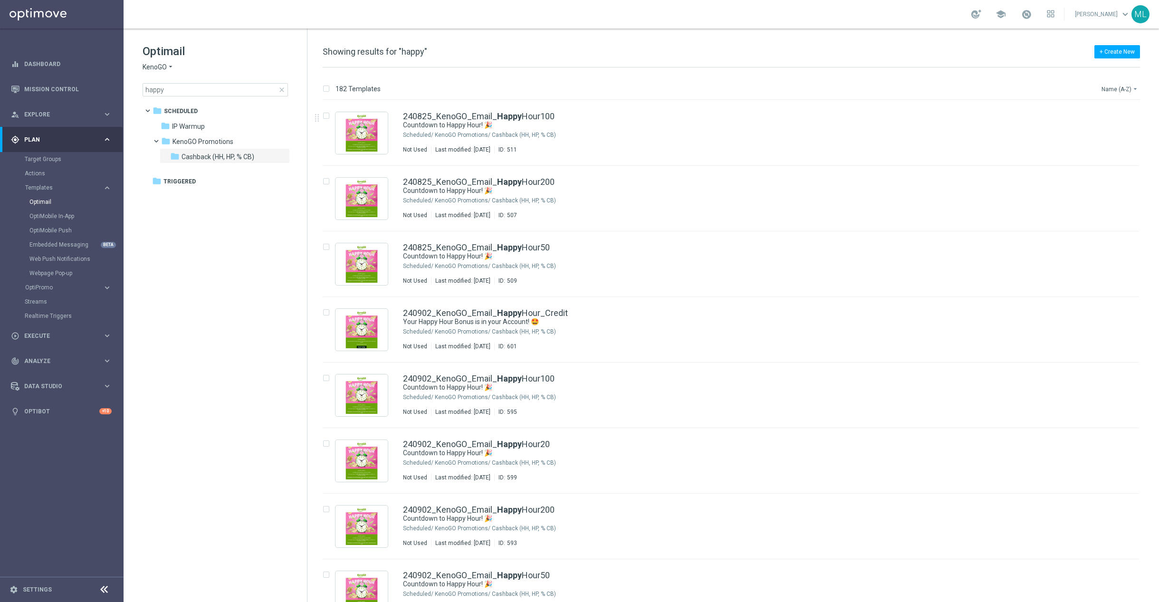
click at [1116, 83] on button "Name (A-Z) arrow_drop_down" at bounding box center [1119, 88] width 39 height 11
click at [1113, 142] on span "Date Modified (Oldest)" at bounding box center [1101, 145] width 61 height 7
click at [1127, 89] on button "Date Modified (Oldest) arrow_drop_down" at bounding box center [1105, 88] width 68 height 11
click at [1121, 128] on span "Date Modified (Newest)" at bounding box center [1103, 131] width 64 height 7
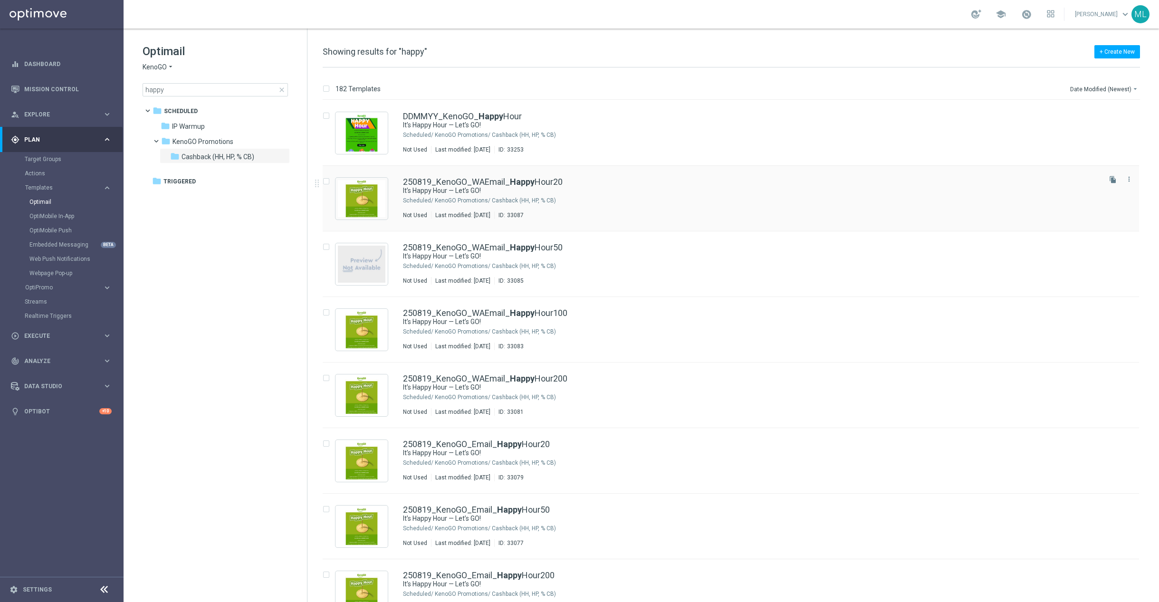
click at [621, 202] on div "KenoGO Promotions/ Cashback (HH, HP, % CB)" at bounding box center [767, 201] width 664 height 8
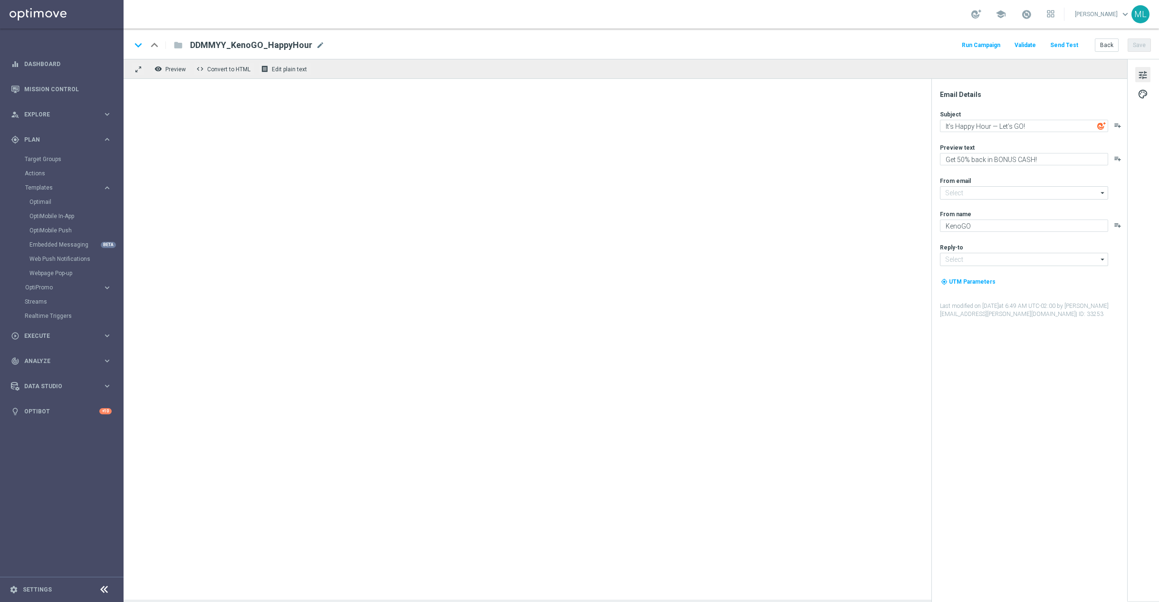
type input "[EMAIL_ADDRESS][DOMAIN_NAME]"
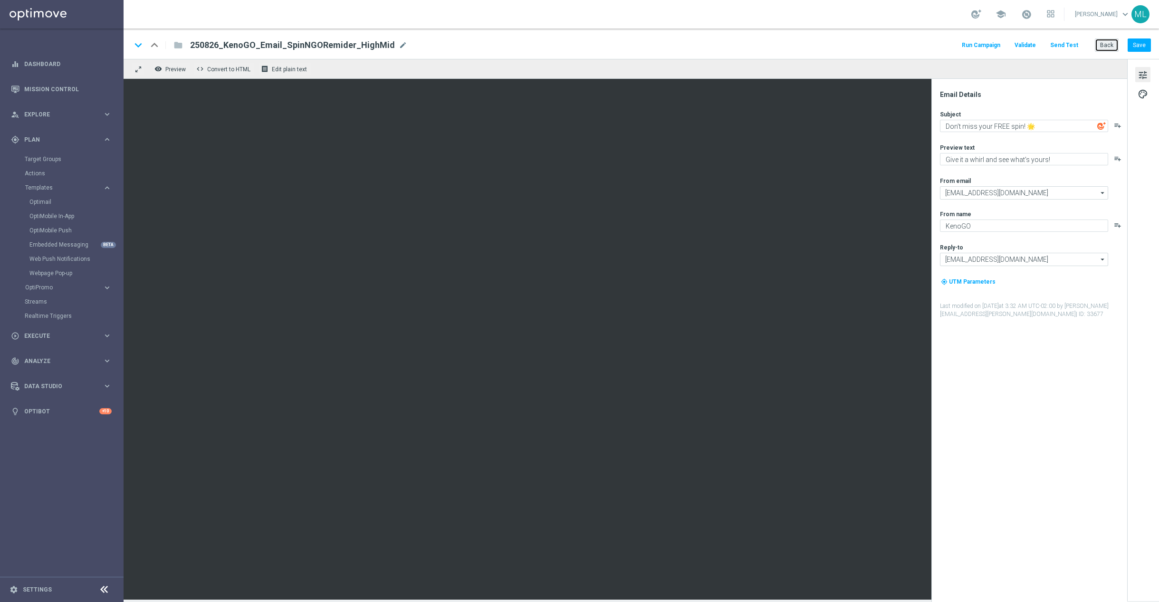
click at [1106, 45] on button "Back" at bounding box center [1107, 44] width 24 height 13
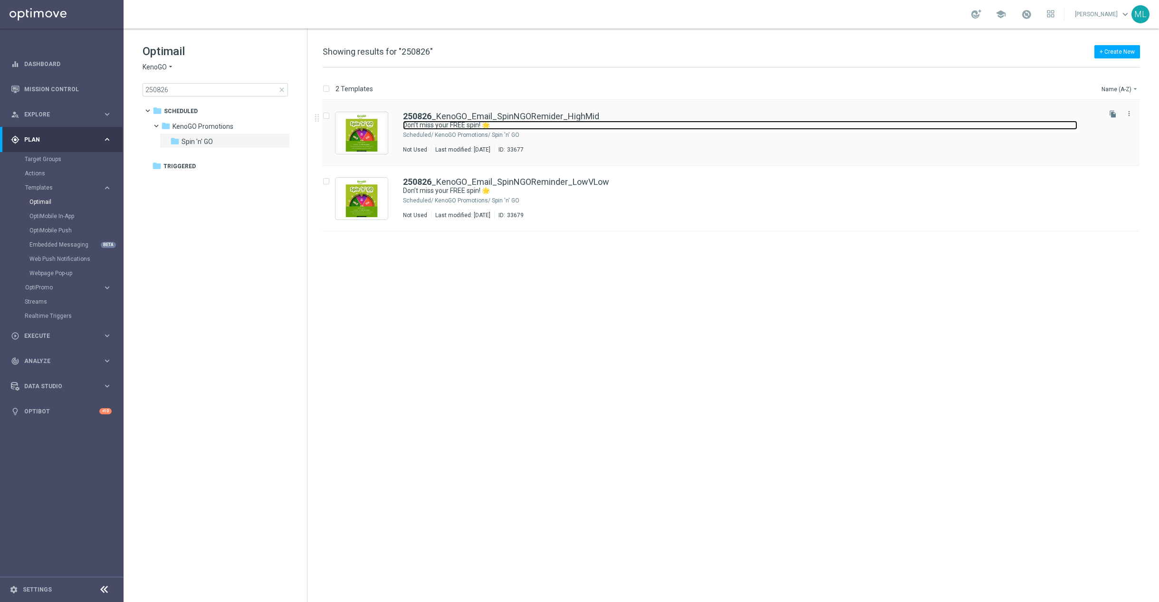
click at [581, 121] on link "Don’t miss your FREE spin! 🌟" at bounding box center [740, 125] width 674 height 9
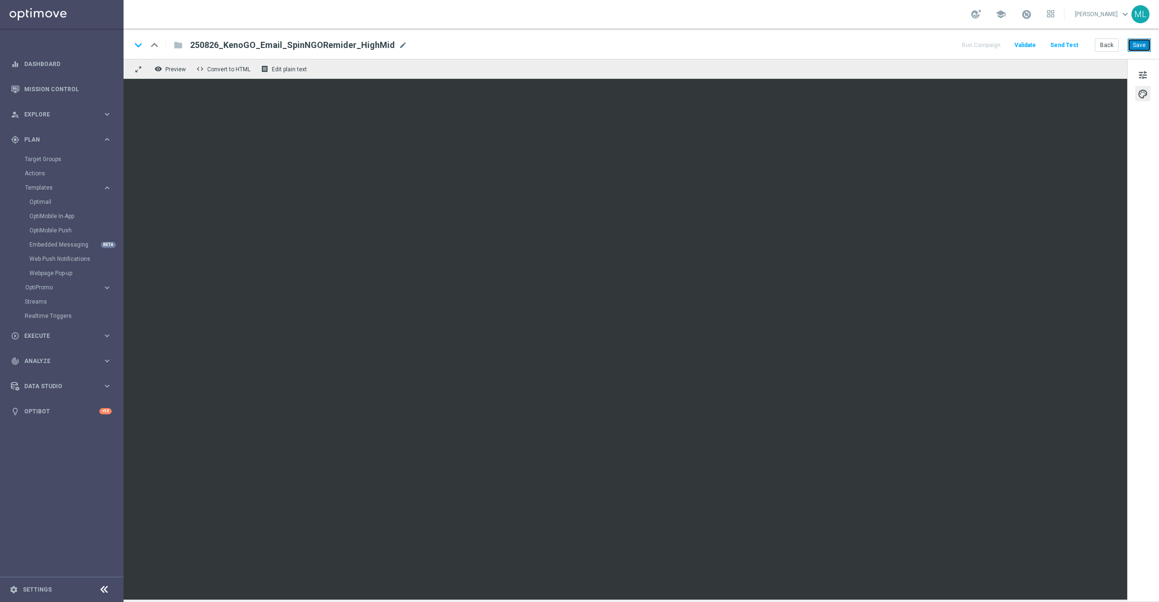
click at [1139, 43] on button "Save" at bounding box center [1138, 44] width 23 height 13
click at [1146, 46] on button "Save" at bounding box center [1138, 44] width 23 height 13
